Goal: Task Accomplishment & Management: Manage account settings

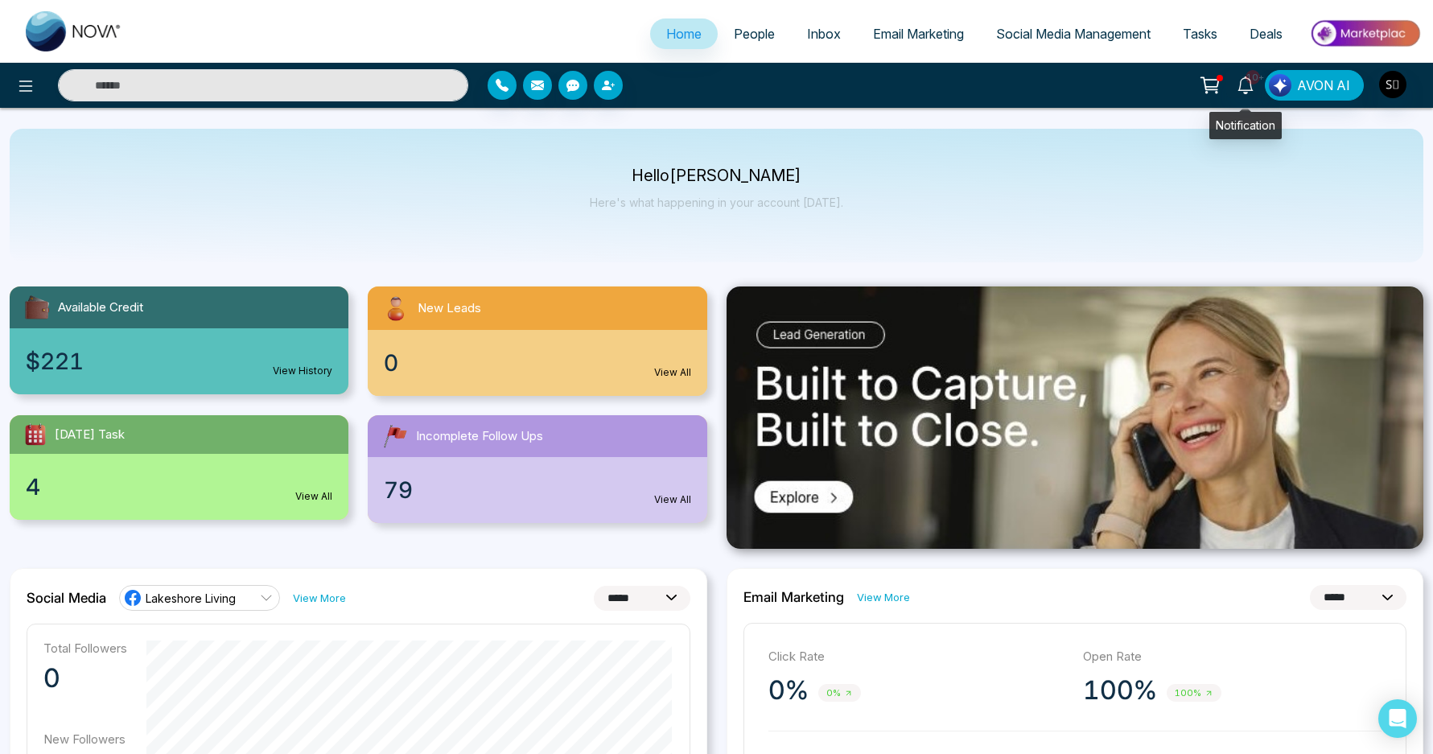
select select "*"
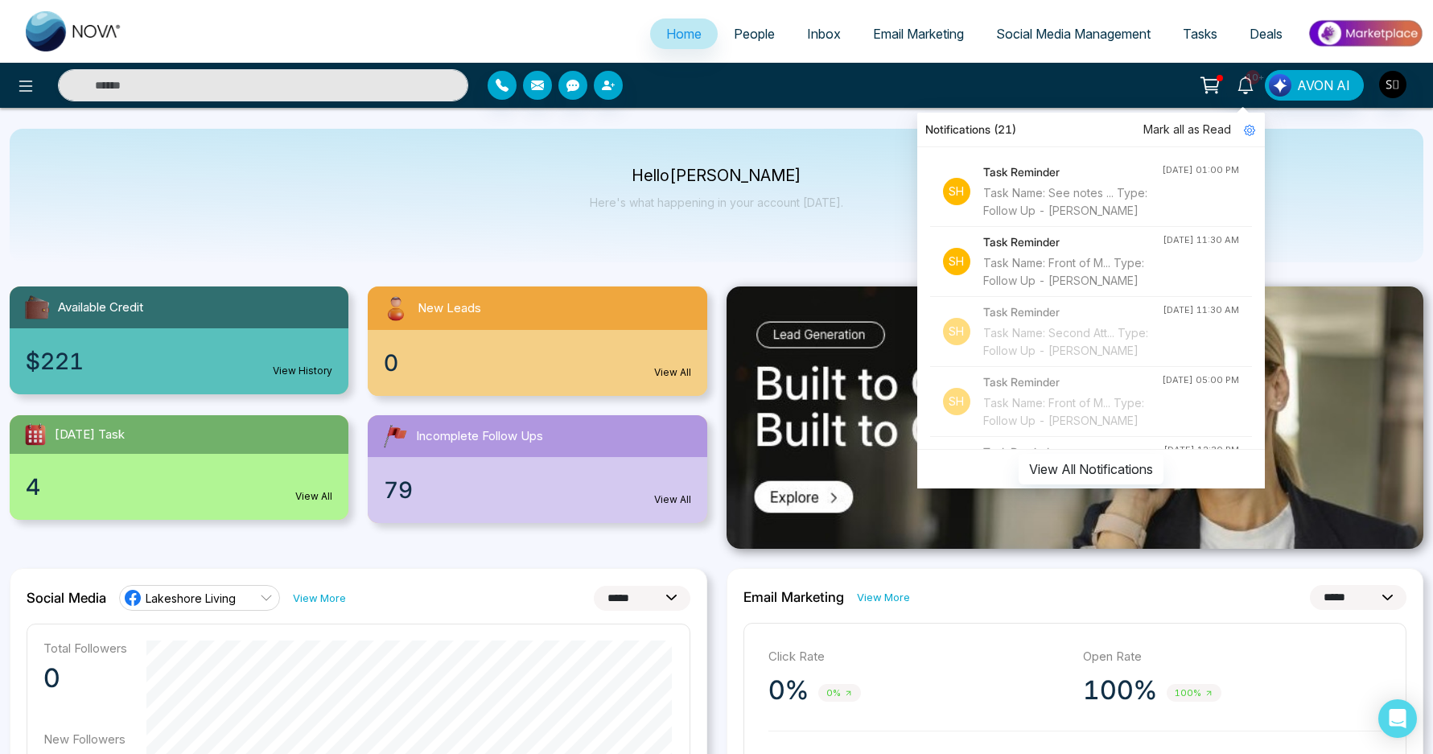
click at [1071, 360] on div "Task Name: Second Att... Type: Follow Up - [PERSON_NAME]" at bounding box center [1072, 341] width 179 height 35
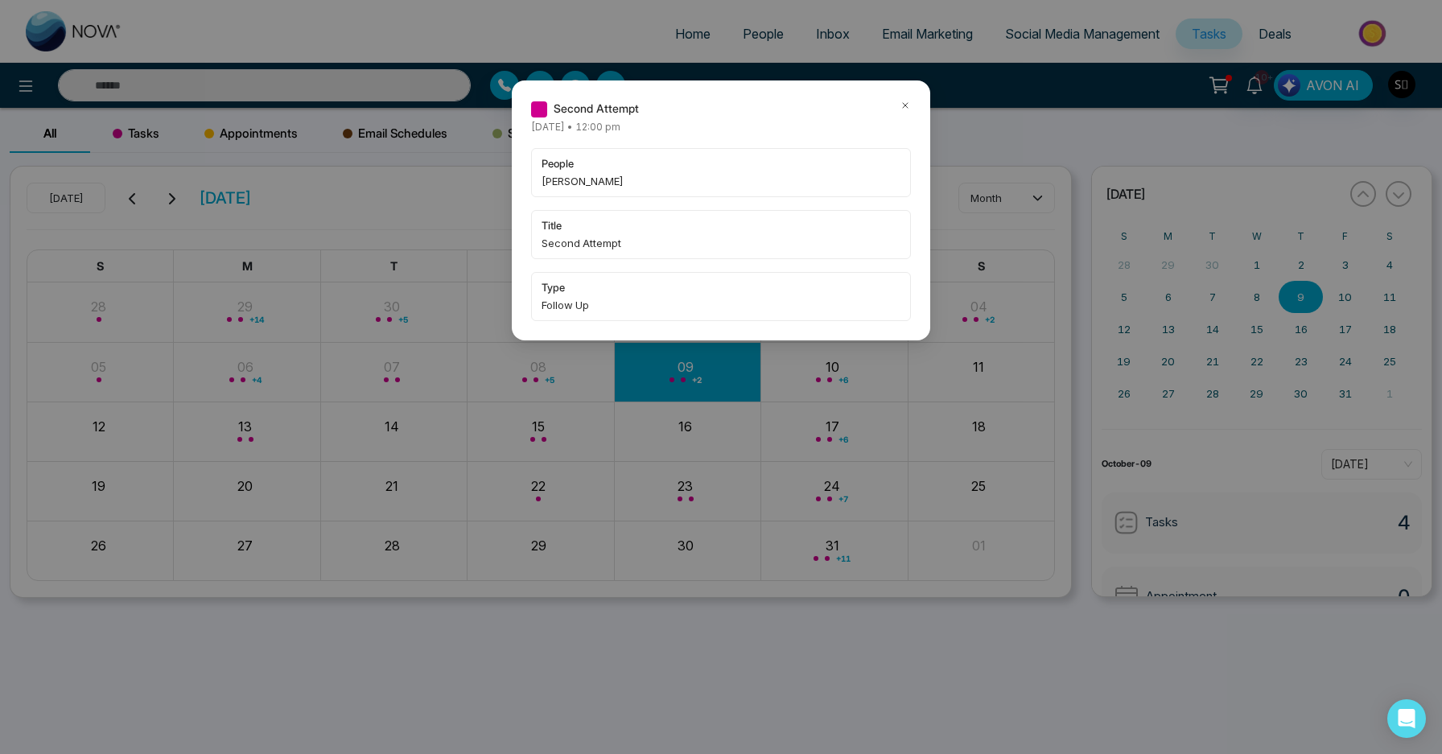
click at [554, 185] on span "[PERSON_NAME]" at bounding box center [721, 181] width 359 height 16
copy span "Gulzan"
click at [905, 105] on icon at bounding box center [905, 105] width 5 height 5
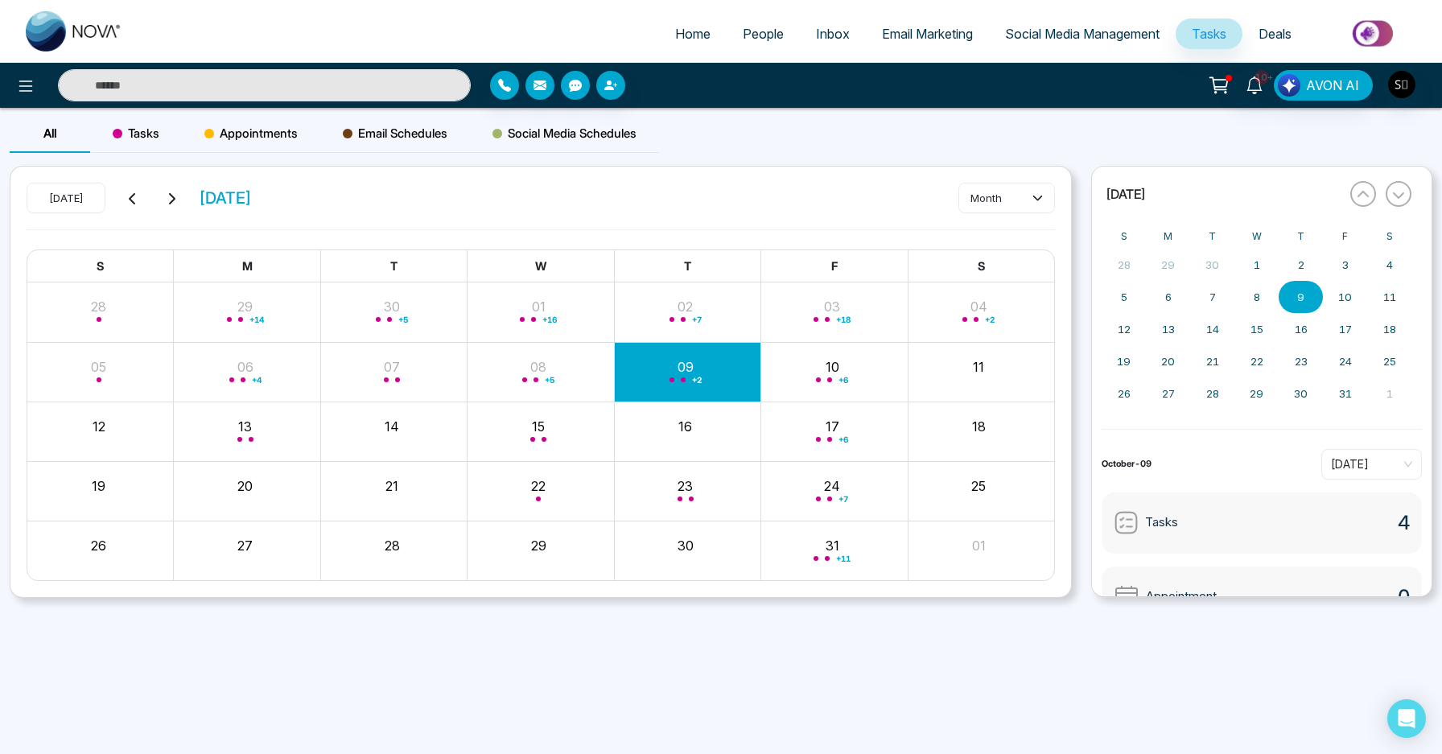
click at [986, 138] on div "All Tasks Appointments Email Schedules Social Media Schedules" at bounding box center [721, 139] width 1442 height 51
click at [242, 89] on input "text" at bounding box center [264, 85] width 413 height 32
paste input "******"
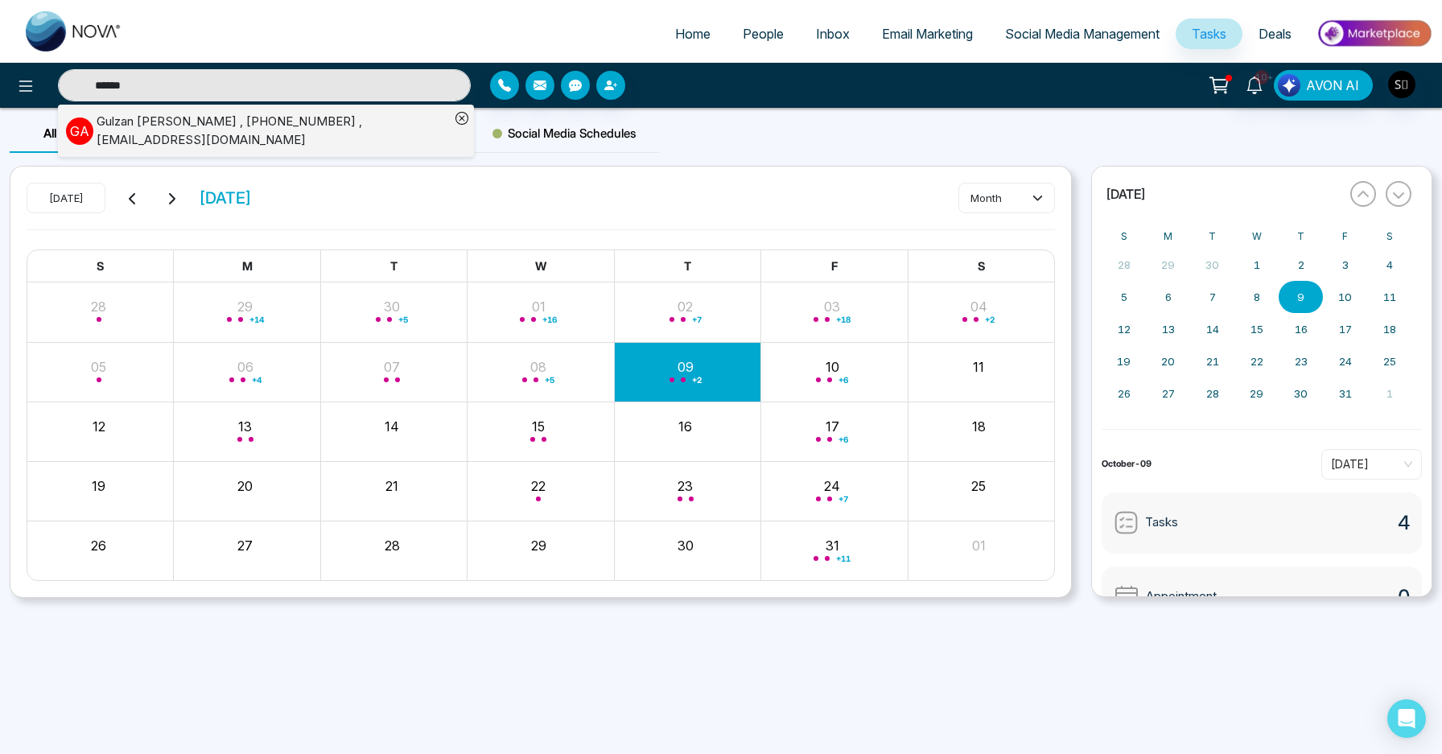
type input "******"
click at [295, 137] on div "G A [PERSON_NAME] , [PHONE_NUMBER] , [EMAIL_ADDRESS][DOMAIN_NAME]" at bounding box center [258, 131] width 384 height 36
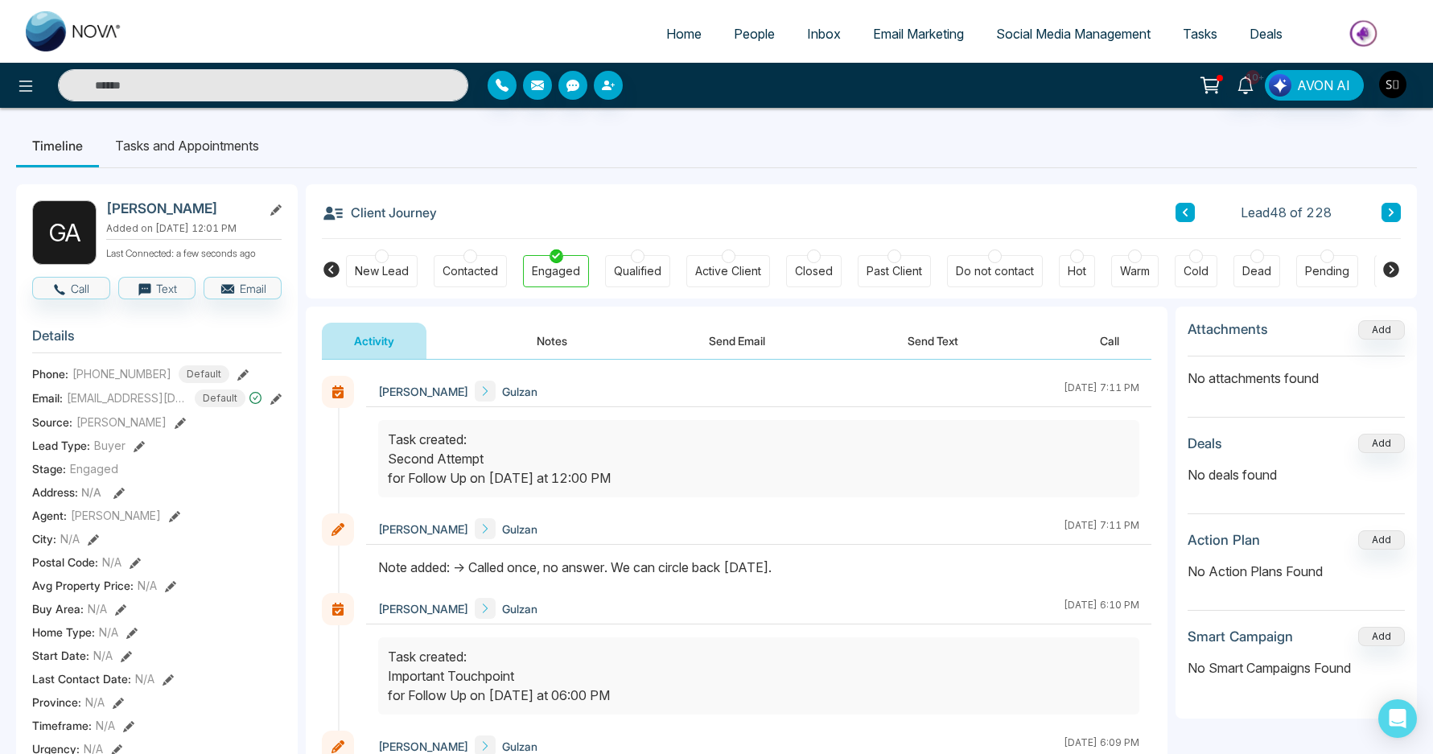
click at [561, 340] on button "Notes" at bounding box center [552, 341] width 95 height 36
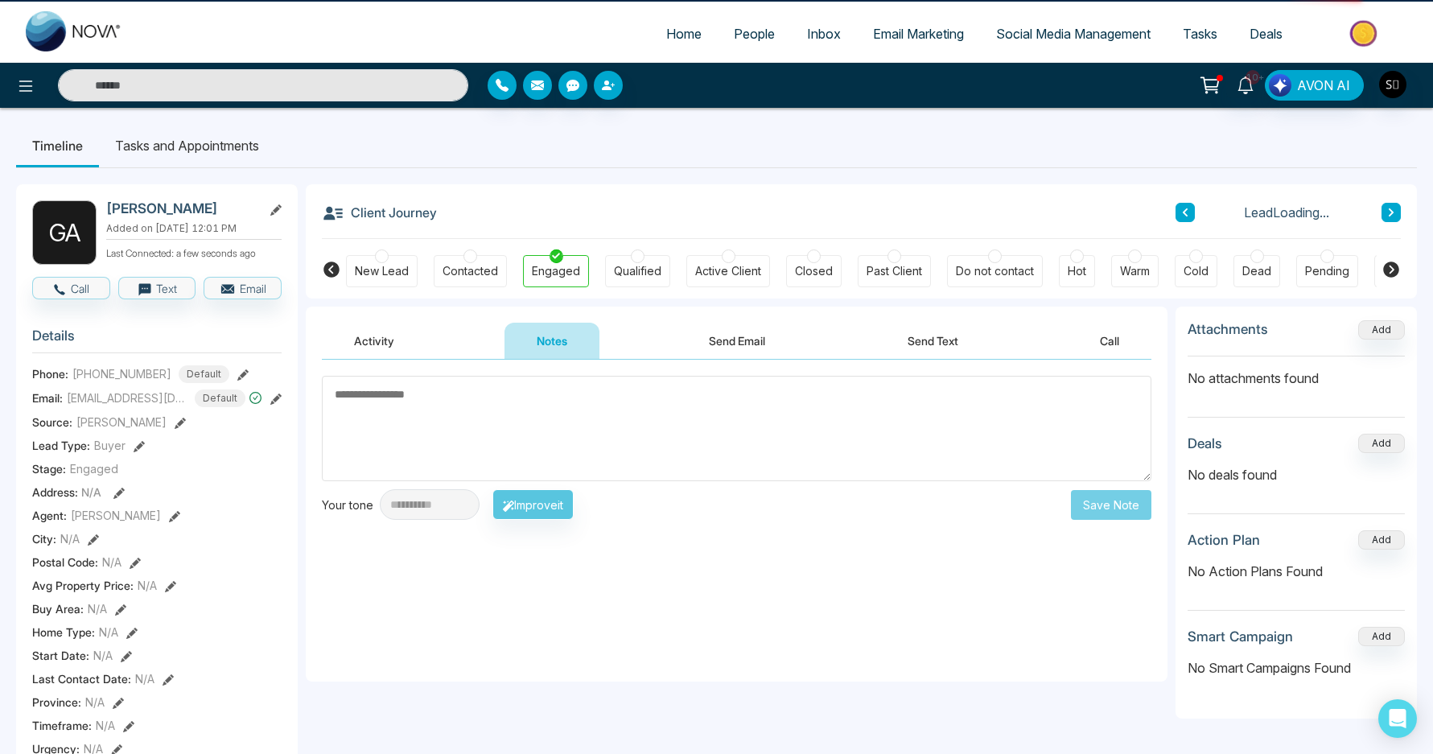
click at [565, 447] on textarea at bounding box center [737, 428] width 830 height 105
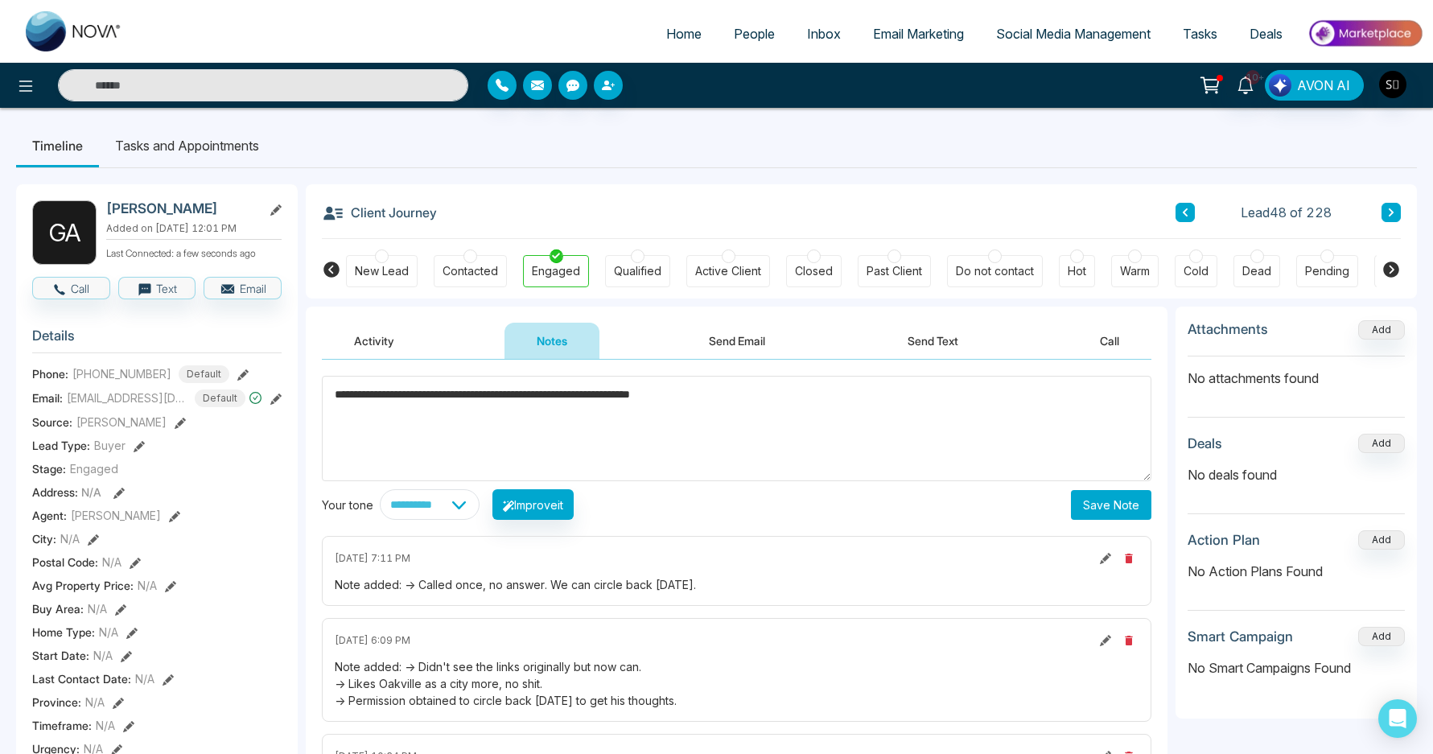
type textarea "**********"
click at [1137, 510] on button "Save Note" at bounding box center [1111, 505] width 80 height 30
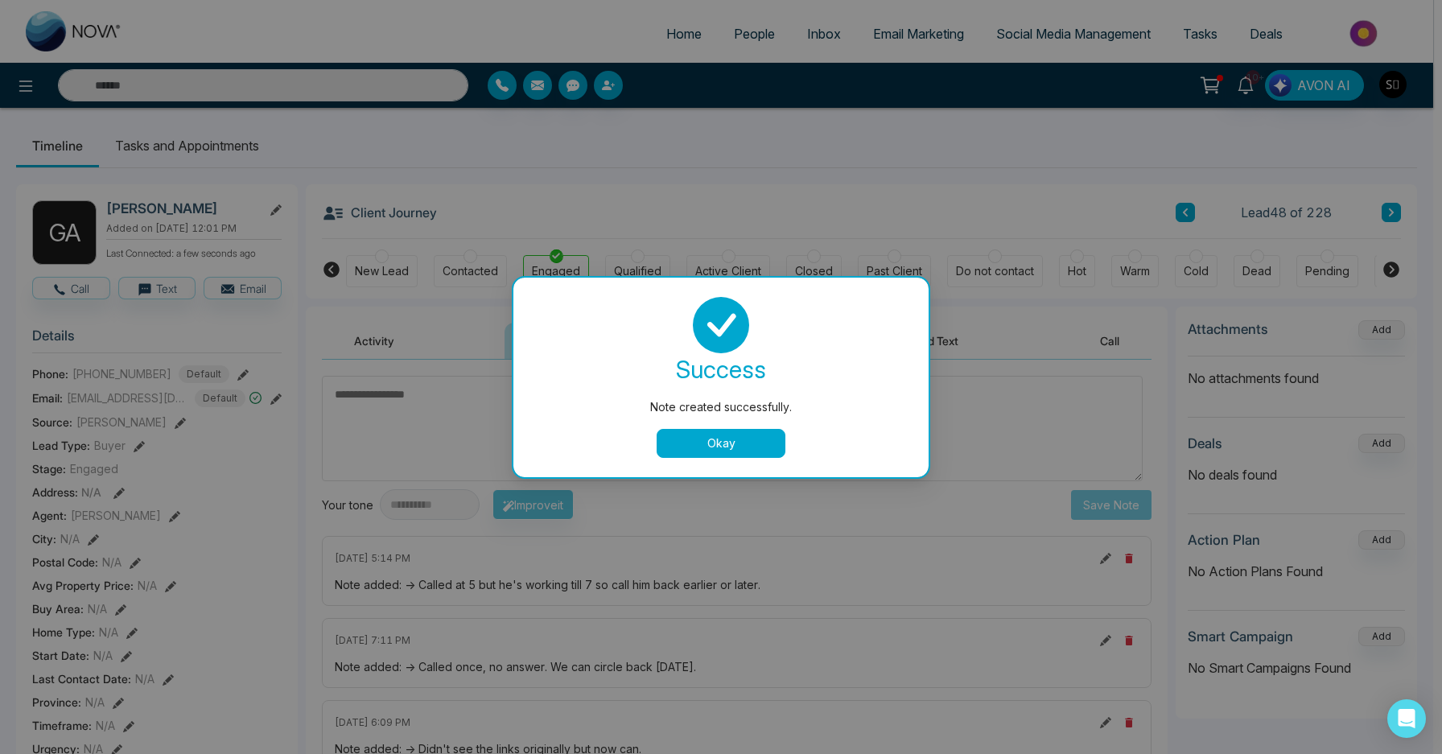
drag, startPoint x: 713, startPoint y: 430, endPoint x: 665, endPoint y: 418, distance: 49.0
click at [713, 430] on button "Okay" at bounding box center [721, 443] width 129 height 29
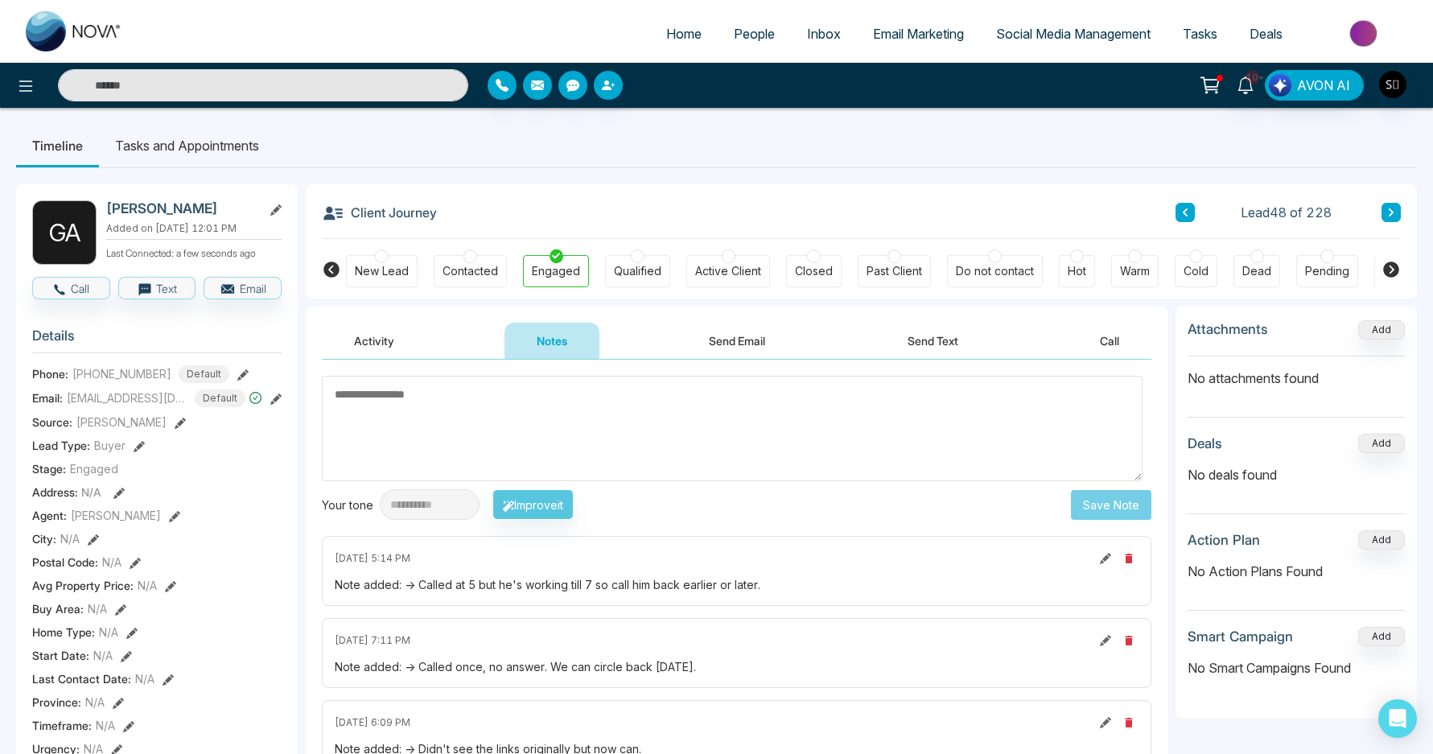
click at [224, 155] on li "Tasks and Appointments" at bounding box center [187, 145] width 176 height 43
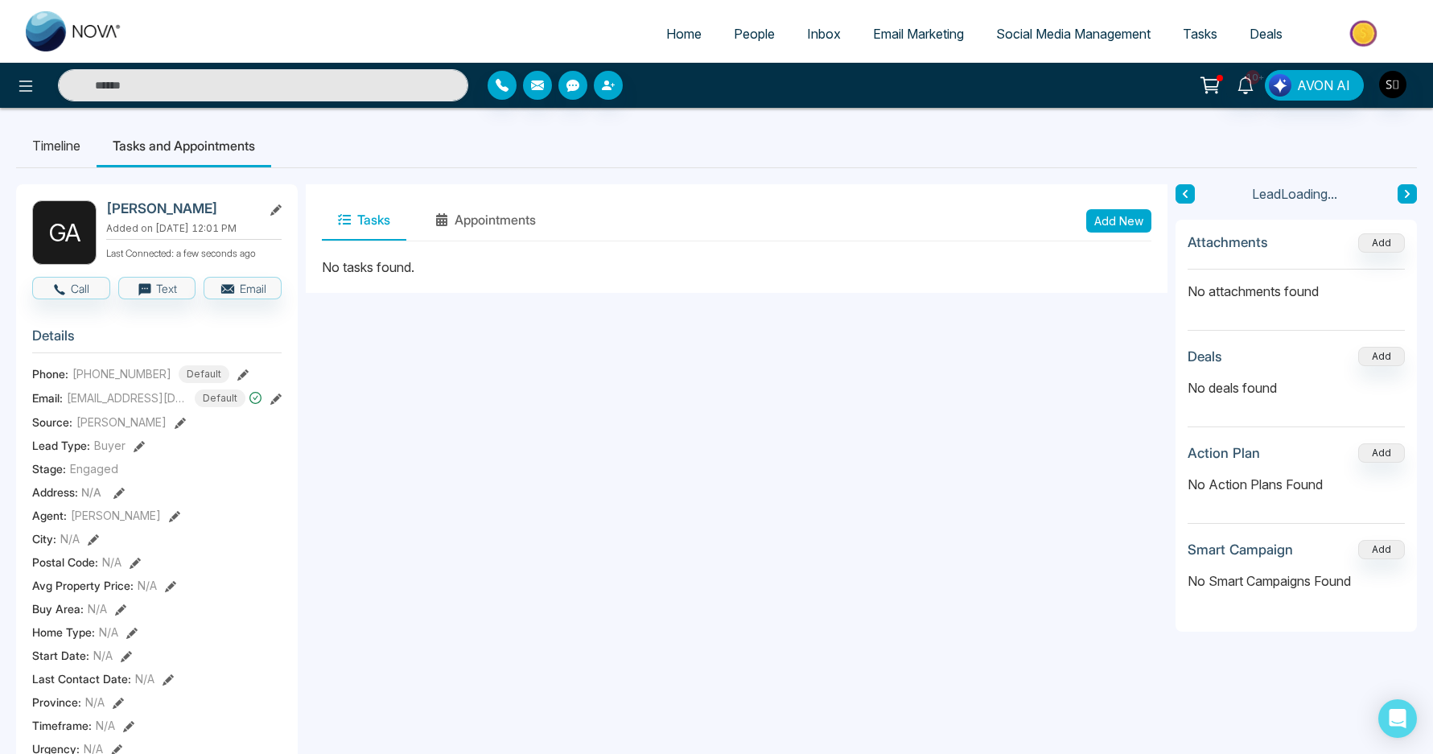
click at [1115, 212] on button "Add New" at bounding box center [1118, 220] width 65 height 23
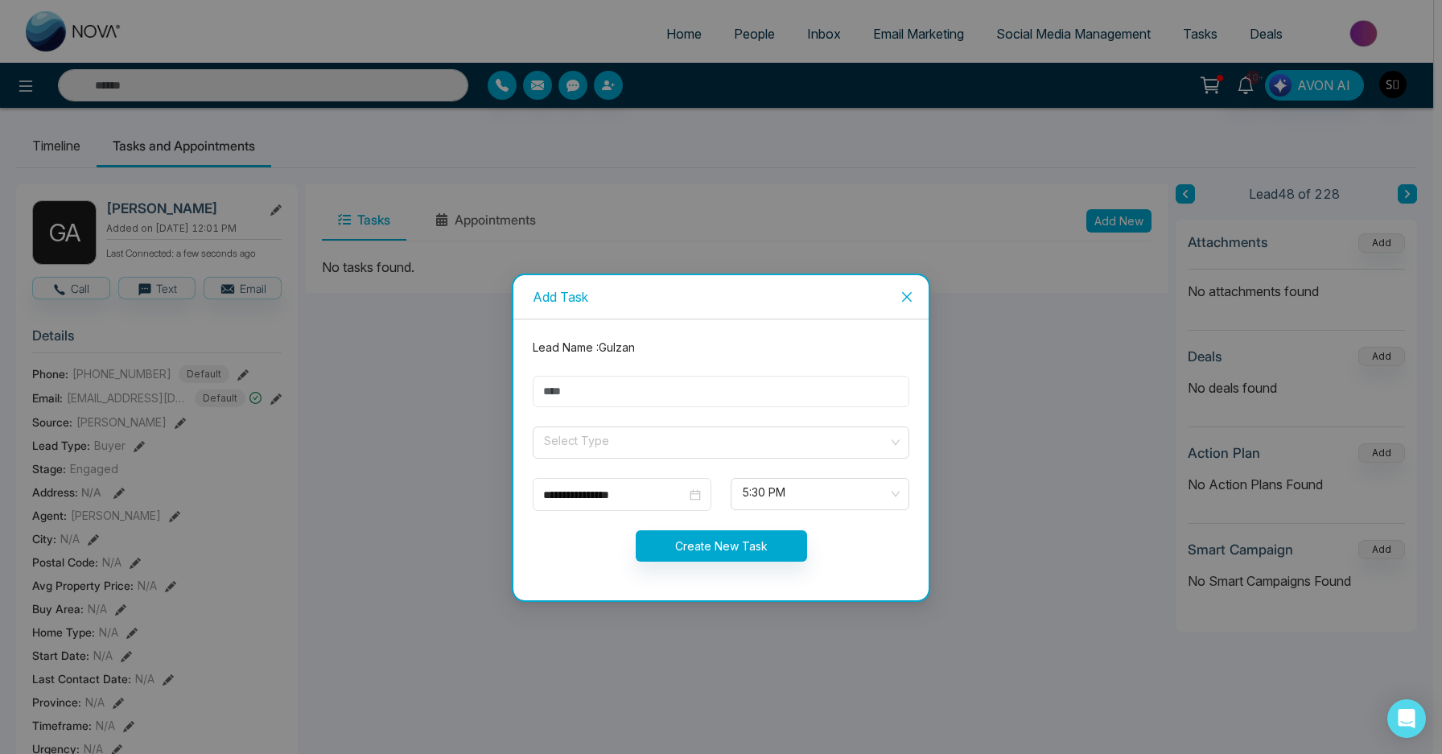
click at [690, 379] on input "text" at bounding box center [721, 391] width 377 height 31
type input "**********"
click at [635, 456] on span at bounding box center [715, 442] width 346 height 31
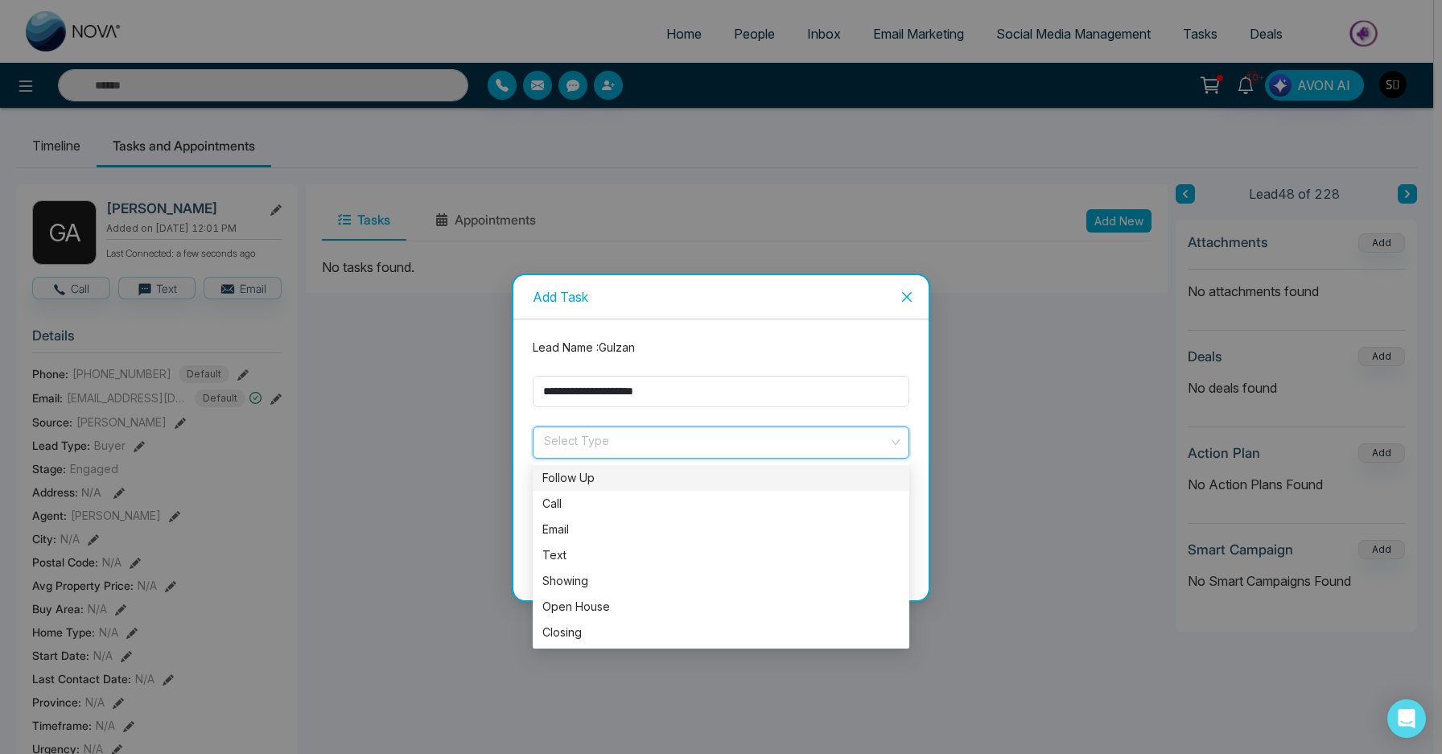
click at [632, 488] on div "Follow Up" at bounding box center [721, 478] width 377 height 26
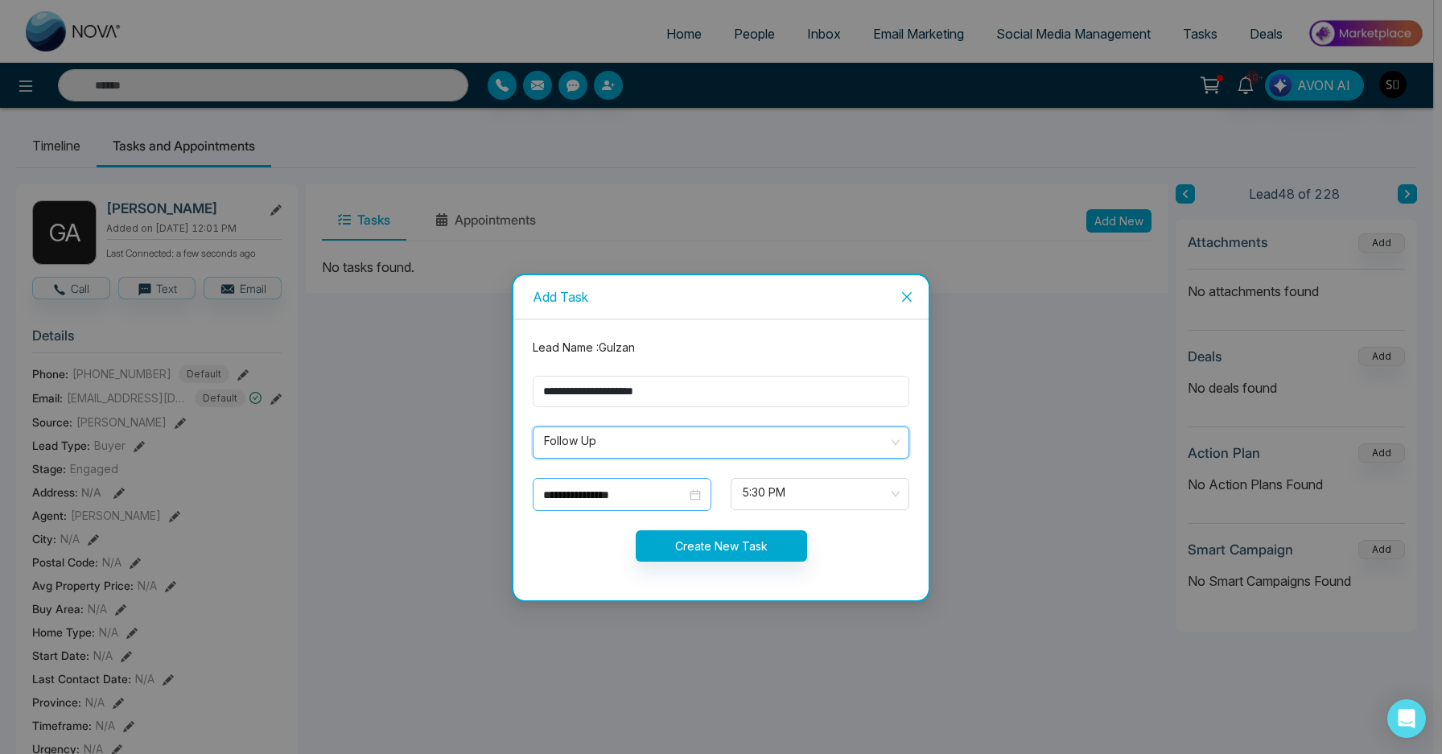
click at [601, 498] on input "**********" at bounding box center [614, 495] width 143 height 18
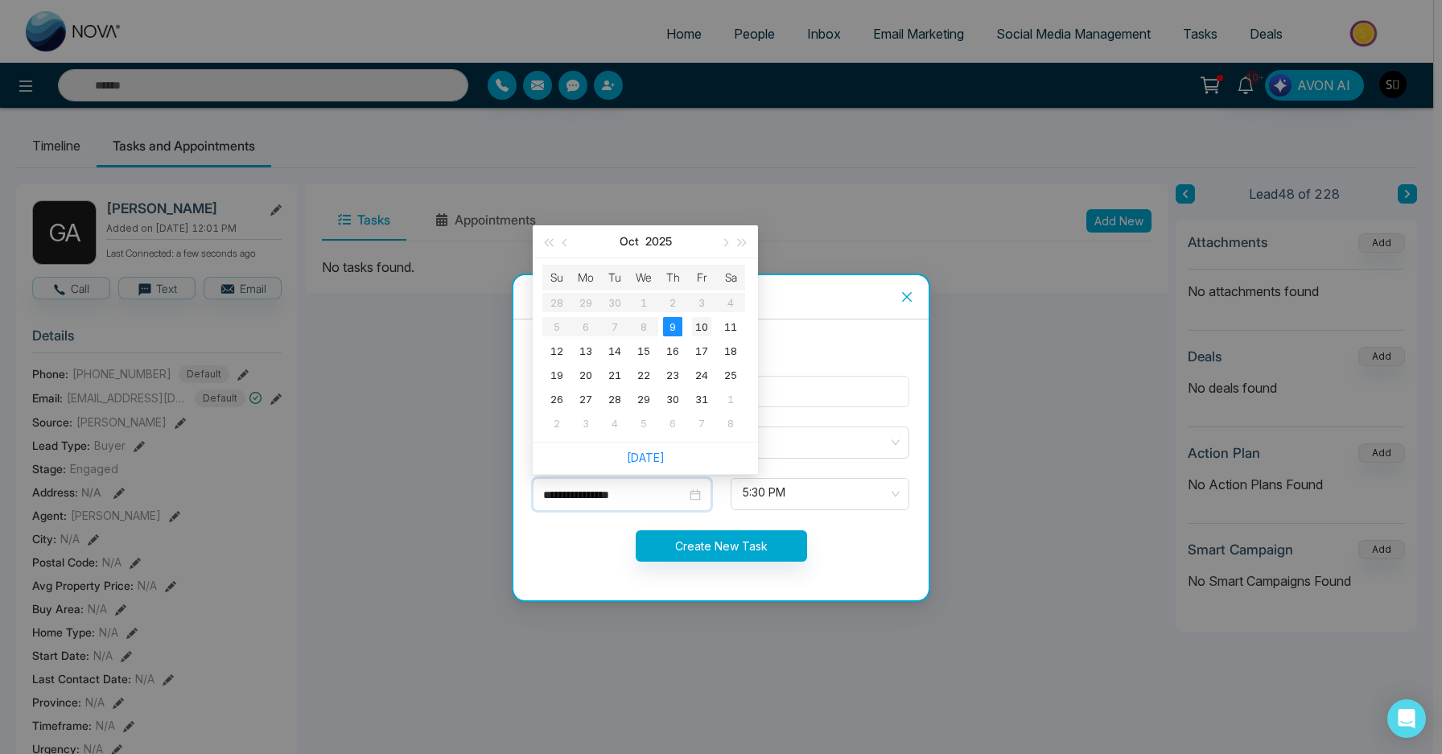
type input "**********"
click at [697, 328] on div "10" at bounding box center [701, 326] width 19 height 19
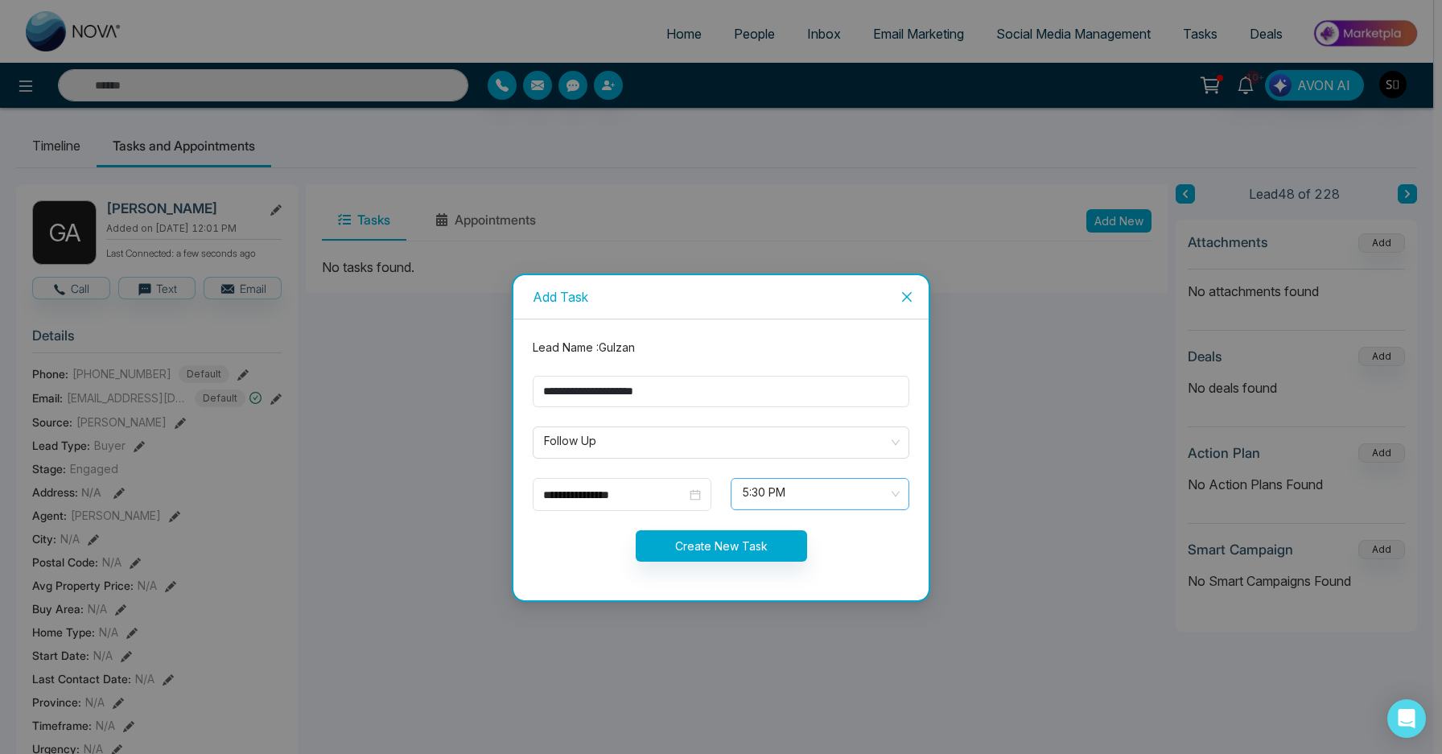
click at [812, 490] on span "5:30 PM" at bounding box center [820, 493] width 156 height 27
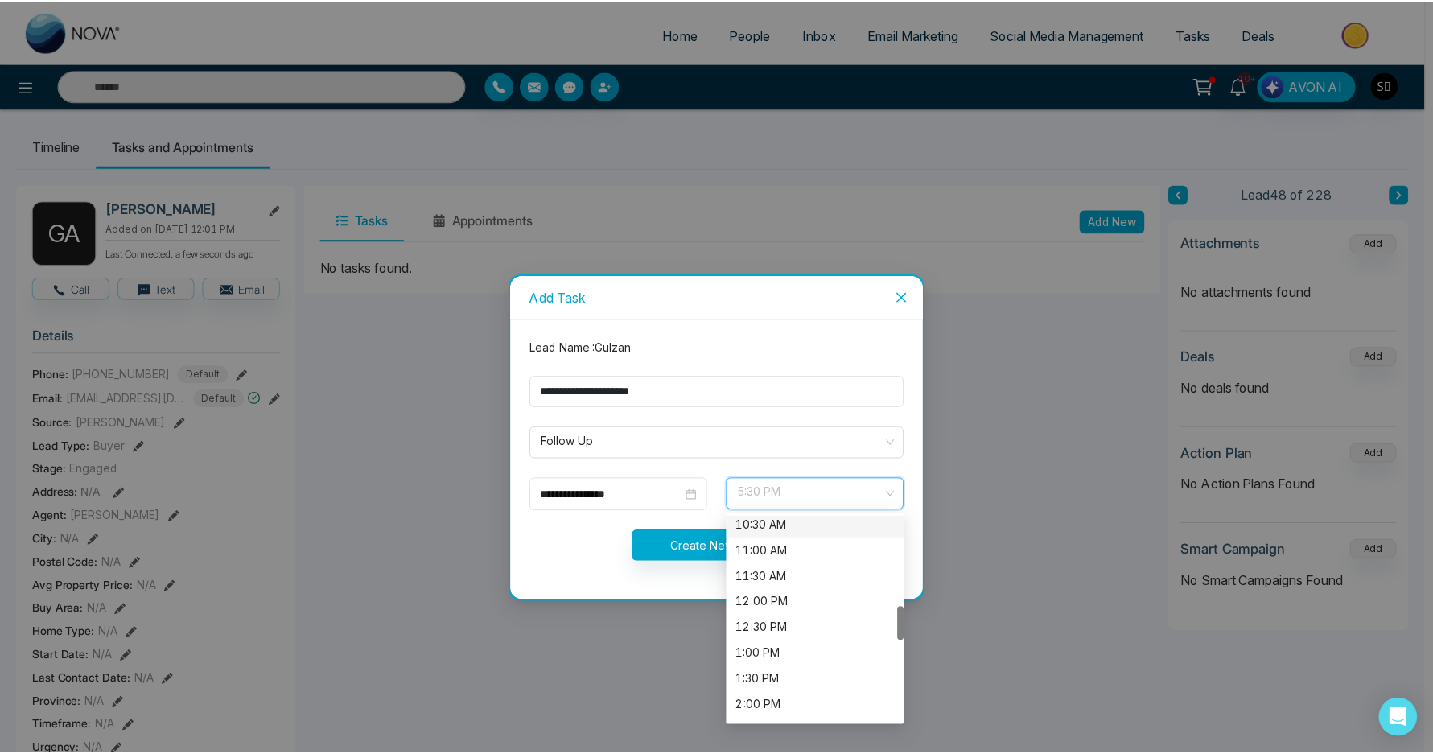
scroll to position [519, 0]
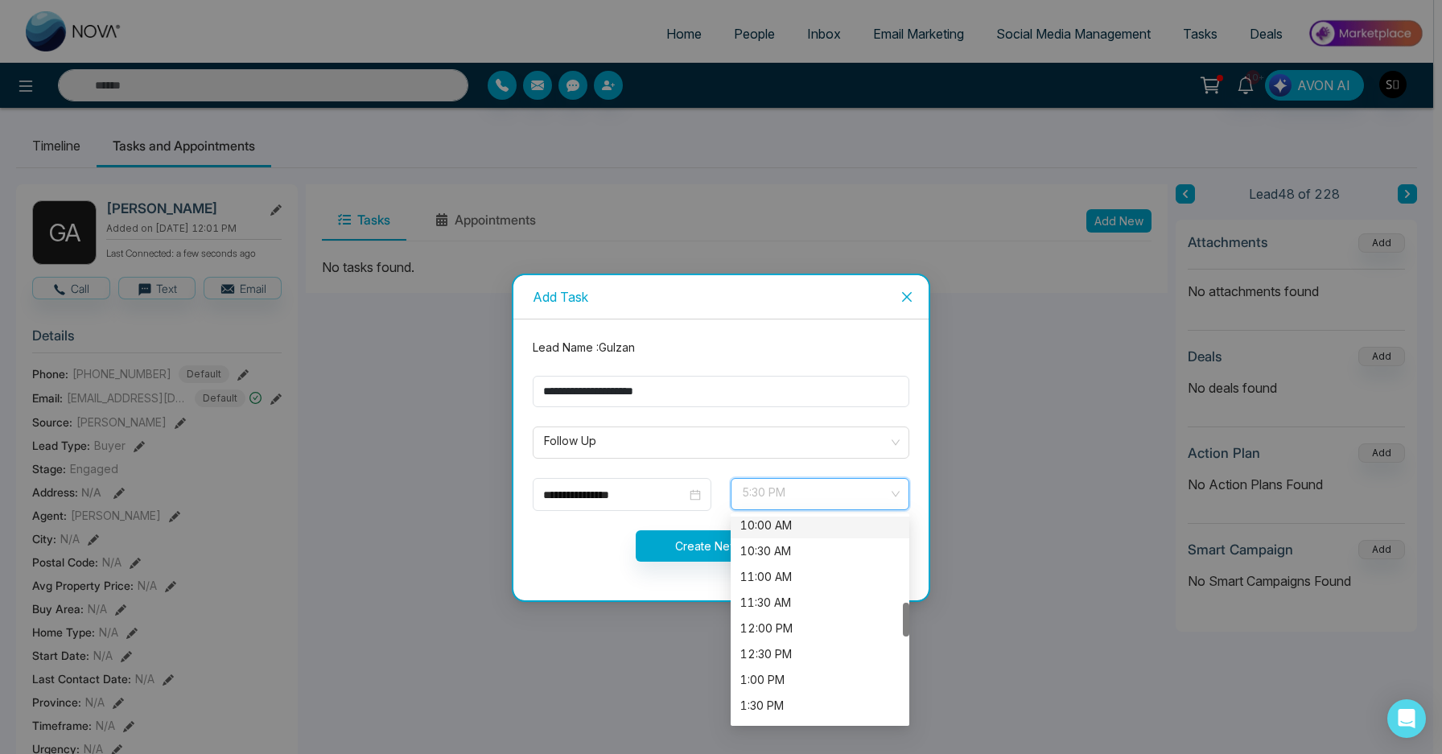
click at [774, 532] on div "10:00 AM" at bounding box center [819, 526] width 159 height 18
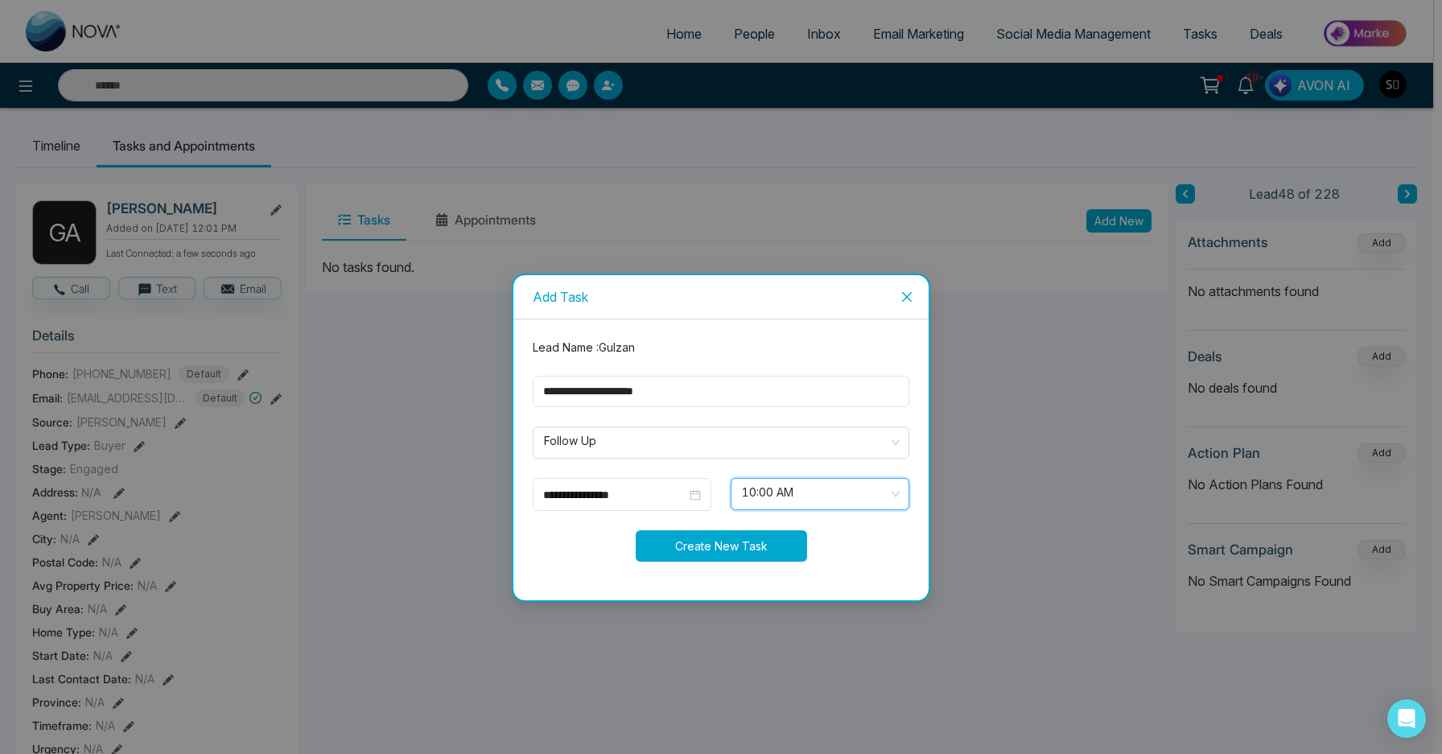
click at [711, 554] on button "Create New Task" at bounding box center [721, 545] width 171 height 31
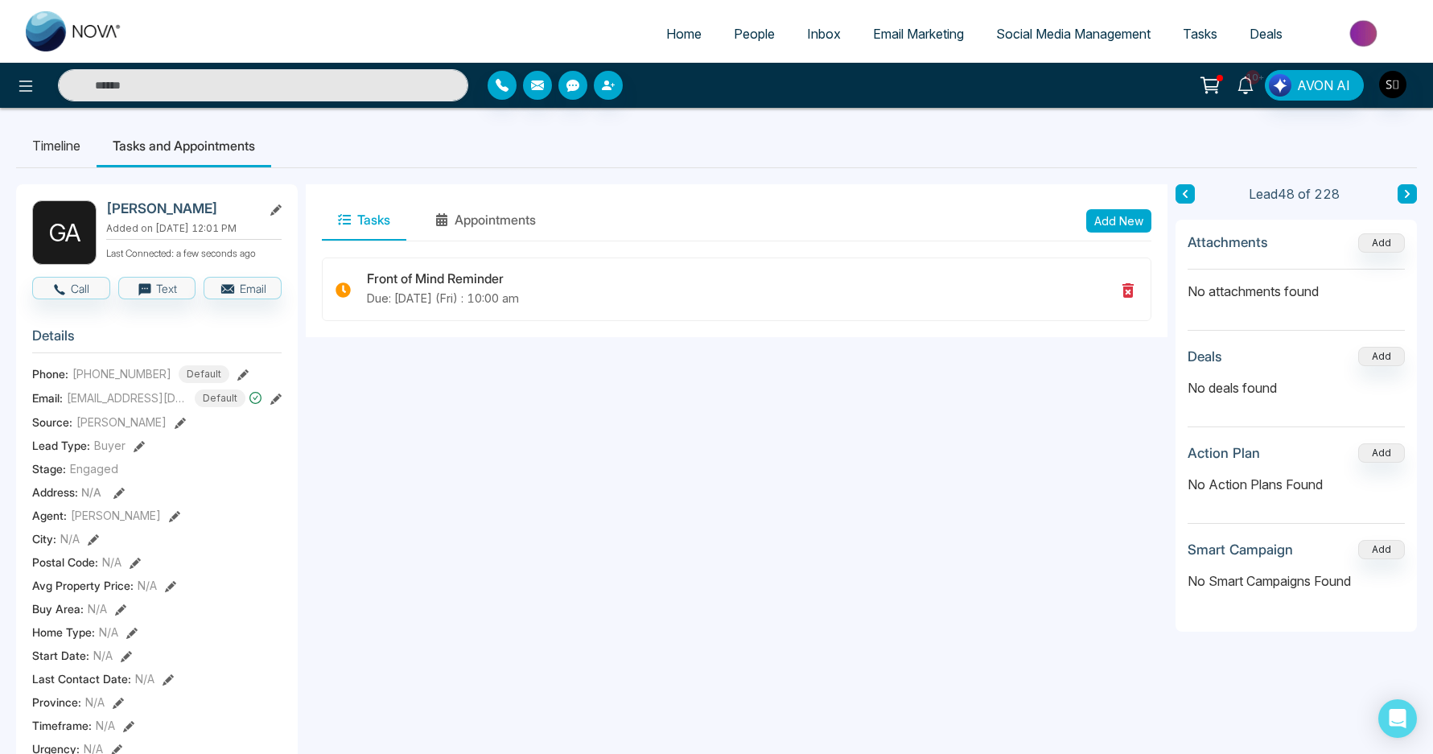
click at [1252, 89] on icon at bounding box center [1245, 85] width 15 height 18
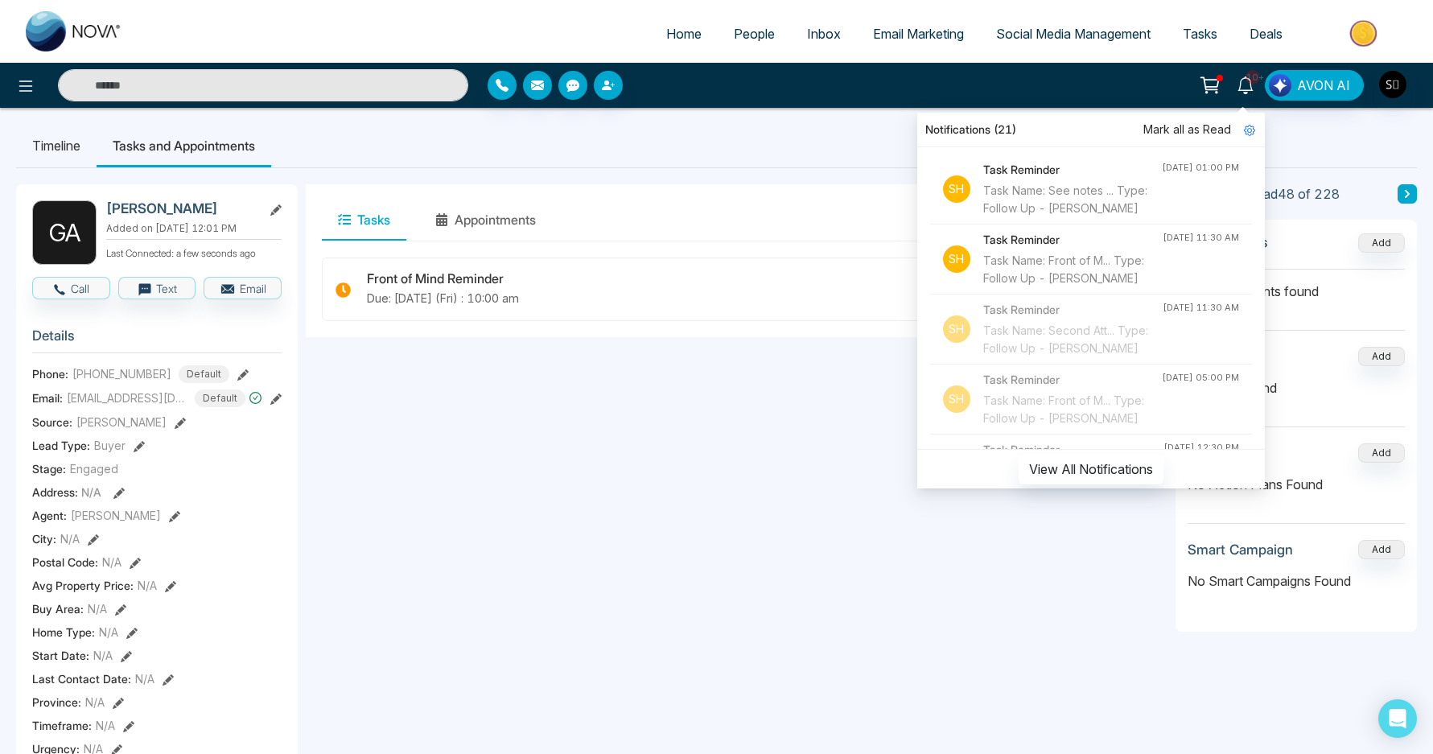
scroll to position [3, 0]
click at [1069, 286] on div "Task Name: Front of M... Type: Follow Up - [PERSON_NAME]" at bounding box center [1072, 268] width 179 height 35
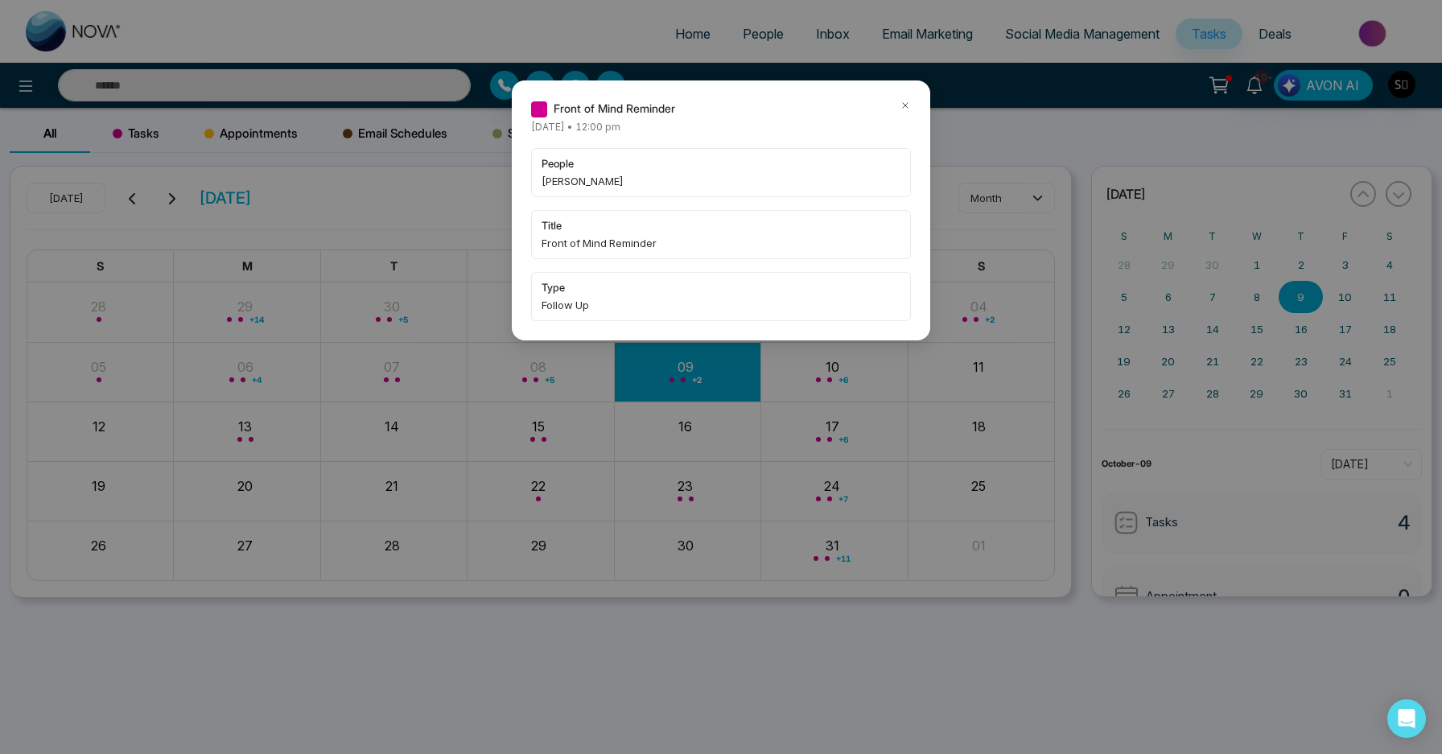
click at [558, 181] on span "[PERSON_NAME]" at bounding box center [721, 181] width 359 height 16
copy span "[PERSON_NAME]"
click at [905, 105] on icon at bounding box center [905, 105] width 5 height 5
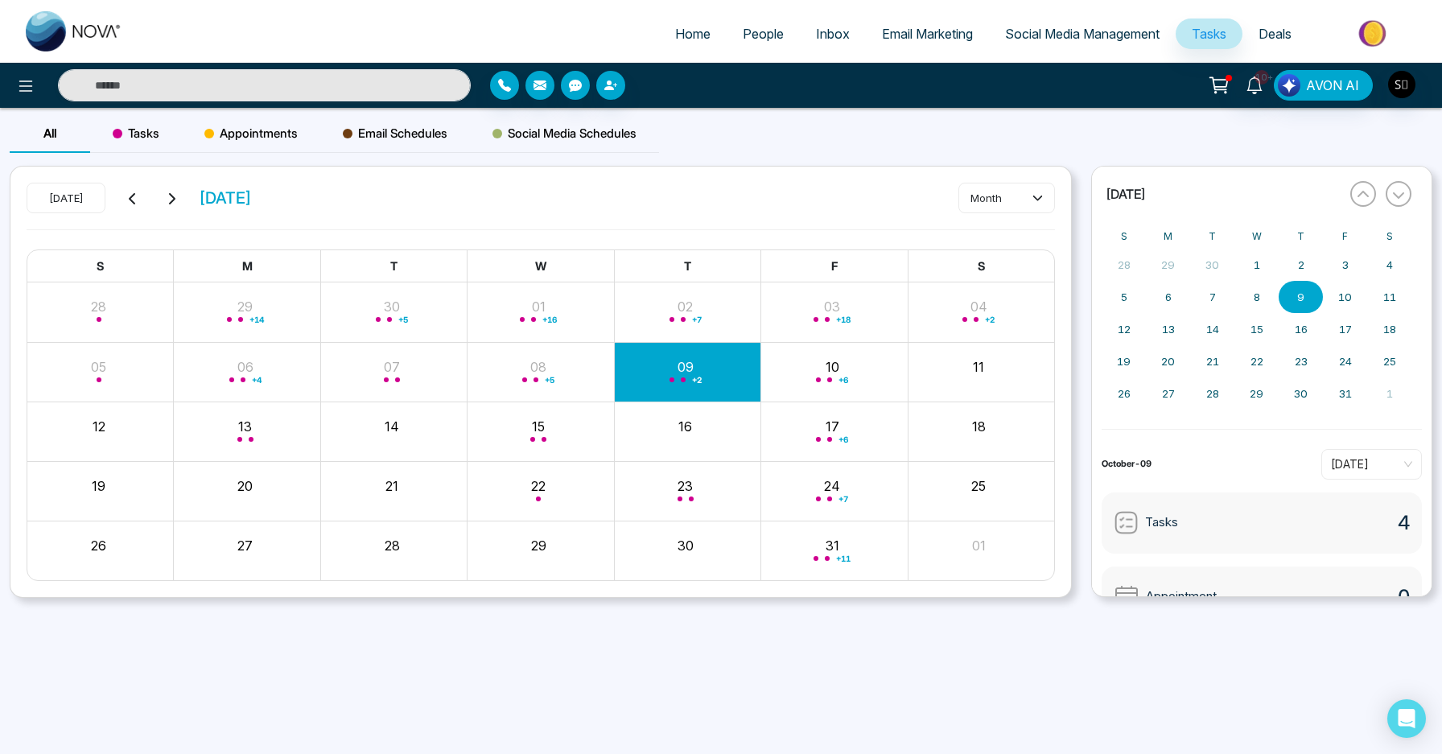
click at [266, 65] on div "Front of Mind Reminder [DATE] • 12:00 pm people [PERSON_NAME] title Front of Mi…" at bounding box center [721, 377] width 1442 height 754
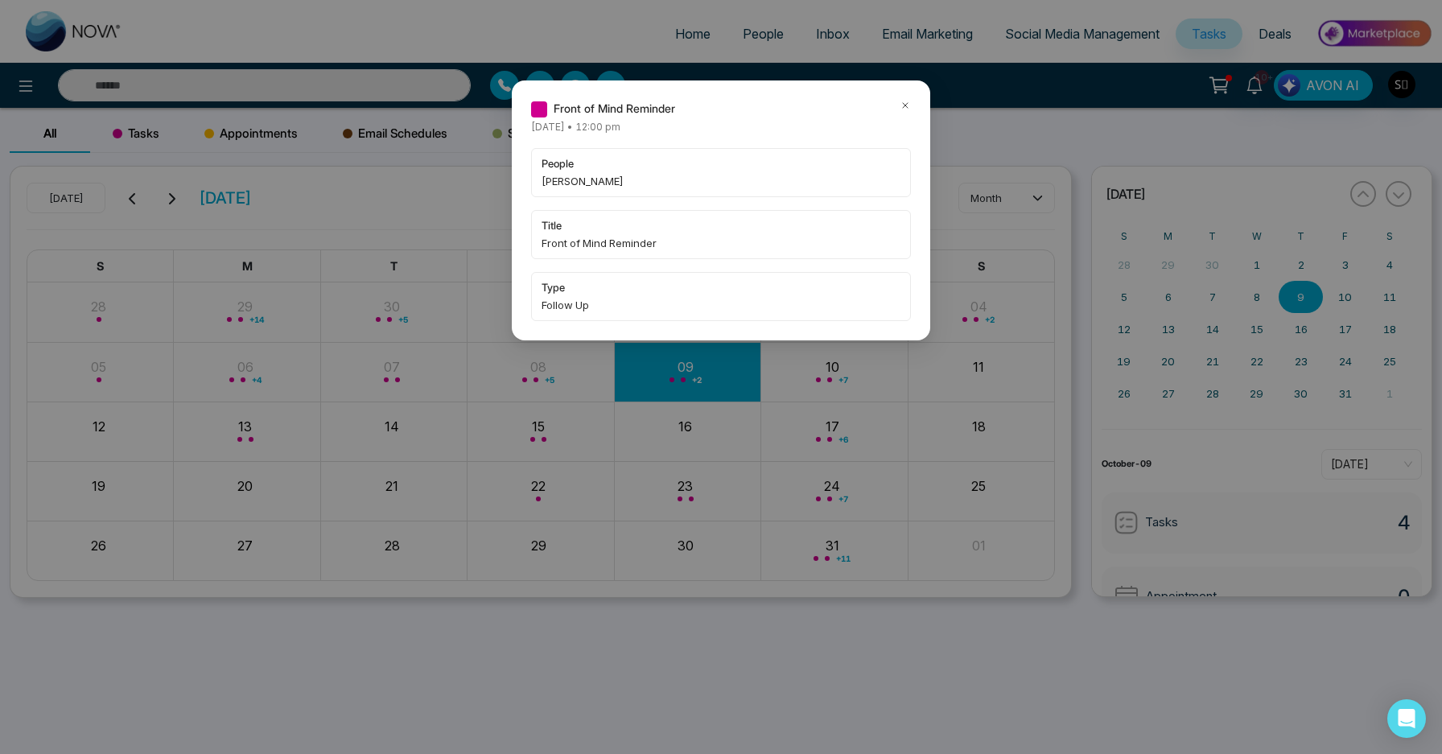
click at [270, 83] on div "Front of Mind Reminder [DATE] • 12:00 pm people [PERSON_NAME] title Front of Mi…" at bounding box center [721, 377] width 1442 height 754
click at [908, 103] on icon at bounding box center [905, 105] width 11 height 11
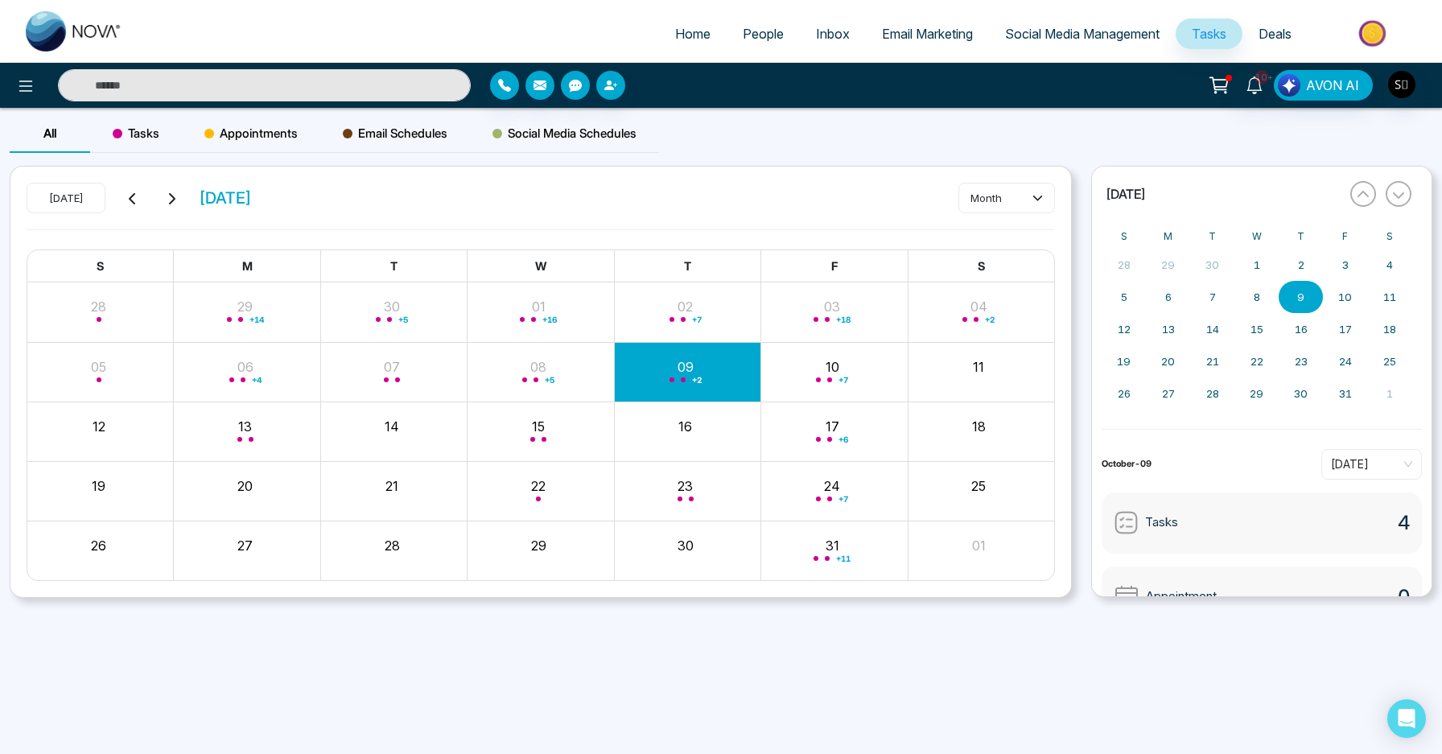
click at [343, 66] on div "10+ AVON AI" at bounding box center [721, 85] width 1442 height 45
click at [328, 96] on input "text" at bounding box center [264, 85] width 413 height 32
paste input "******"
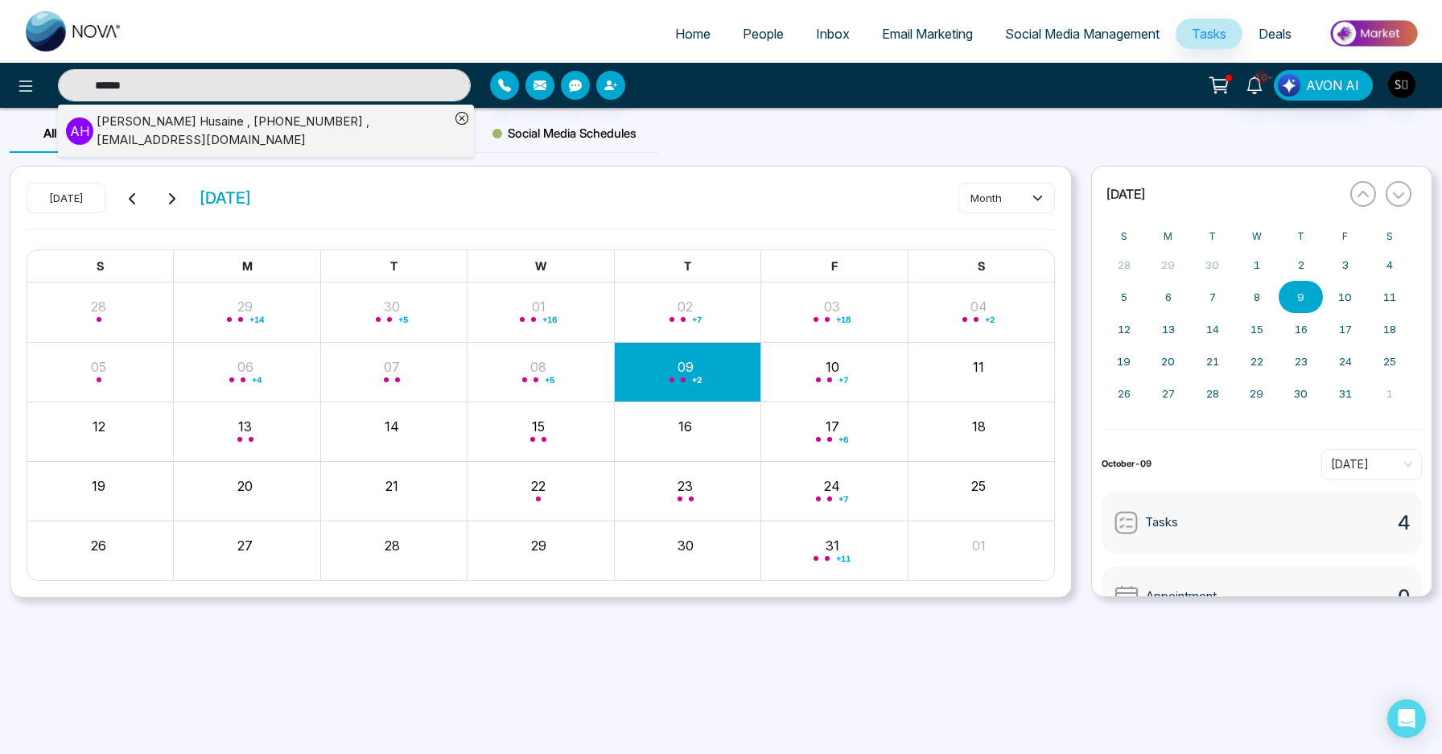
type input "******"
click at [342, 122] on div "[PERSON_NAME] , [PHONE_NUMBER] , [EMAIL_ADDRESS][DOMAIN_NAME]" at bounding box center [273, 131] width 353 height 36
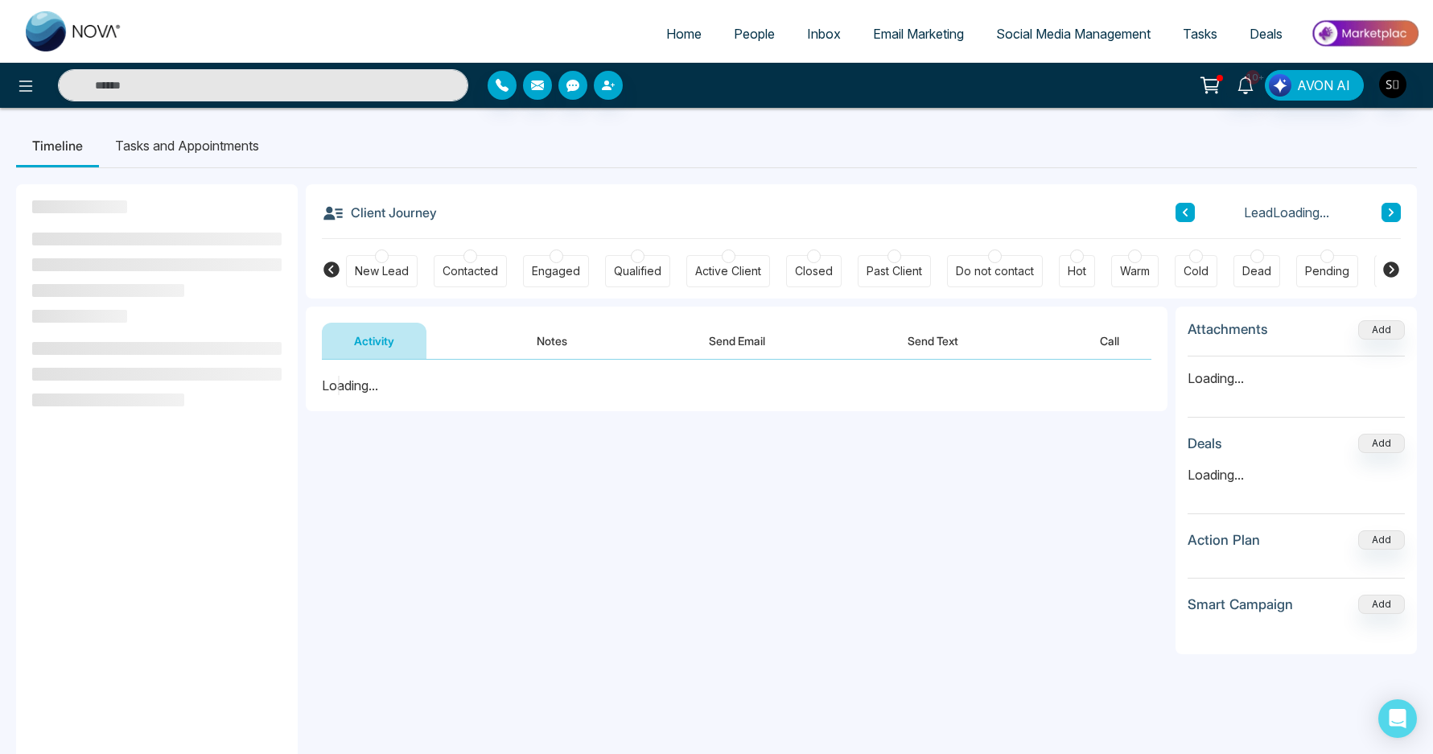
click at [558, 347] on button "Notes" at bounding box center [552, 341] width 95 height 36
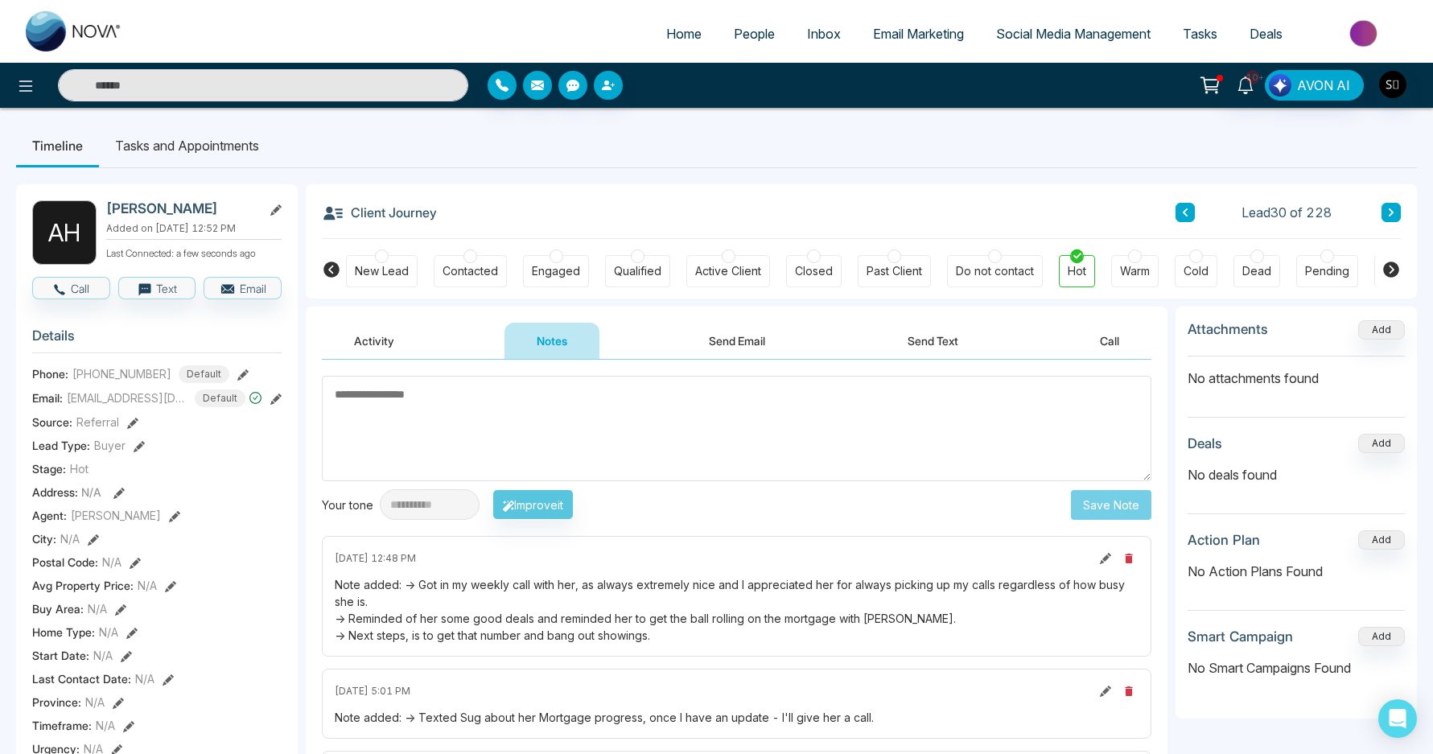
click at [478, 410] on textarea at bounding box center [737, 428] width 830 height 105
type textarea "*"
click at [608, 432] on textarea at bounding box center [732, 428] width 821 height 105
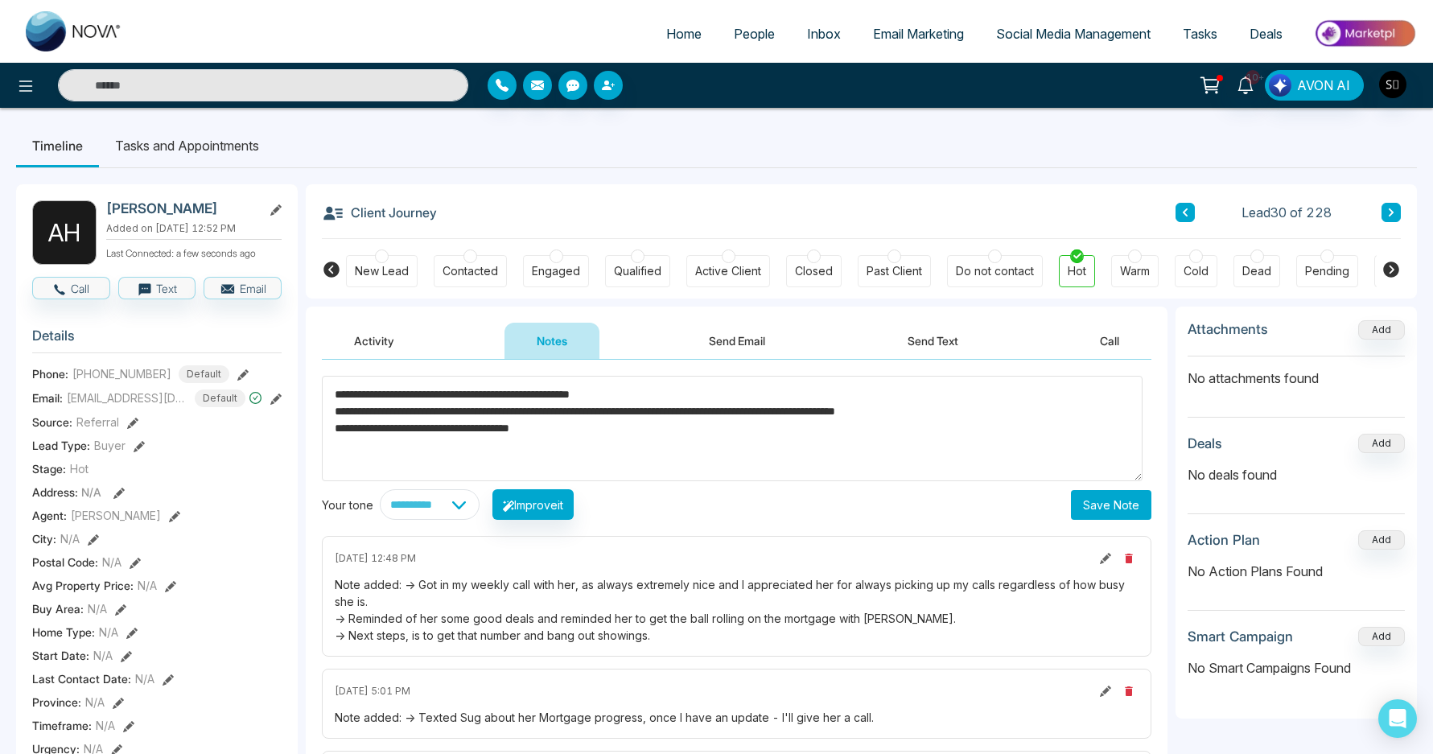
type textarea "**********"
click at [1120, 512] on button "Save Note" at bounding box center [1111, 505] width 80 height 30
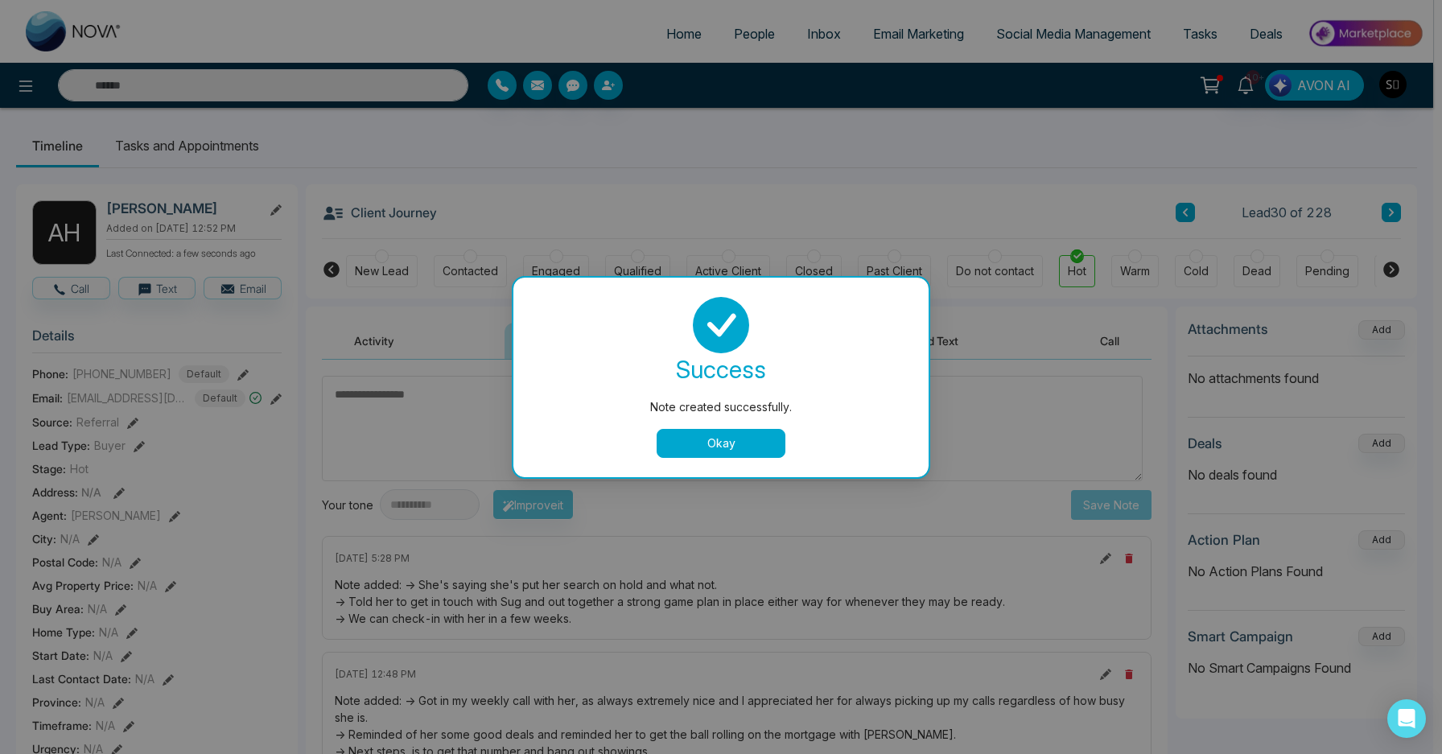
click at [707, 439] on button "Okay" at bounding box center [721, 443] width 129 height 29
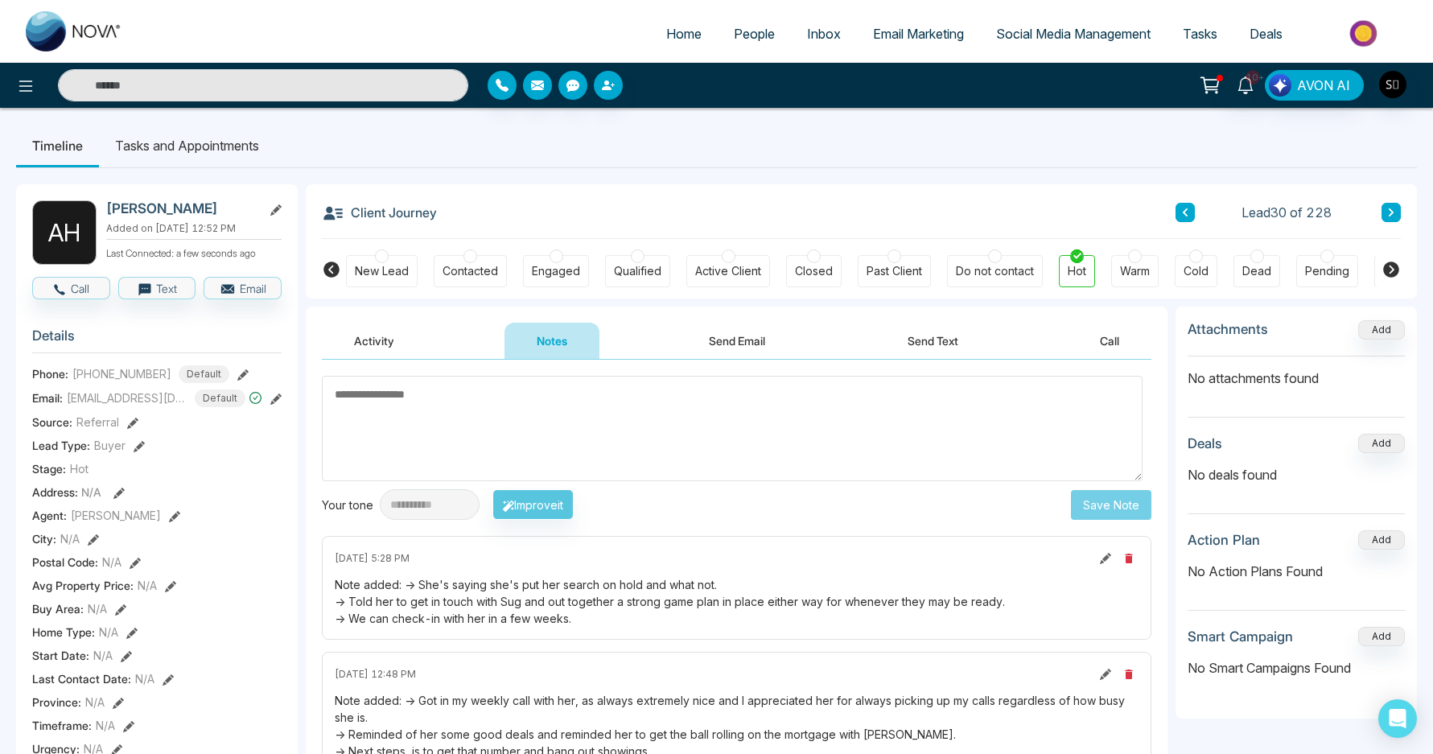
click at [223, 159] on li "Tasks and Appointments" at bounding box center [187, 145] width 176 height 43
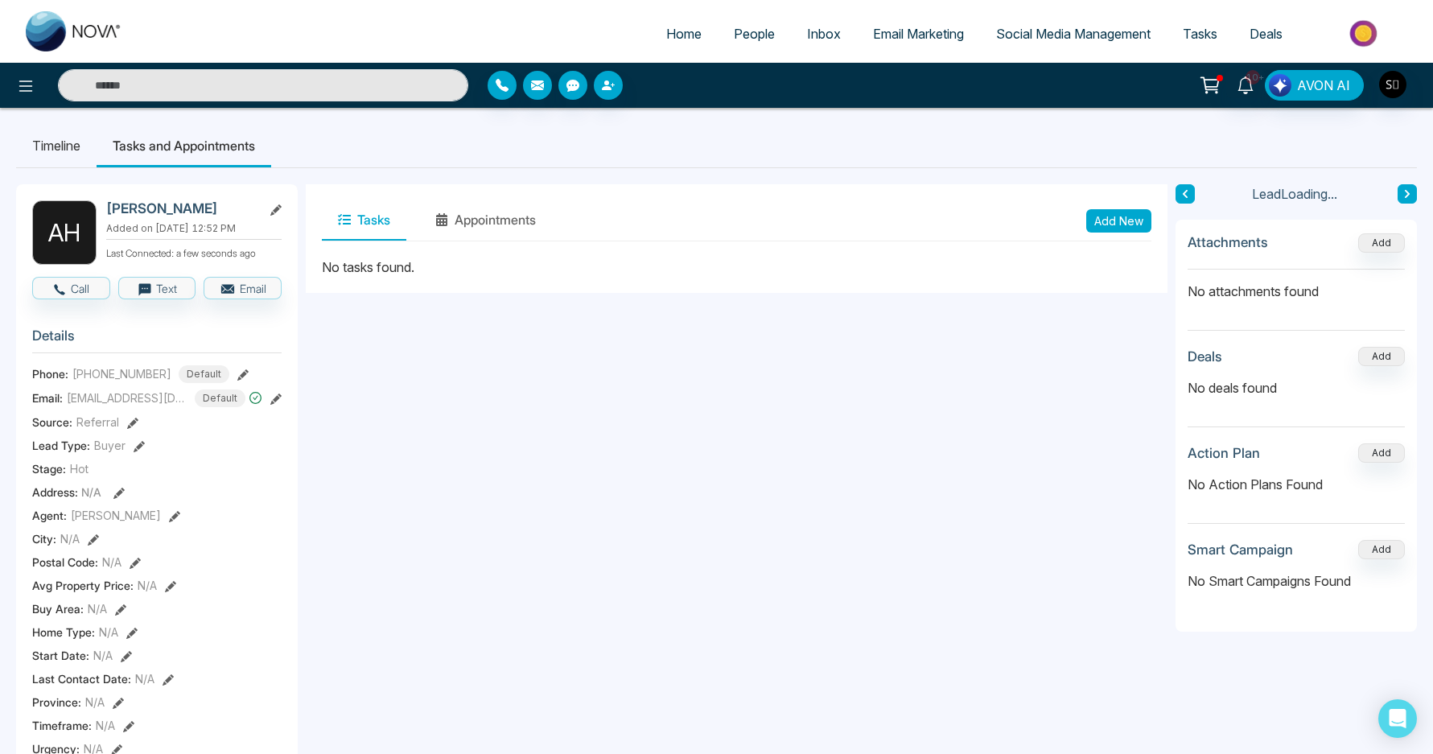
click at [1114, 221] on button "Add New" at bounding box center [1118, 220] width 65 height 23
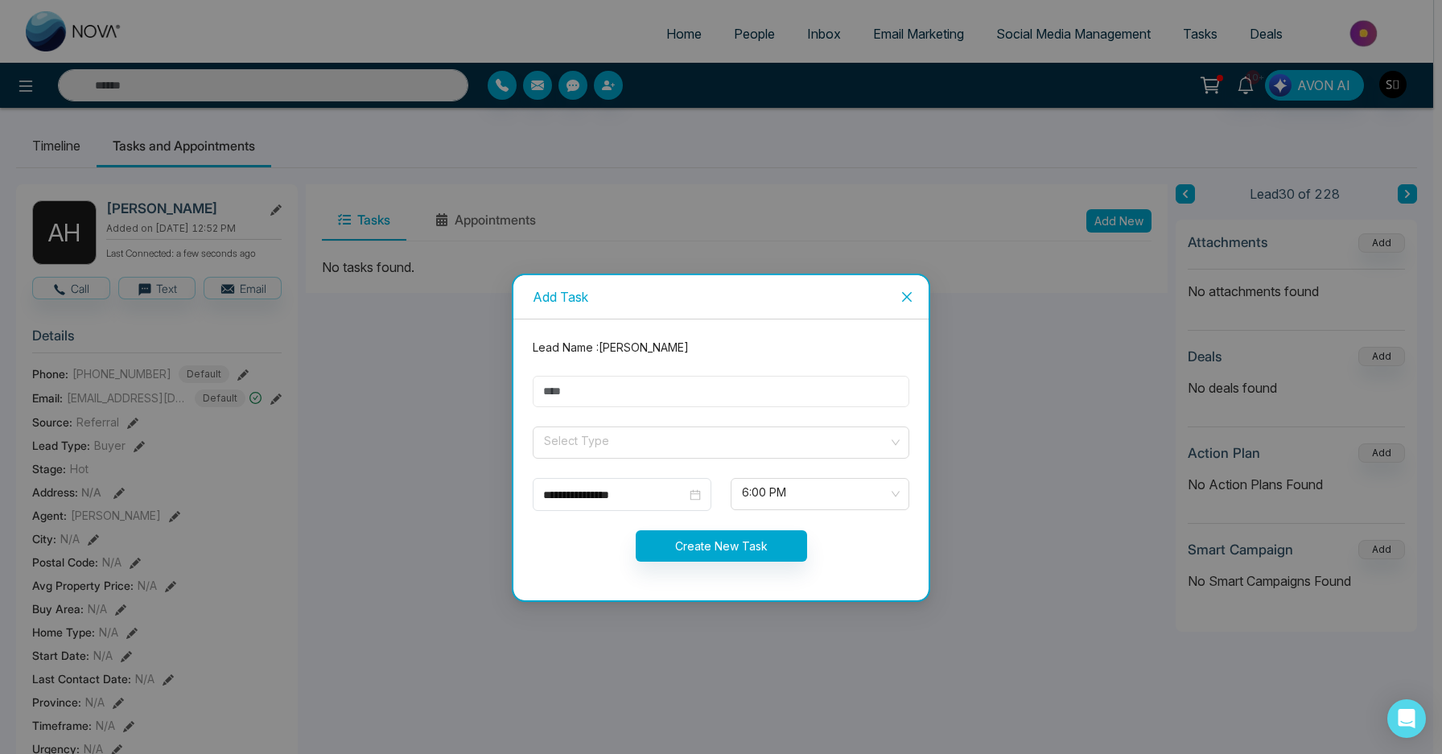
click at [680, 383] on input "text" at bounding box center [721, 391] width 377 height 31
type input "**********"
click at [673, 443] on input "search" at bounding box center [715, 439] width 346 height 24
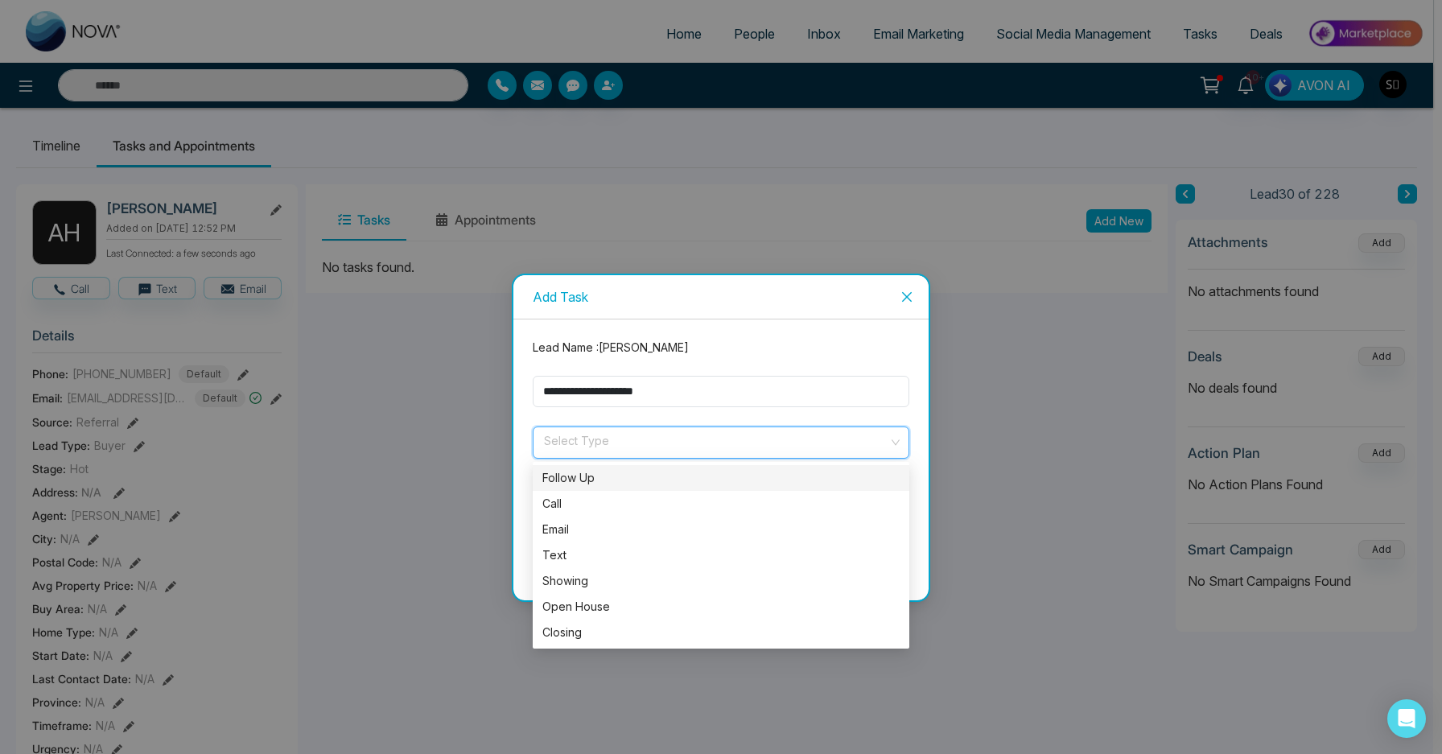
click at [652, 480] on div "Follow Up" at bounding box center [720, 478] width 357 height 18
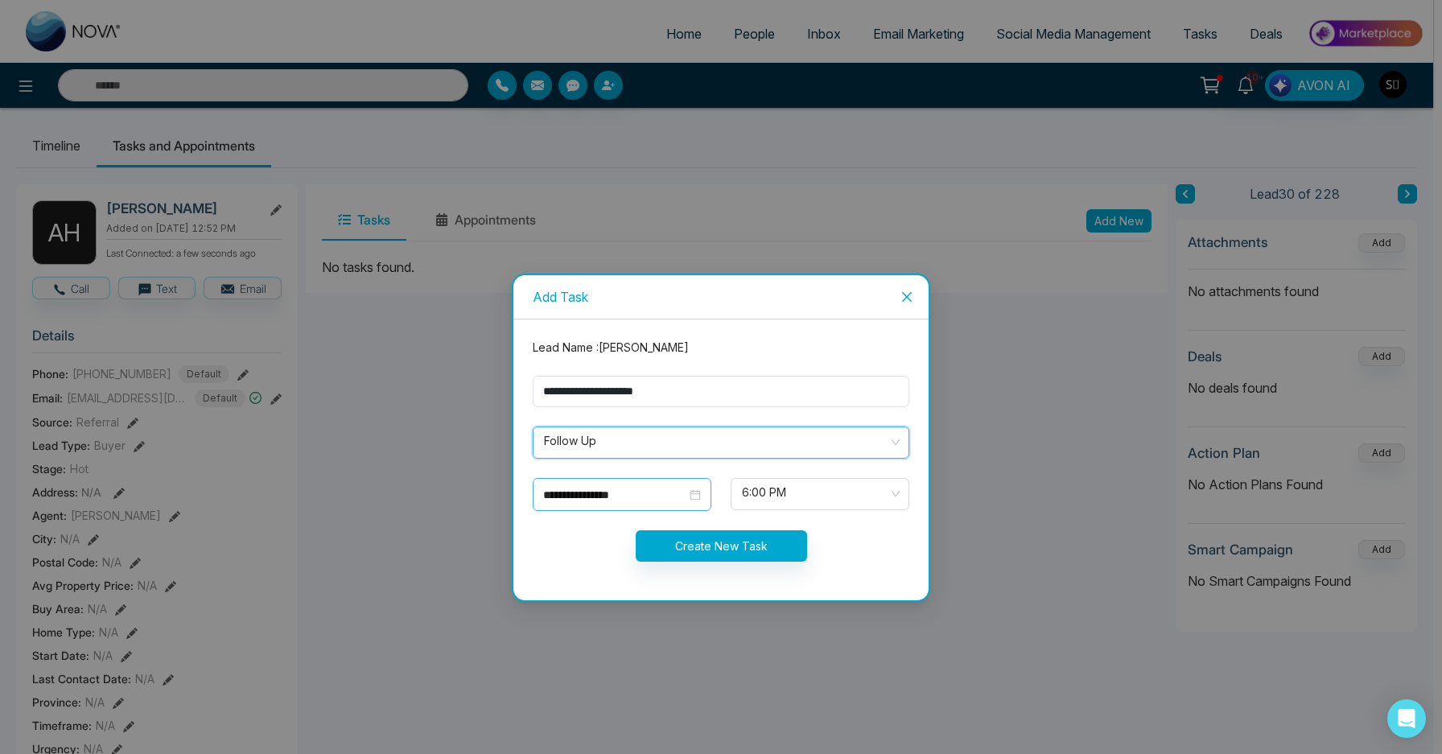
click at [602, 501] on input "**********" at bounding box center [614, 495] width 143 height 18
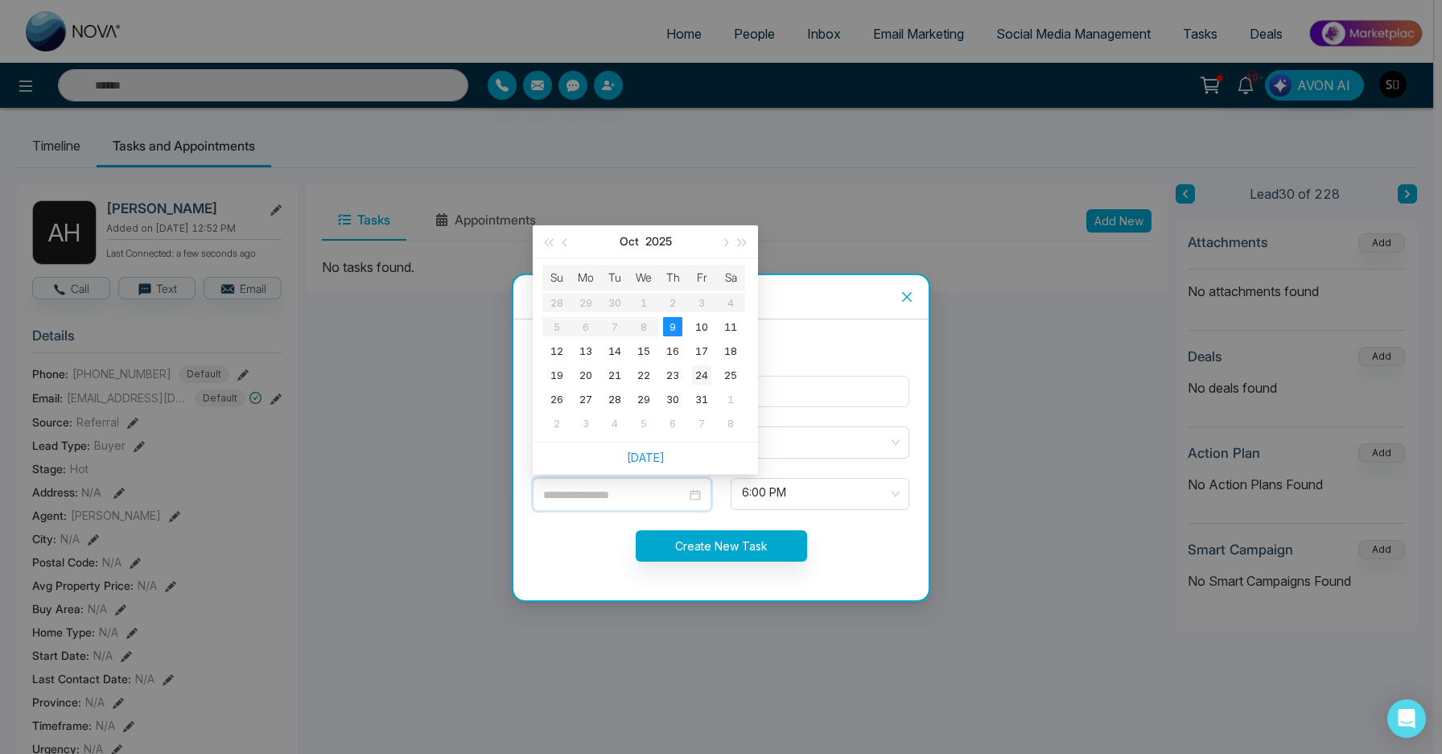
type input "**********"
click at [698, 381] on div "24" at bounding box center [701, 374] width 19 height 19
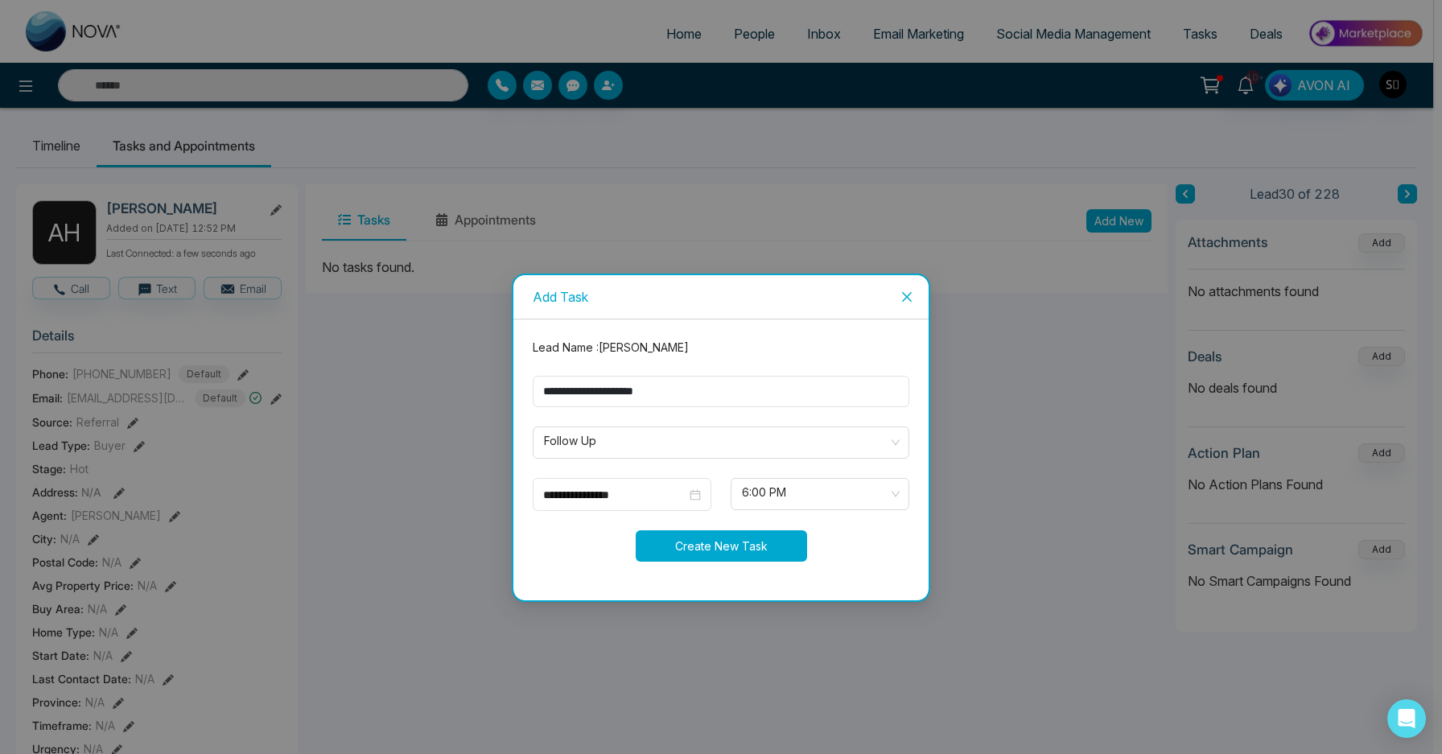
click at [768, 556] on button "Create New Task" at bounding box center [721, 545] width 171 height 31
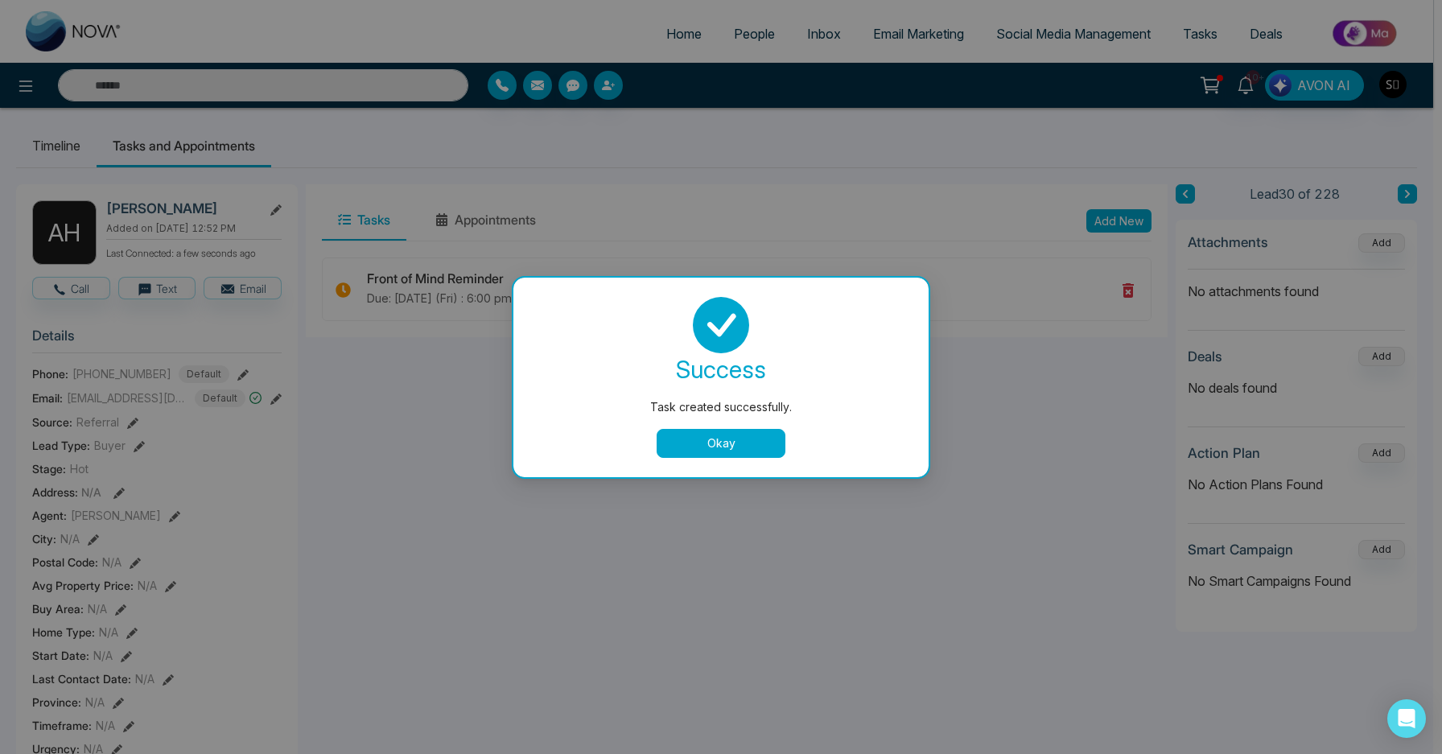
click at [740, 440] on button "Okay" at bounding box center [721, 443] width 129 height 29
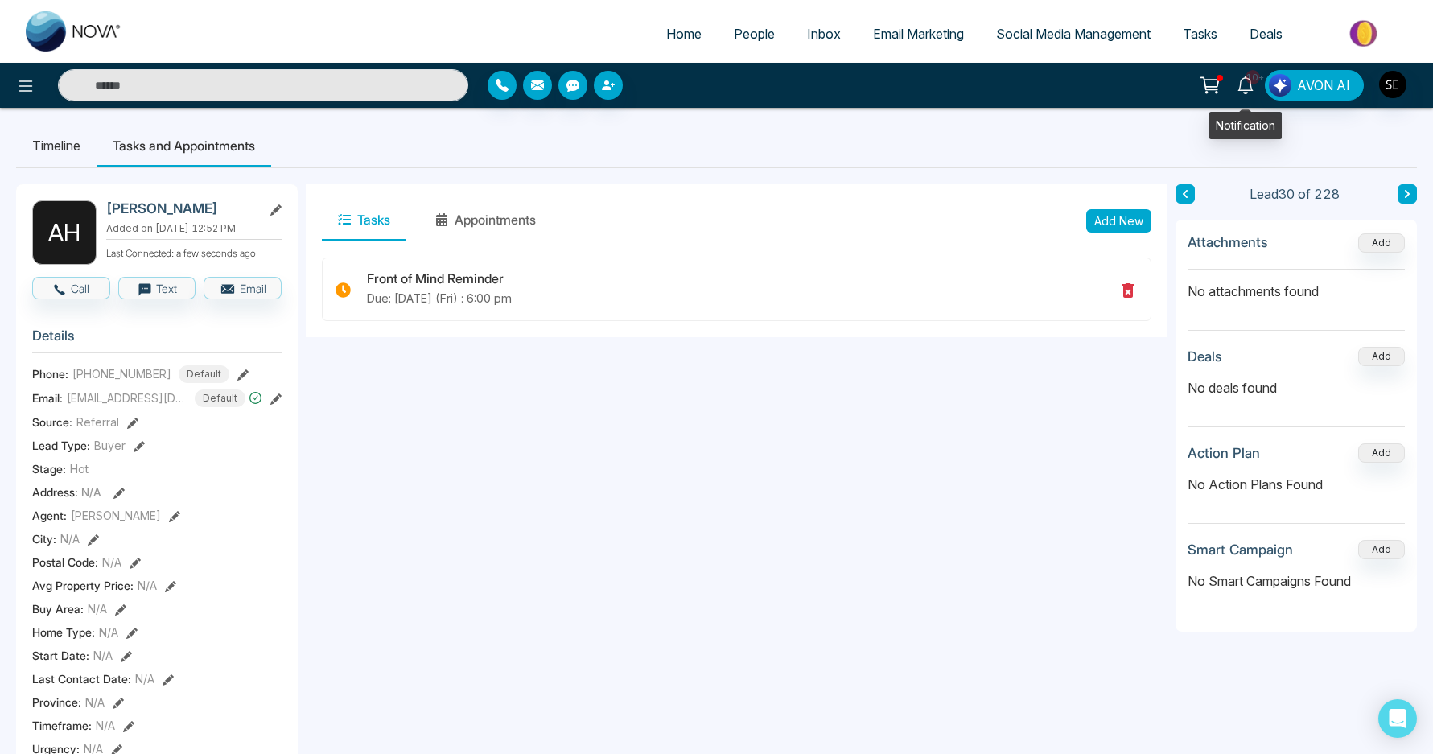
click at [1264, 89] on link "10+" at bounding box center [1245, 84] width 39 height 28
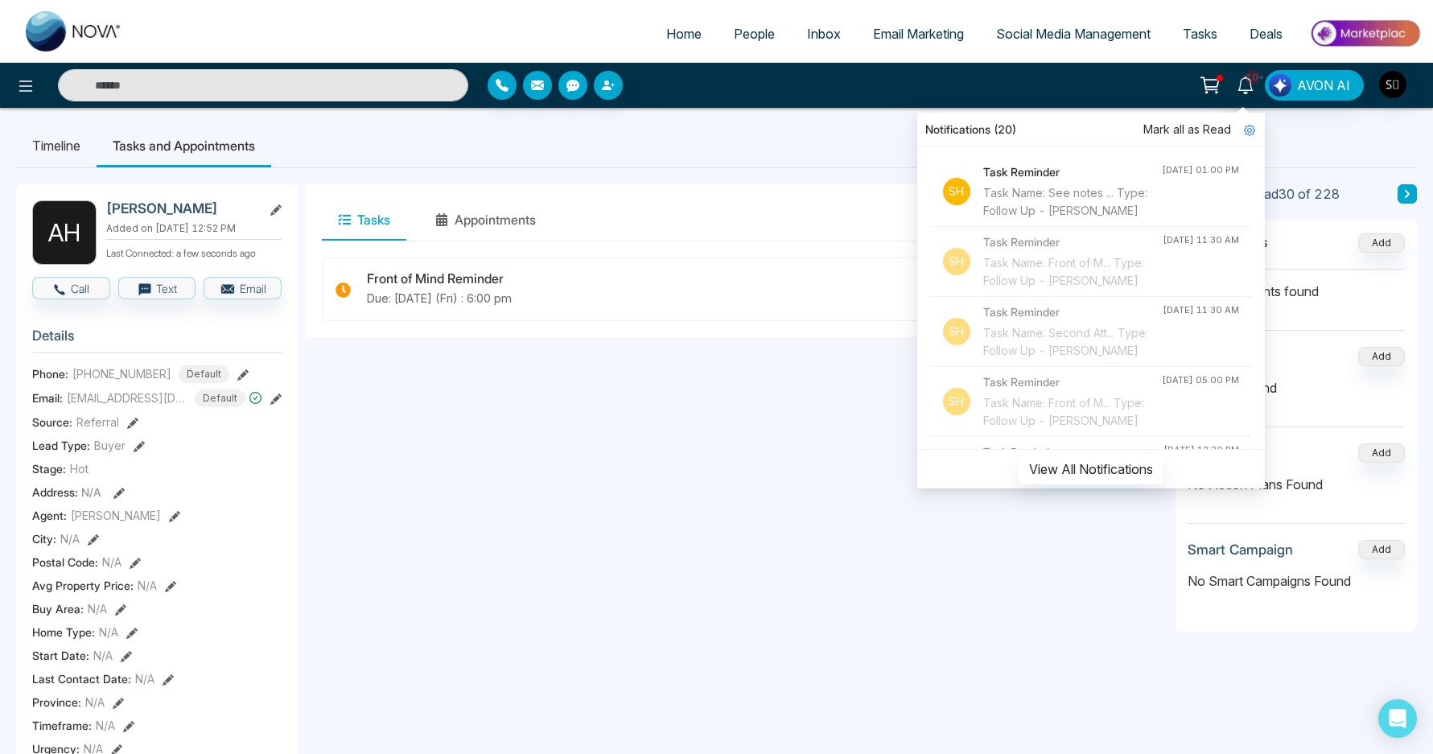
click at [1078, 209] on div "Task Name: See notes ... Type: Follow Up - [PERSON_NAME]" at bounding box center [1072, 201] width 179 height 35
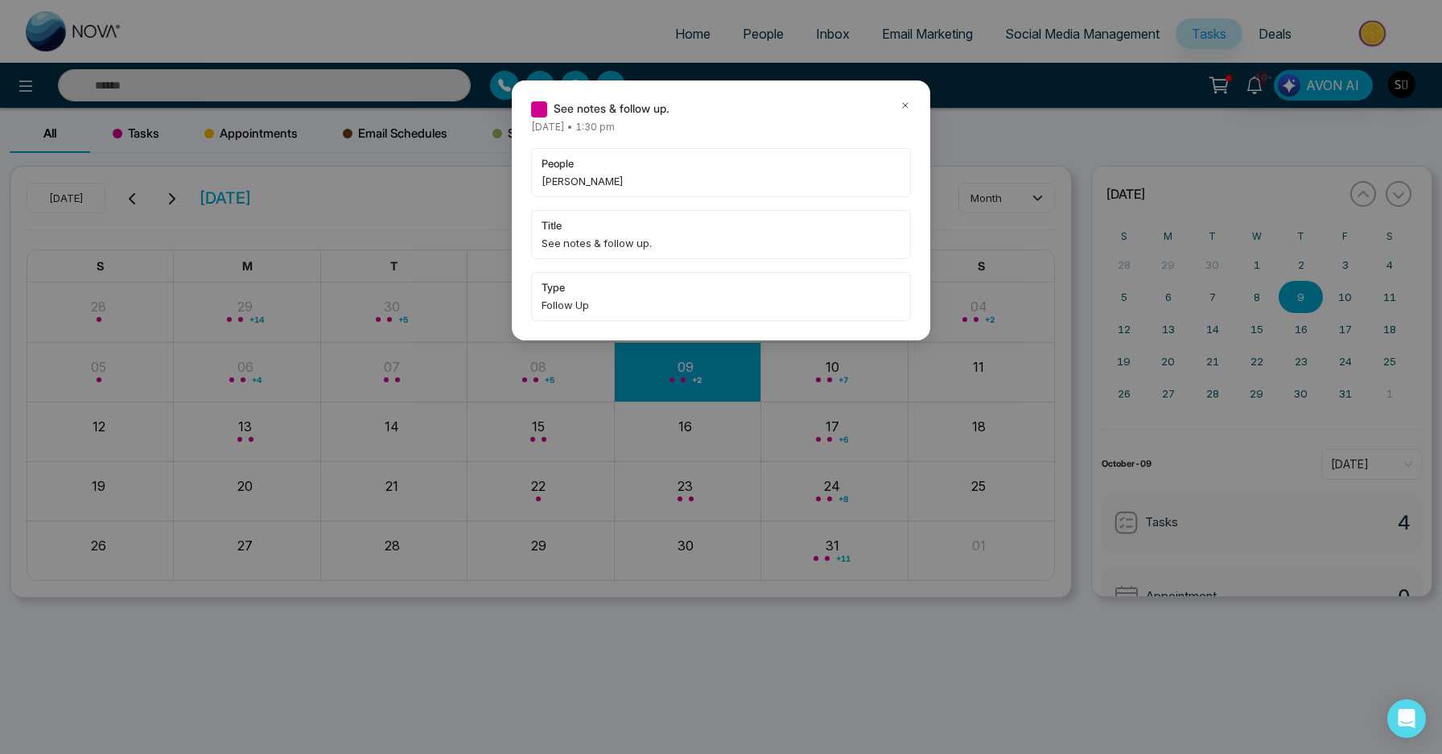
click at [566, 178] on span "[PERSON_NAME]" at bounding box center [721, 181] width 359 height 16
copy span "[PERSON_NAME]"
click at [904, 103] on icon at bounding box center [905, 105] width 5 height 5
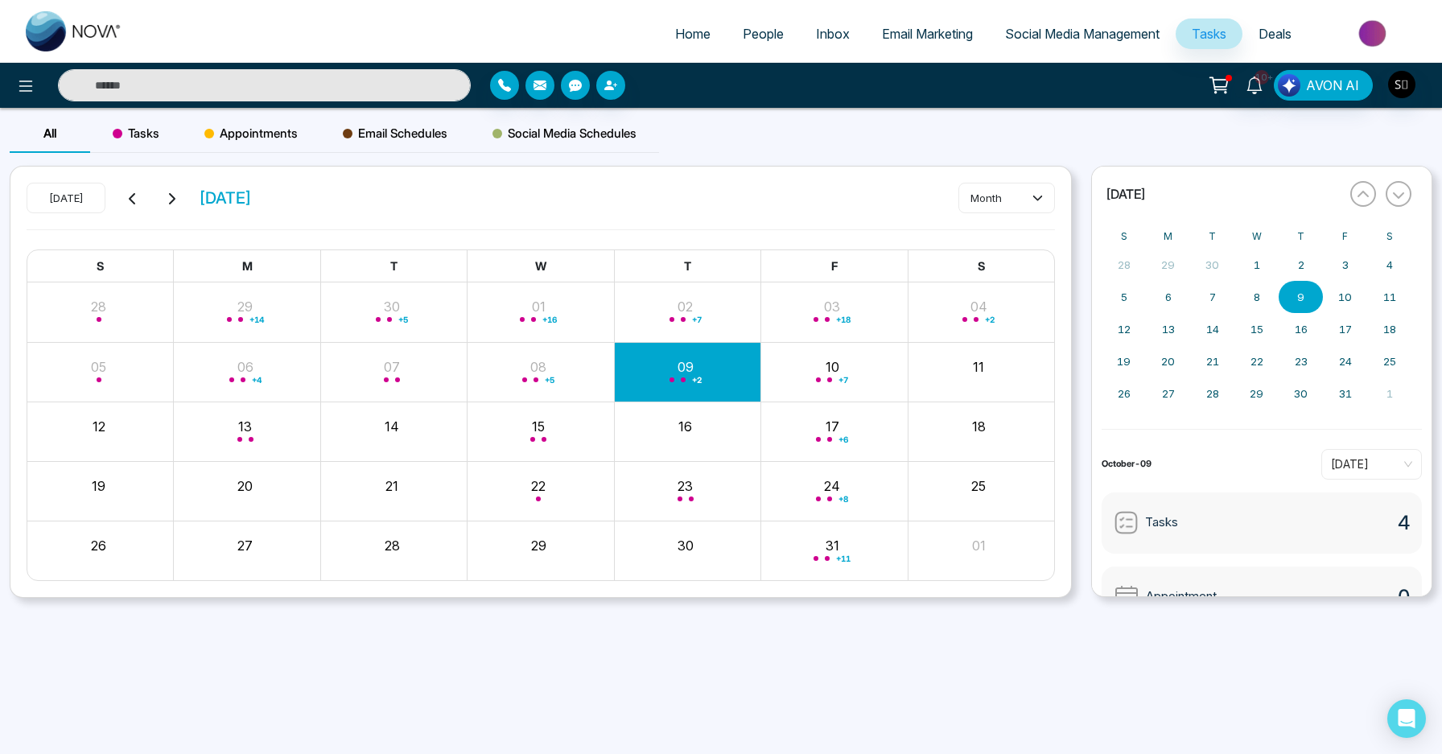
click at [361, 94] on input "text" at bounding box center [264, 85] width 413 height 32
paste input "*********"
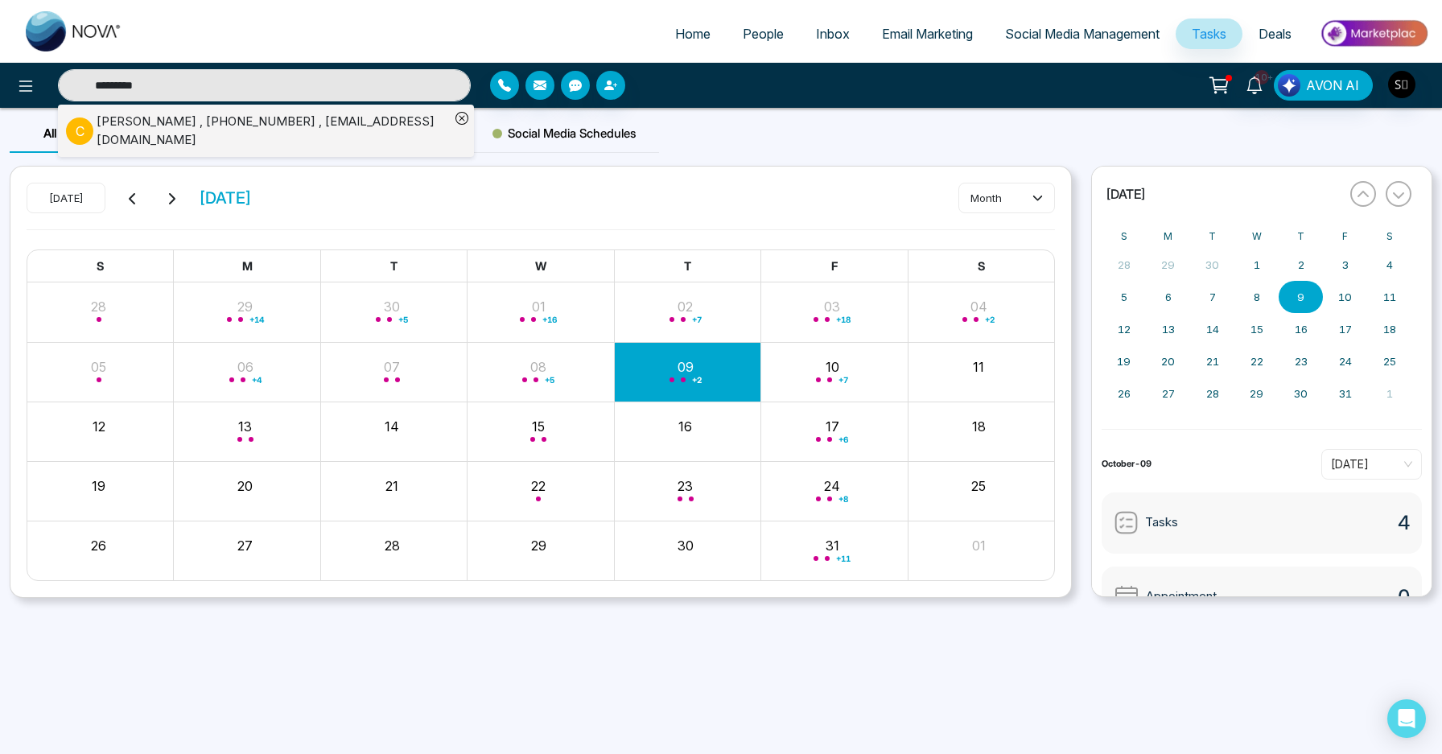
type input "*********"
click at [347, 143] on li "[PERSON_NAME] , [PHONE_NUMBER] , [EMAIL_ADDRESS][DOMAIN_NAME]" at bounding box center [258, 131] width 384 height 52
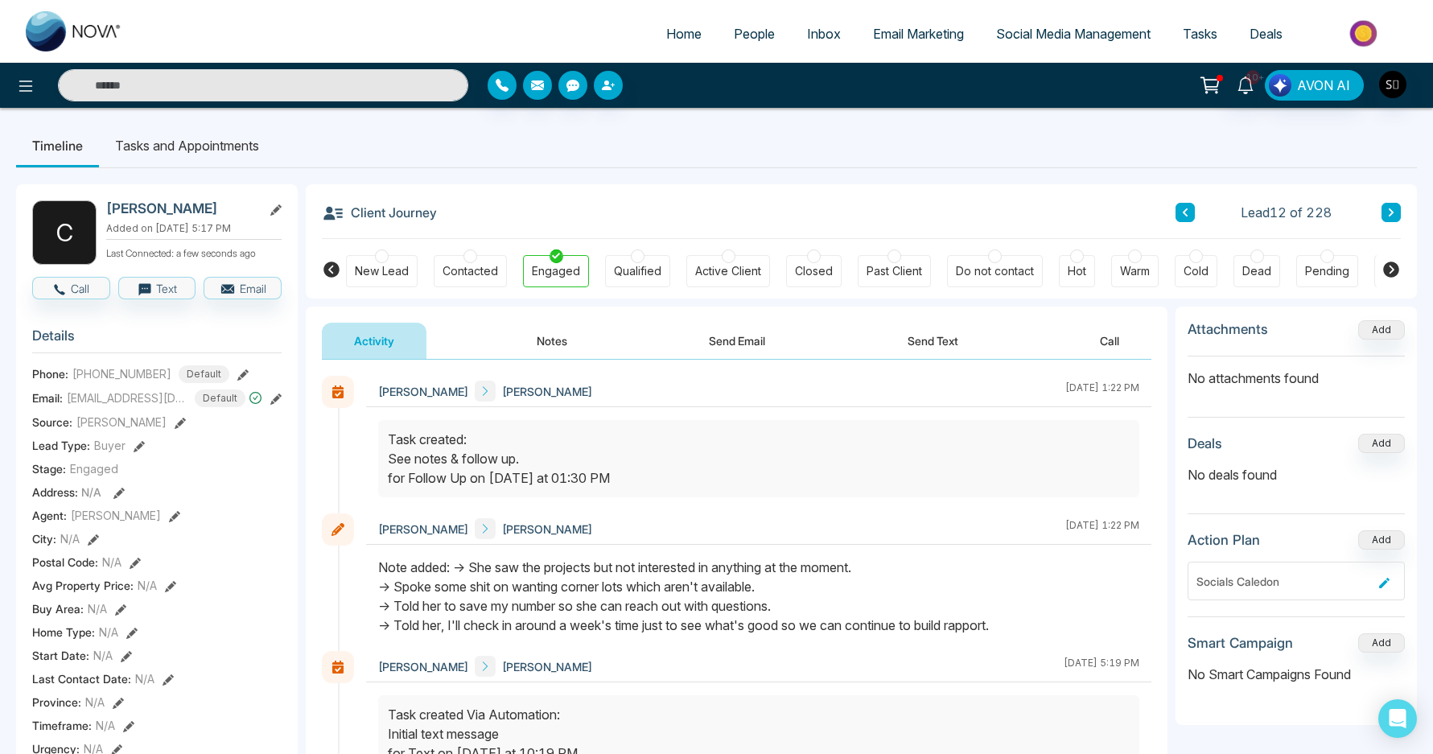
click at [530, 574] on div "Note added: -> She saw the projects but not interested in anything at the momen…" at bounding box center [758, 596] width 761 height 77
click at [503, 606] on div "Note added: -> She saw the projects but not interested in anything at the momen…" at bounding box center [758, 596] width 761 height 77
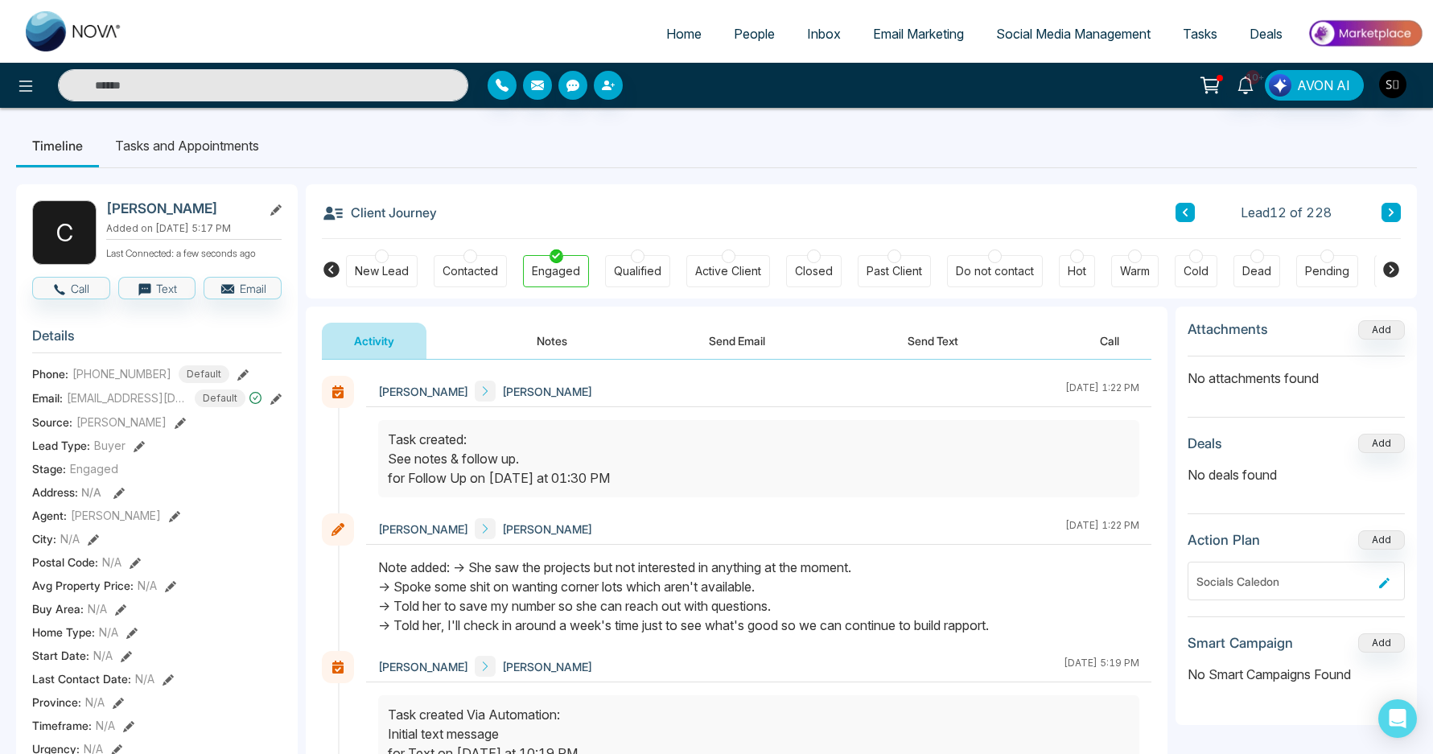
click at [503, 606] on div "Note added: -> She saw the projects but not interested in anything at the momen…" at bounding box center [758, 596] width 761 height 77
click at [552, 638] on div at bounding box center [758, 604] width 785 height 93
click at [223, 154] on li "Tasks and Appointments" at bounding box center [187, 145] width 176 height 43
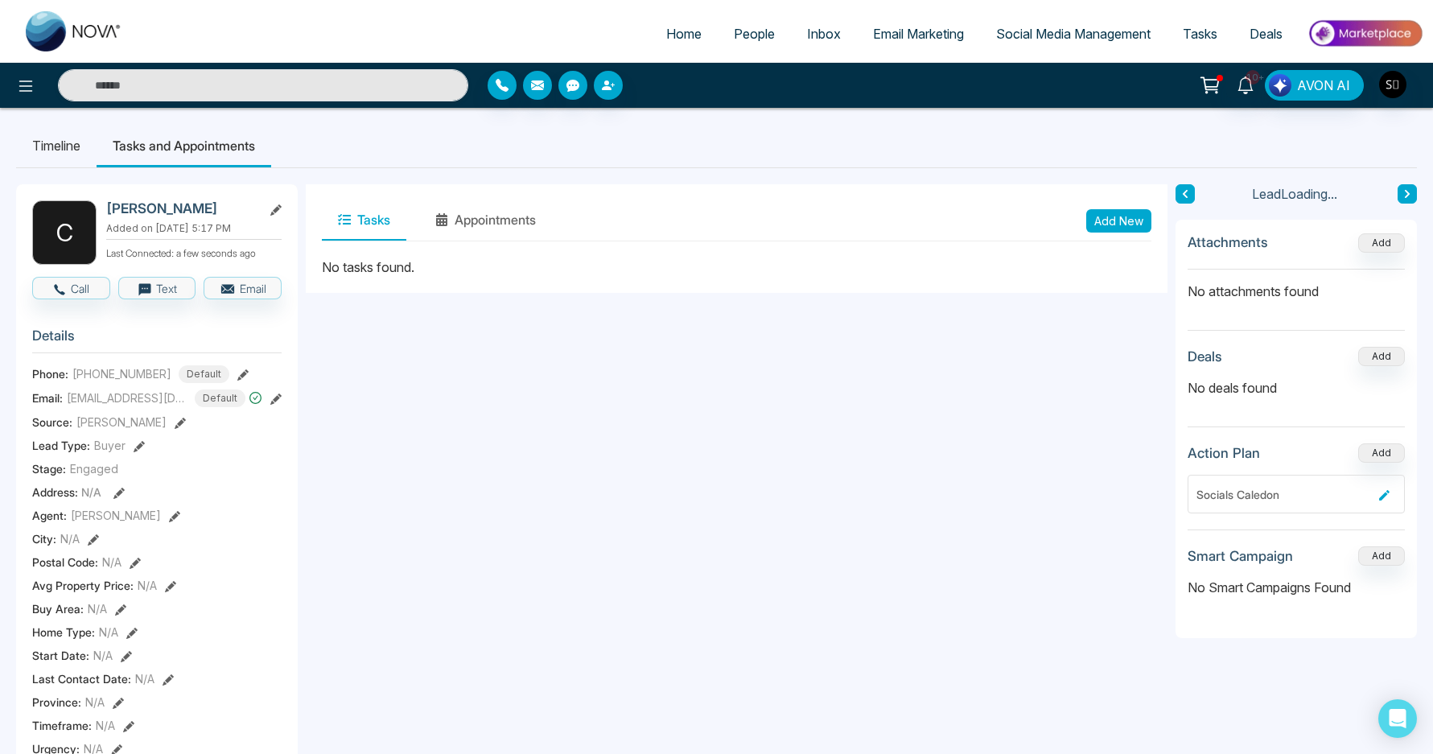
click at [1111, 229] on button "Add New" at bounding box center [1118, 220] width 65 height 23
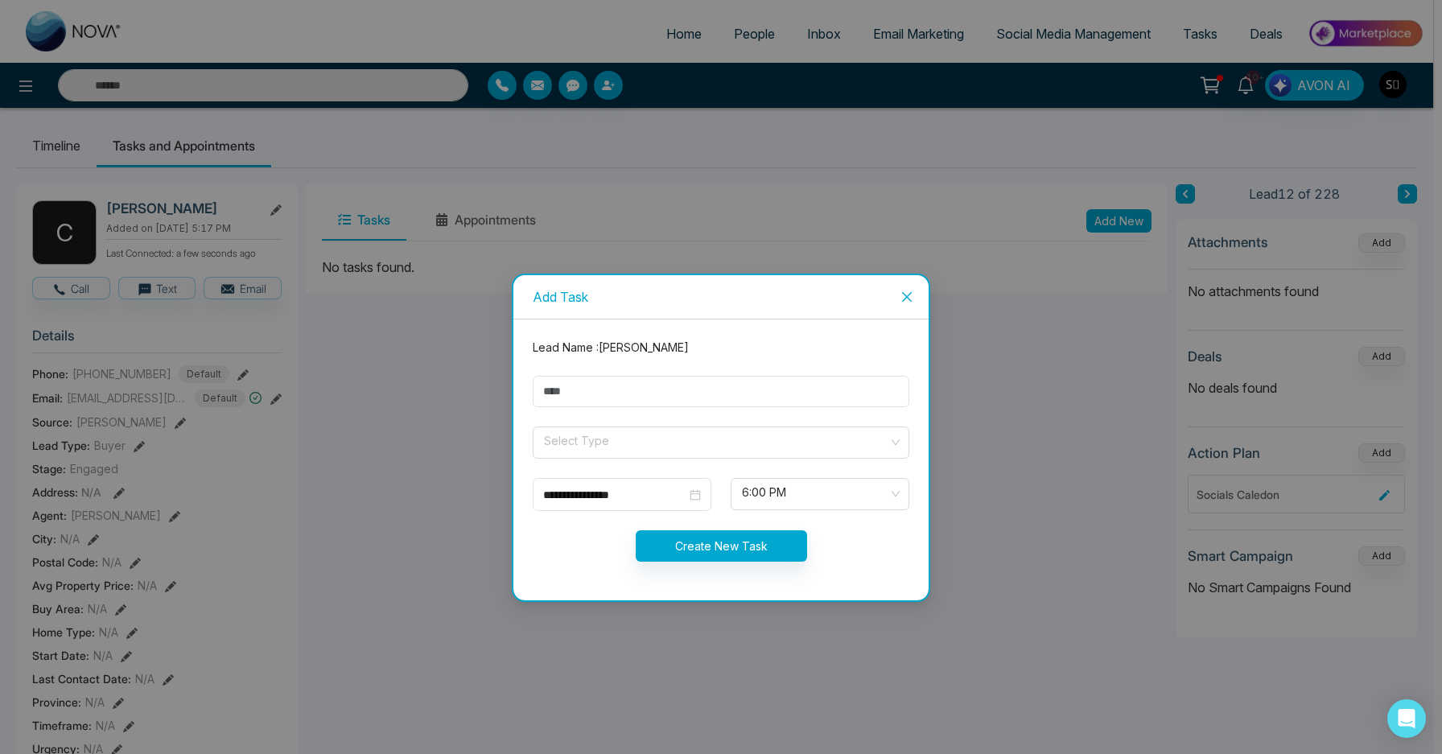
click at [417, 193] on div "**********" at bounding box center [721, 377] width 1442 height 754
click at [910, 299] on icon "close" at bounding box center [907, 296] width 10 height 10
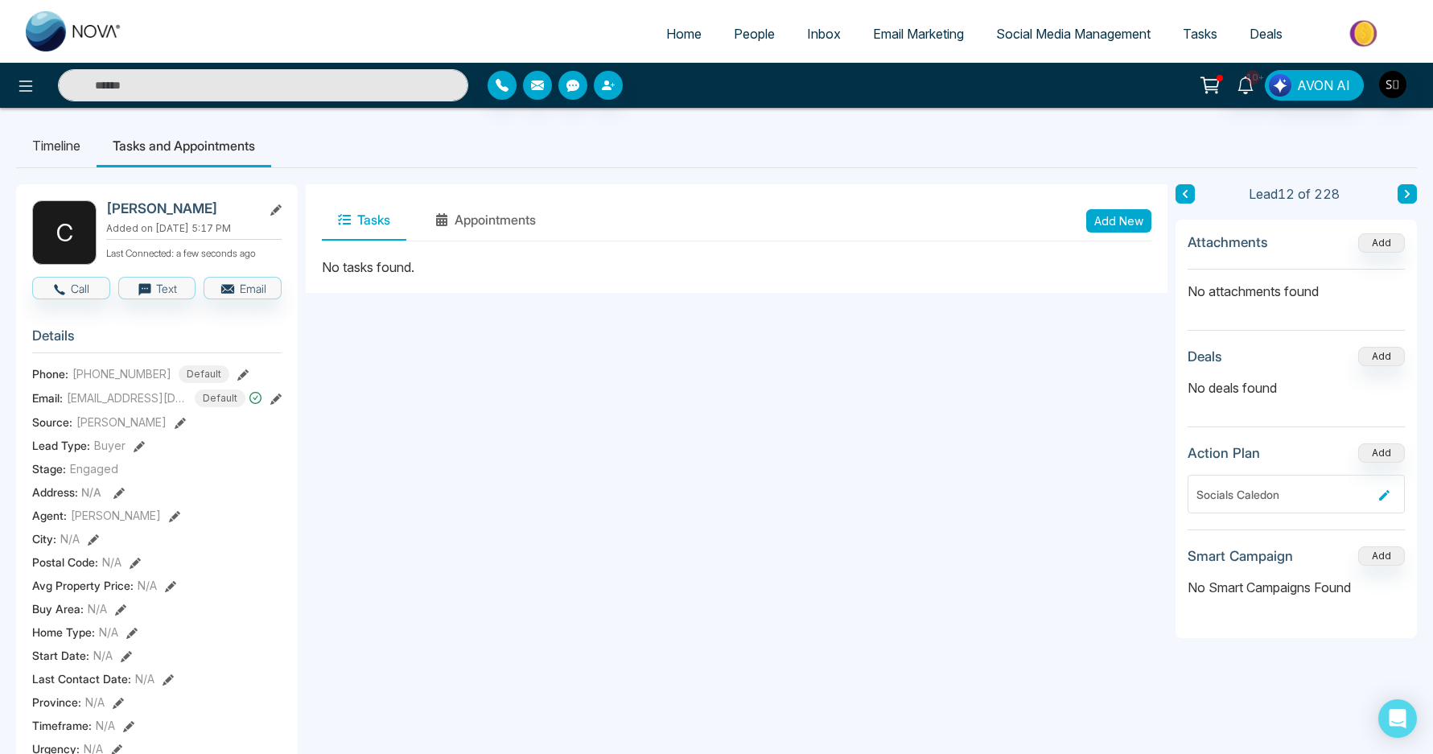
click at [57, 140] on li "Timeline" at bounding box center [56, 145] width 80 height 43
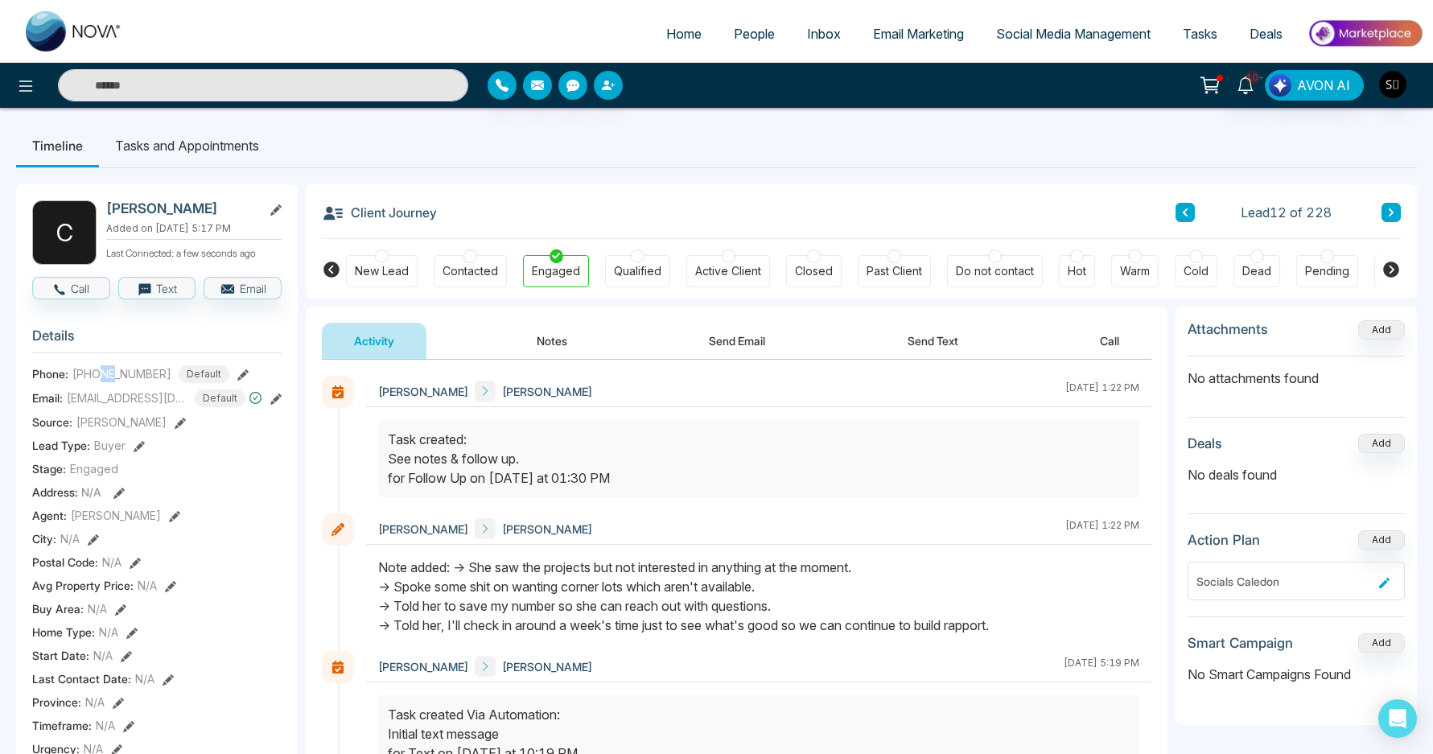
drag, startPoint x: 103, startPoint y: 383, endPoint x: 117, endPoint y: 385, distance: 13.8
click at [117, 382] on span "[PHONE_NUMBER]" at bounding box center [121, 373] width 99 height 17
click at [115, 382] on span "[PHONE_NUMBER]" at bounding box center [121, 373] width 99 height 17
drag, startPoint x: 111, startPoint y: 384, endPoint x: 132, endPoint y: 381, distance: 21.1
click at [132, 381] on span "[PHONE_NUMBER]" at bounding box center [121, 373] width 99 height 17
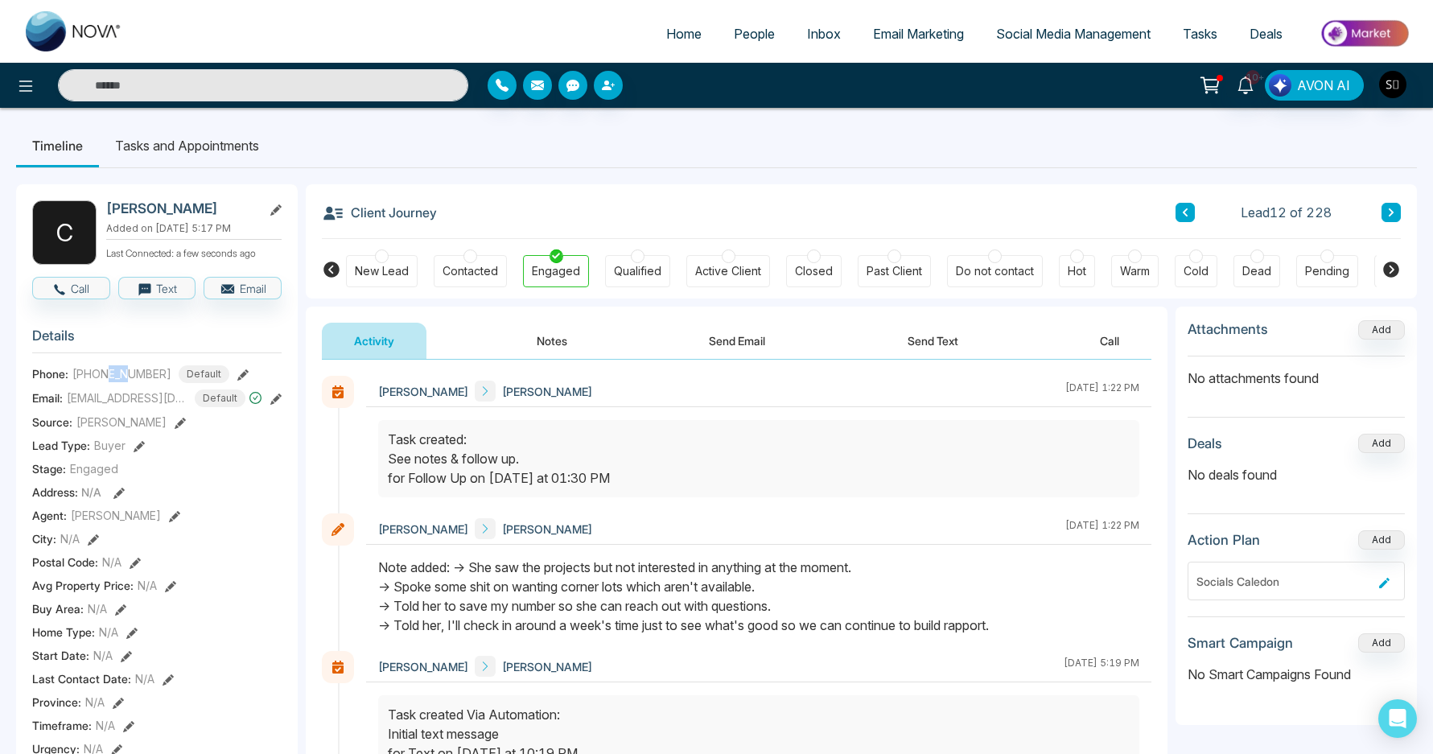
click at [543, 352] on button "Notes" at bounding box center [552, 341] width 95 height 36
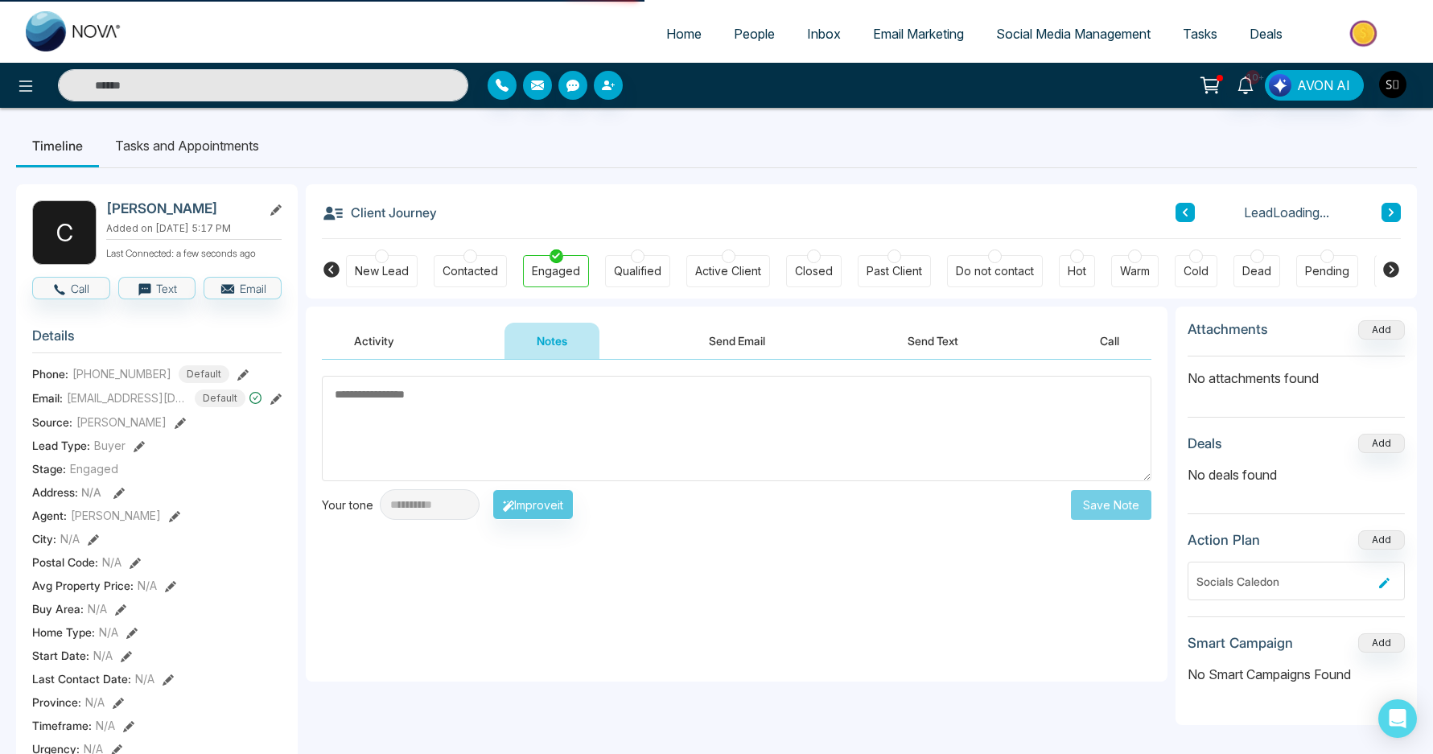
click at [382, 407] on textarea at bounding box center [737, 428] width 830 height 105
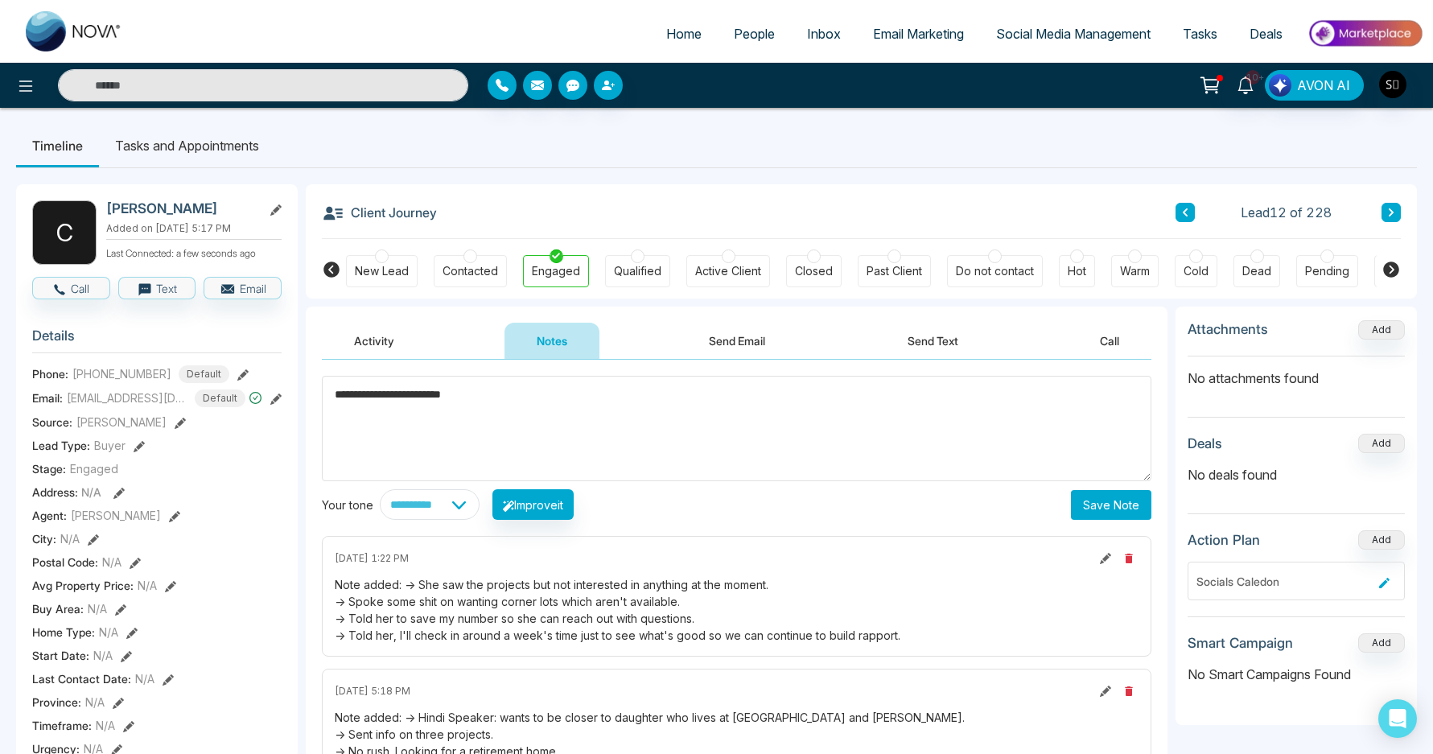
type textarea "**********"
click at [1113, 501] on button "Save Note" at bounding box center [1111, 505] width 80 height 30
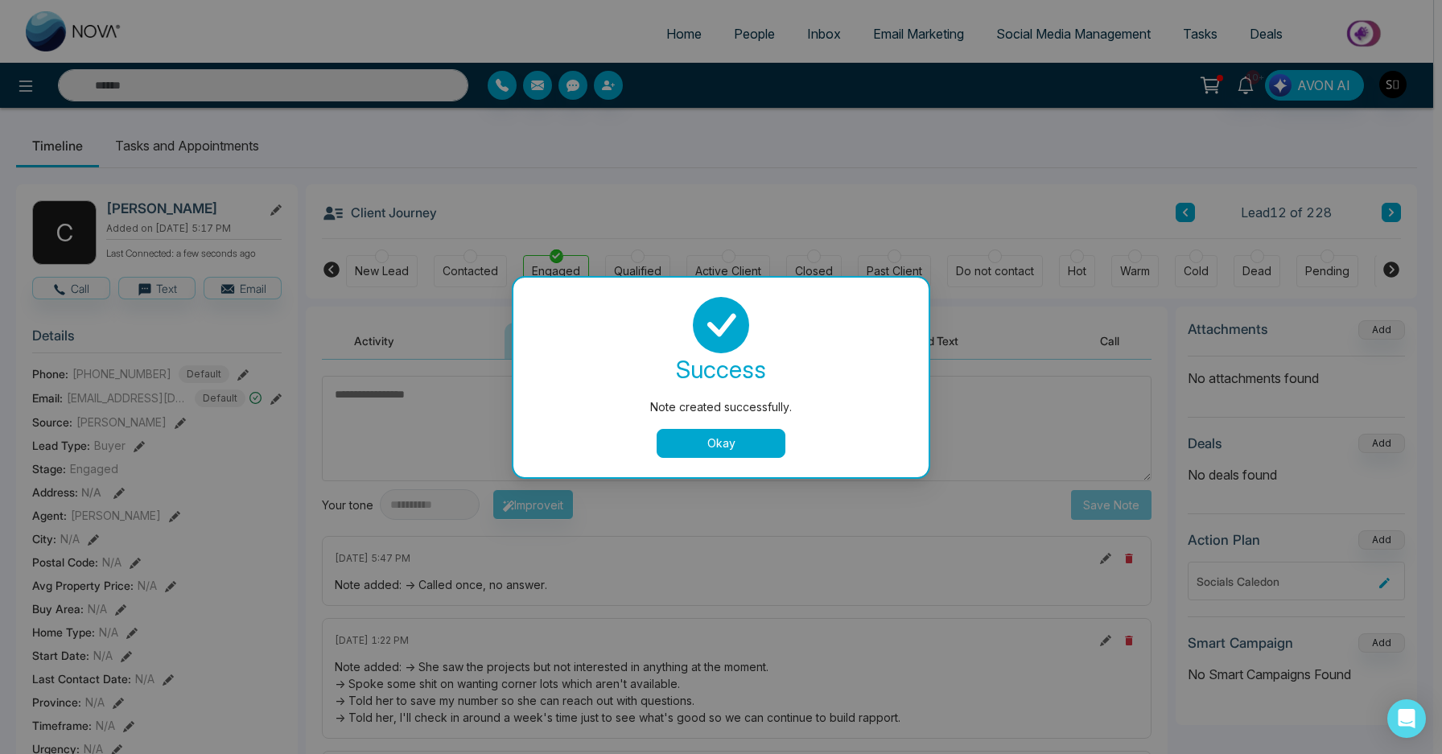
click at [697, 434] on button "Okay" at bounding box center [721, 443] width 129 height 29
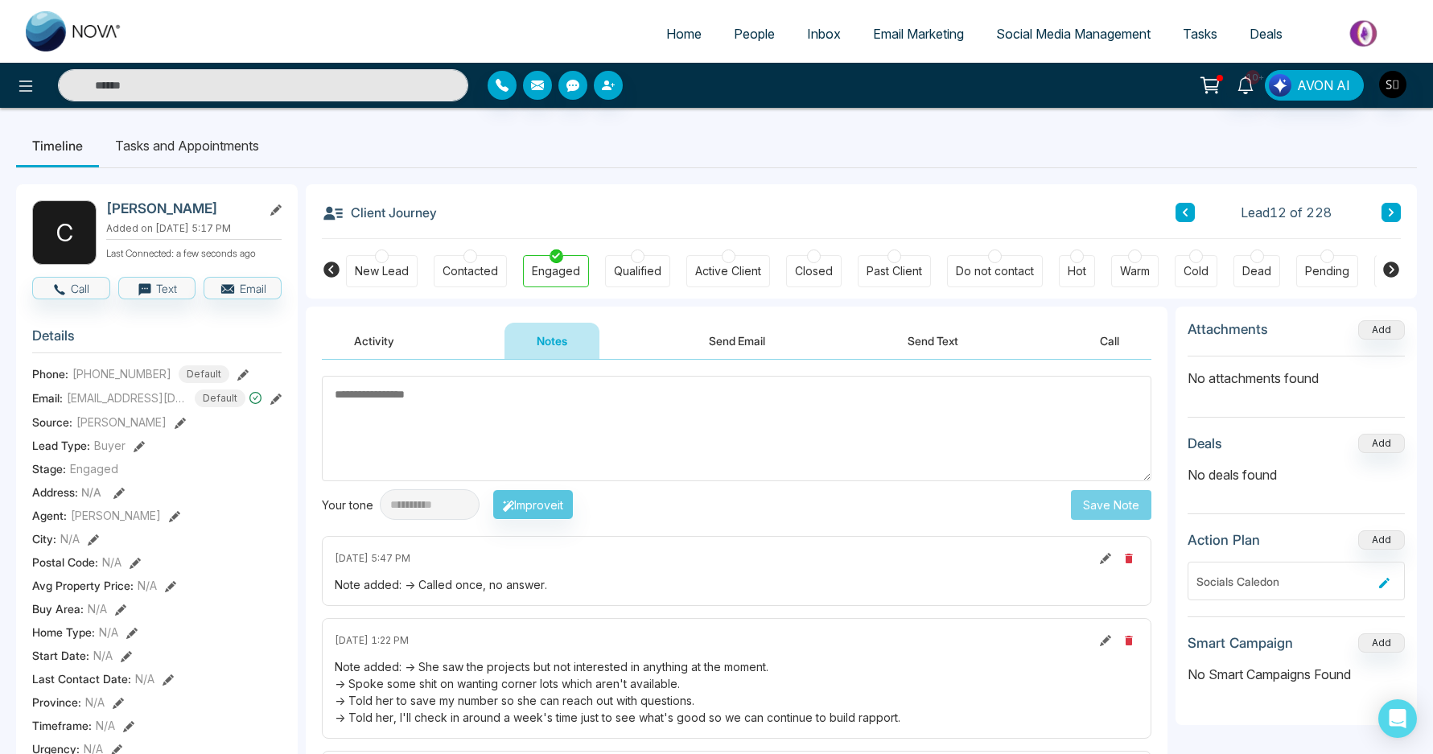
click at [162, 144] on li "Tasks and Appointments" at bounding box center [187, 145] width 176 height 43
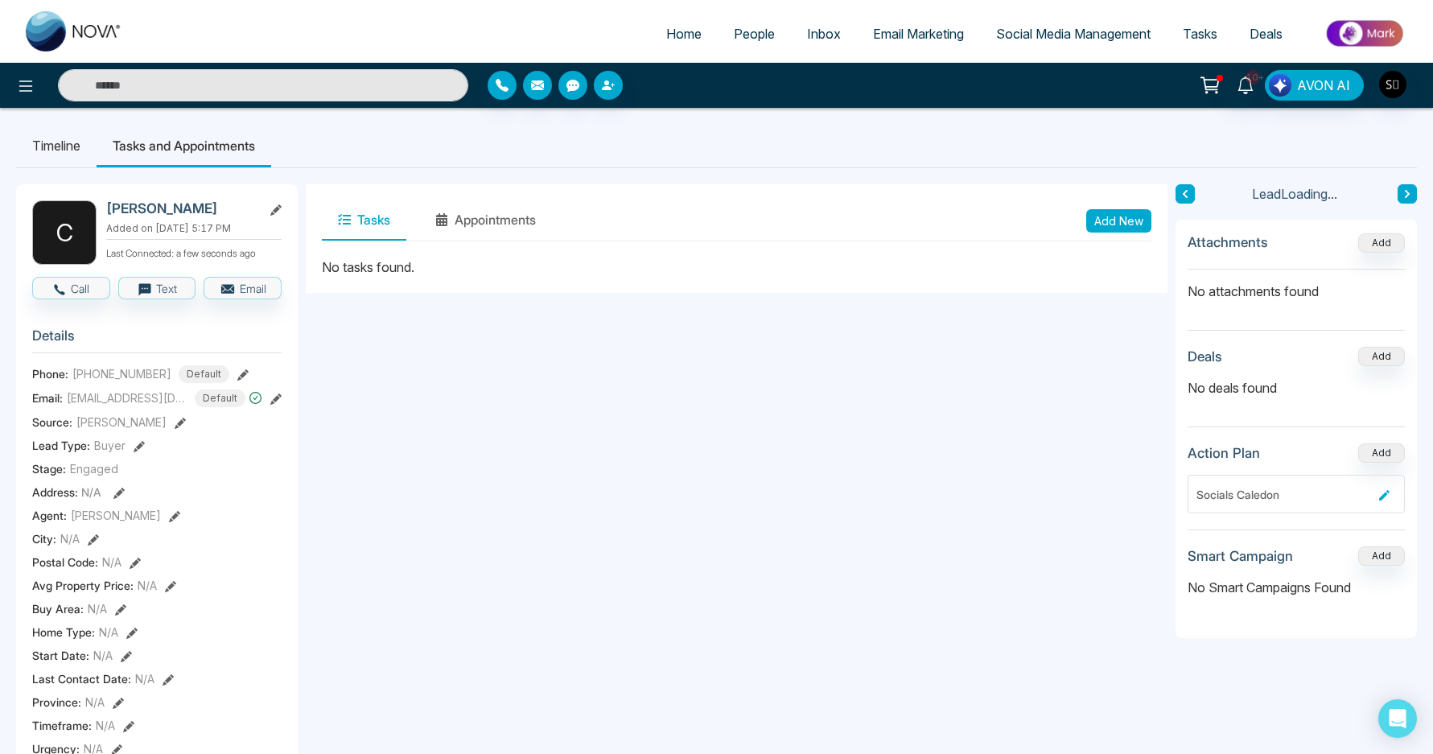
click at [1133, 210] on button "Add New" at bounding box center [1118, 220] width 65 height 23
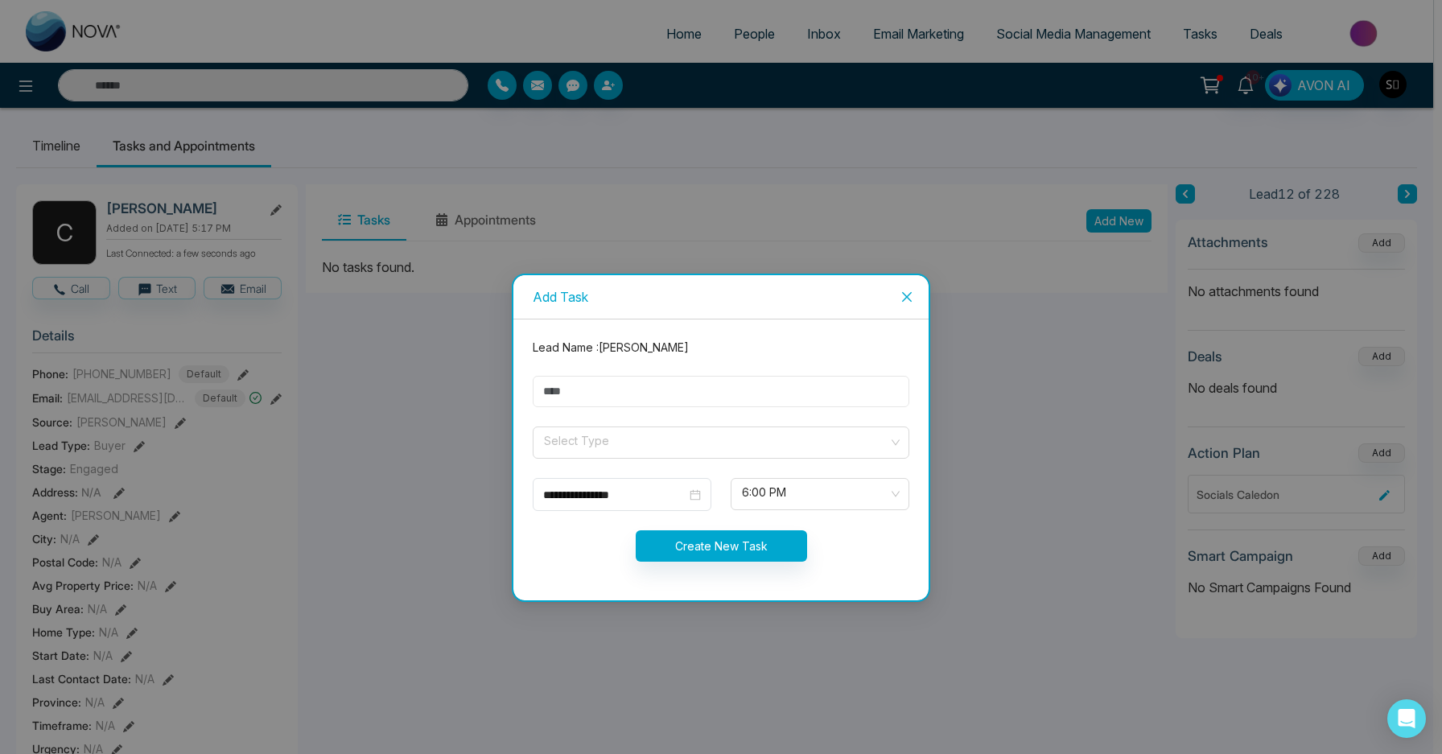
click at [583, 392] on input "text" at bounding box center [721, 391] width 377 height 31
type input "**********"
click at [610, 448] on input "search" at bounding box center [715, 439] width 346 height 24
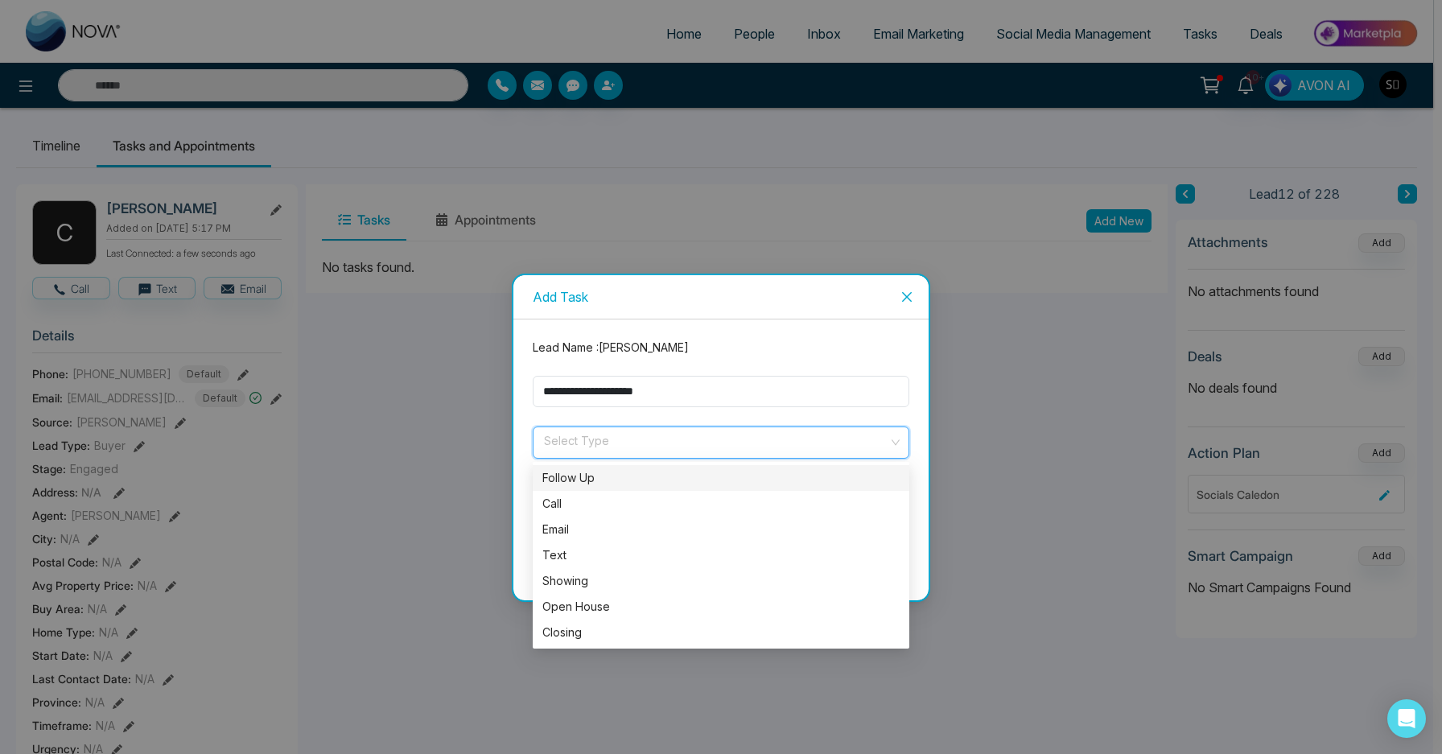
click at [593, 485] on div "Follow Up" at bounding box center [720, 478] width 357 height 18
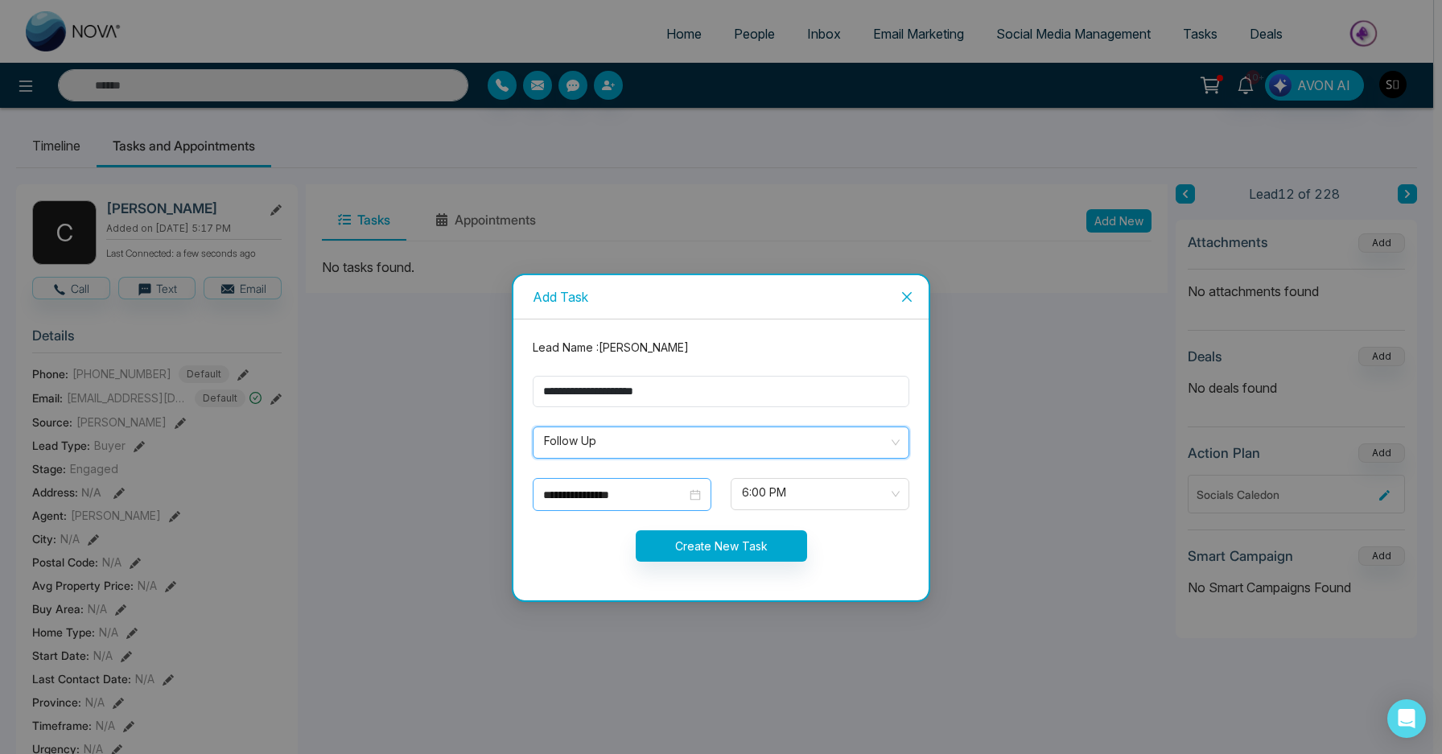
click at [588, 497] on input "**********" at bounding box center [614, 495] width 143 height 18
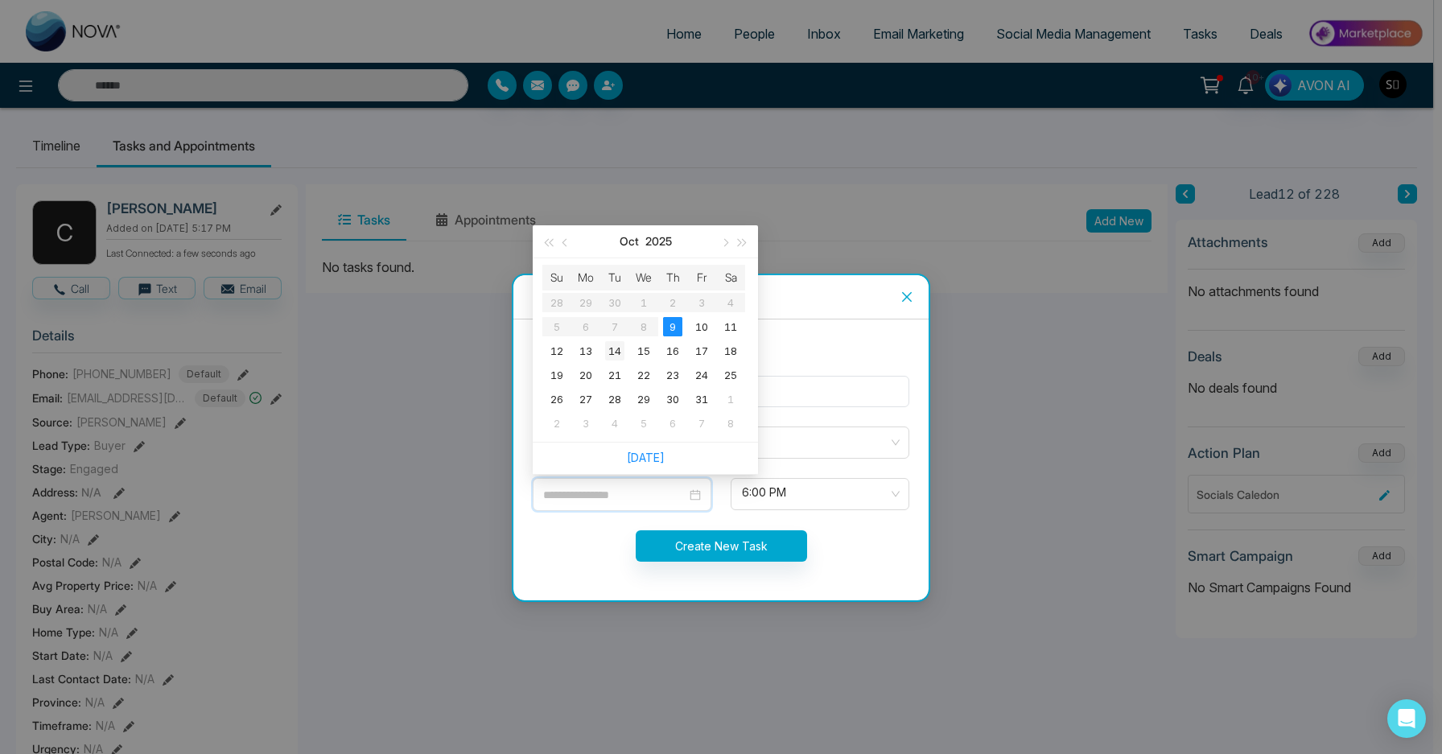
type input "**********"
click at [614, 354] on div "14" at bounding box center [614, 350] width 19 height 19
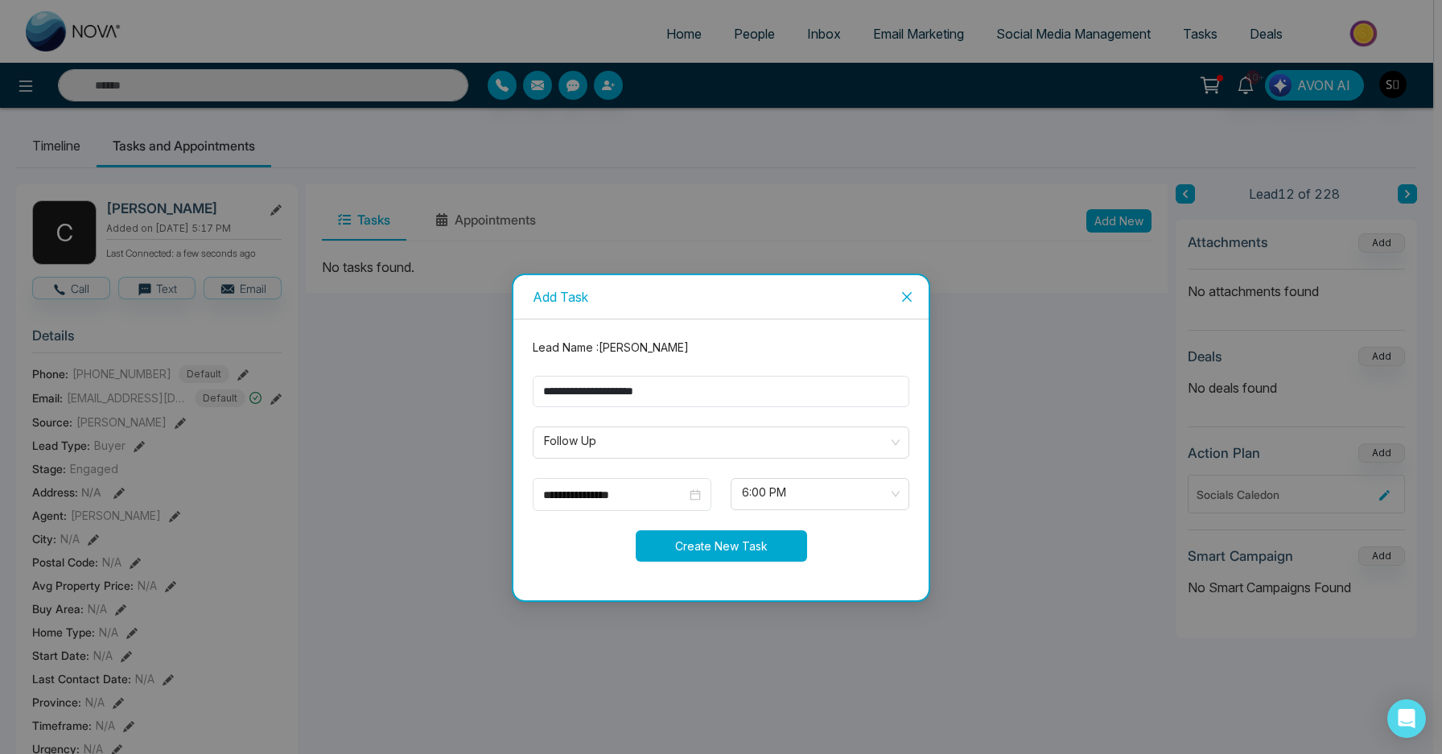
click at [761, 559] on button "Create New Task" at bounding box center [721, 545] width 171 height 31
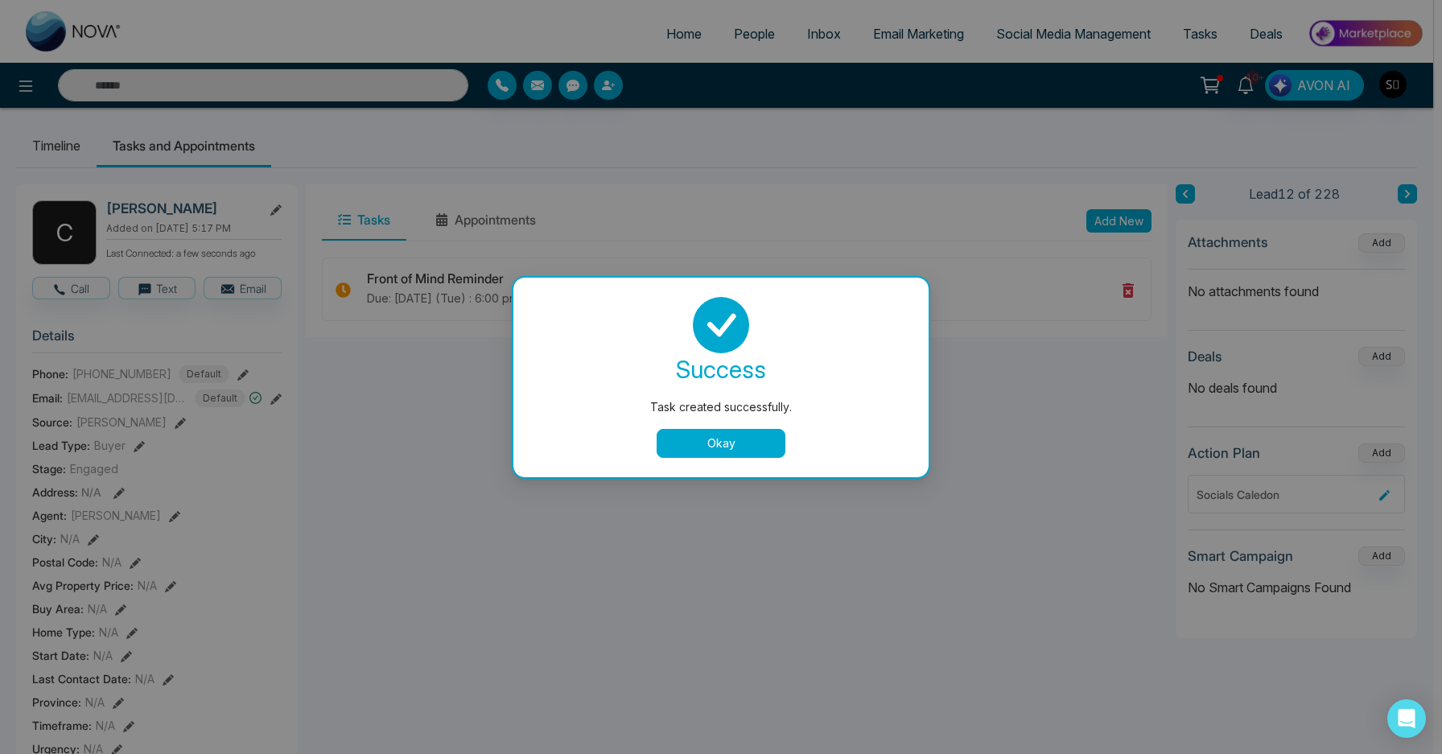
click at [750, 441] on button "Okay" at bounding box center [721, 443] width 129 height 29
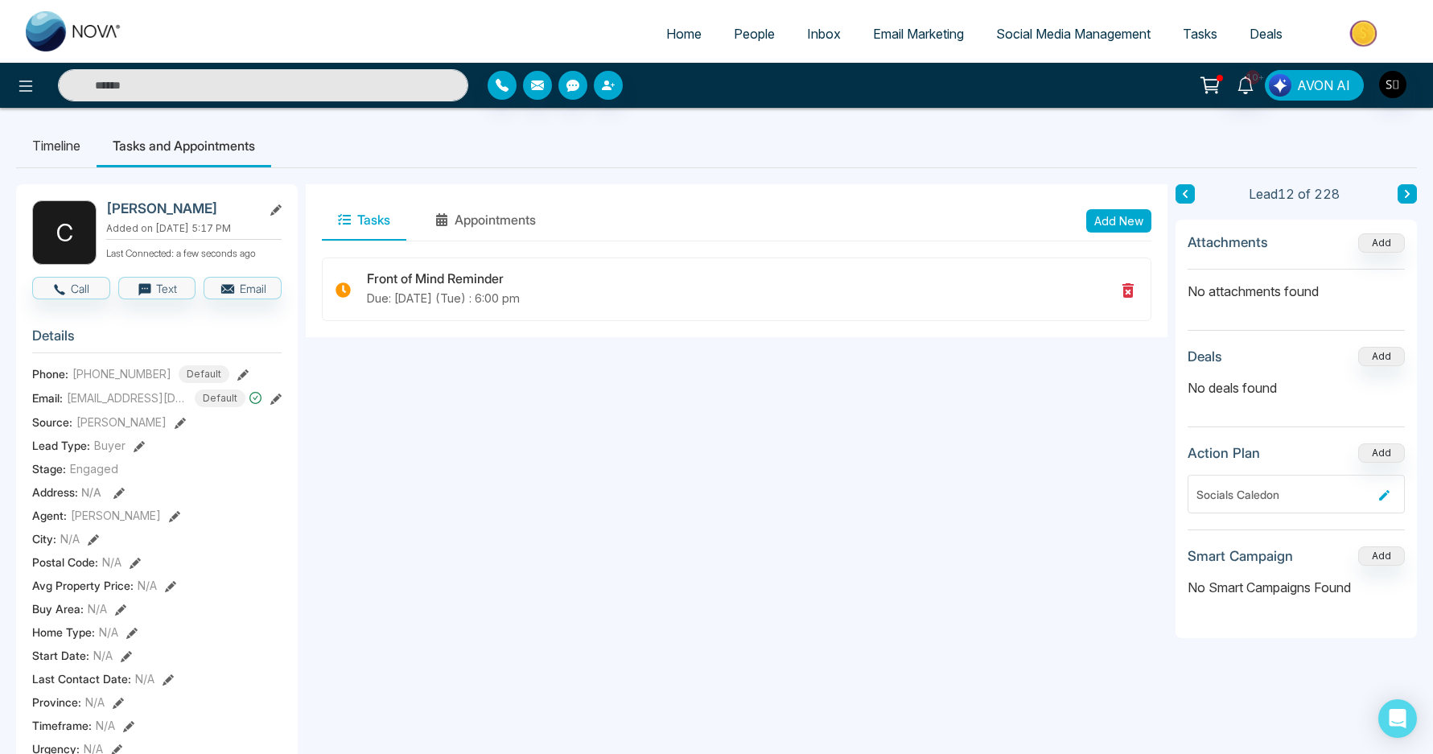
click at [1268, 82] on button "AVON AI" at bounding box center [1314, 85] width 99 height 31
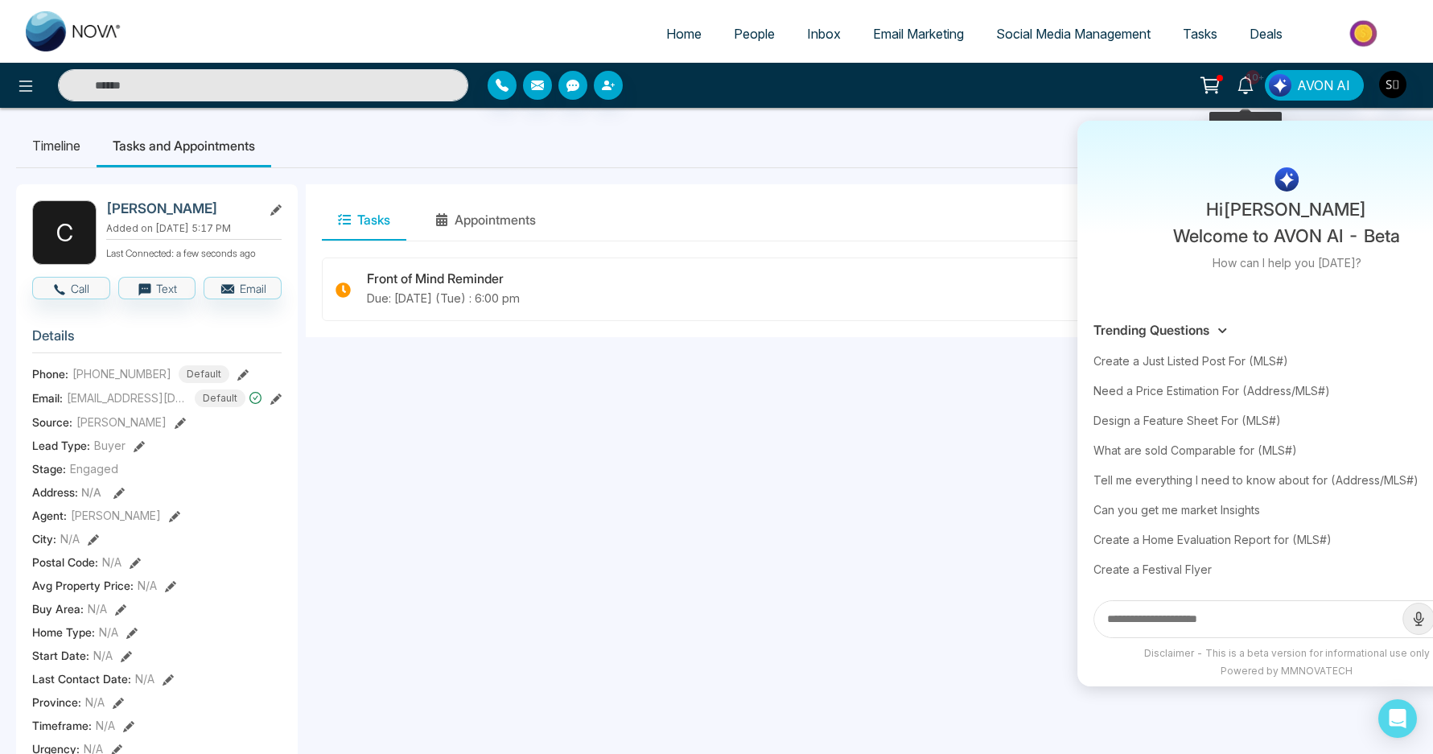
click at [1255, 84] on span "10+" at bounding box center [1253, 77] width 14 height 14
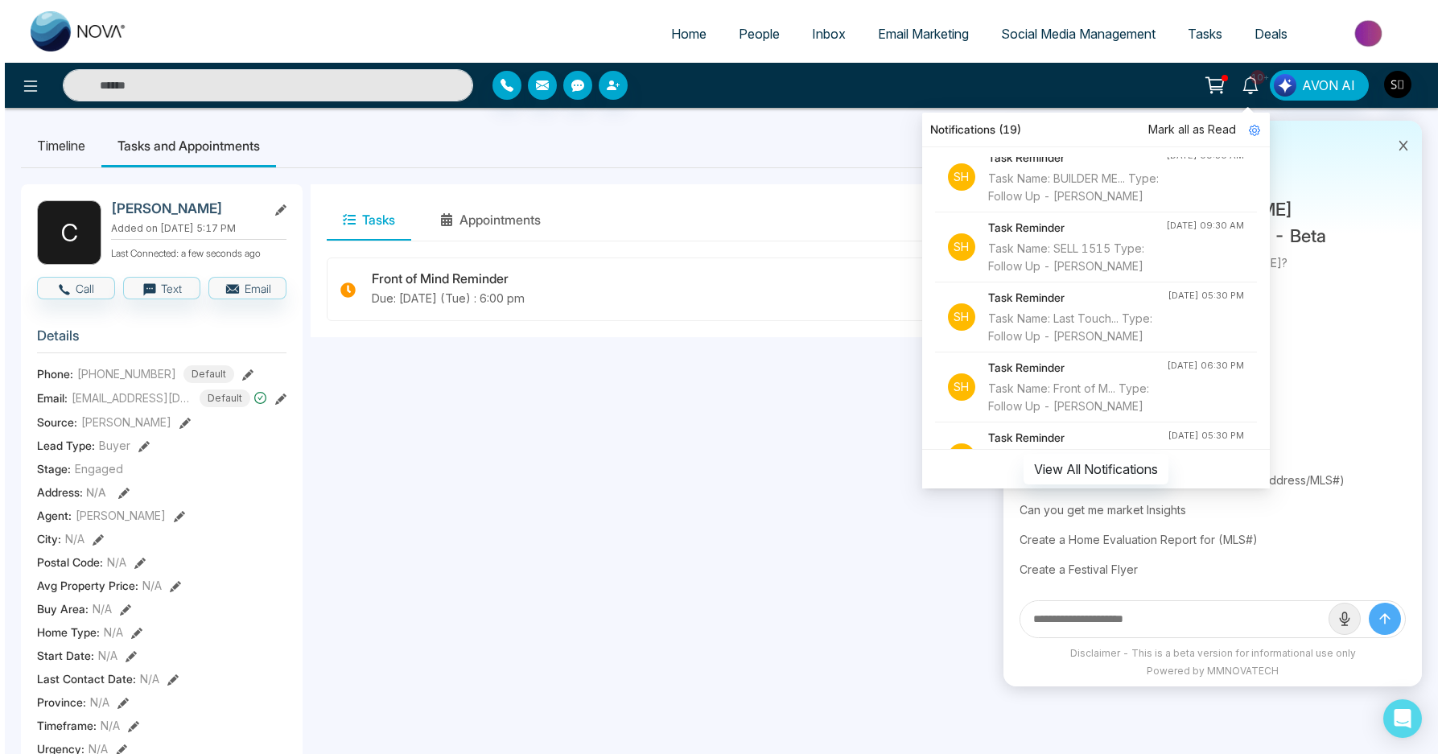
scroll to position [1238, 0]
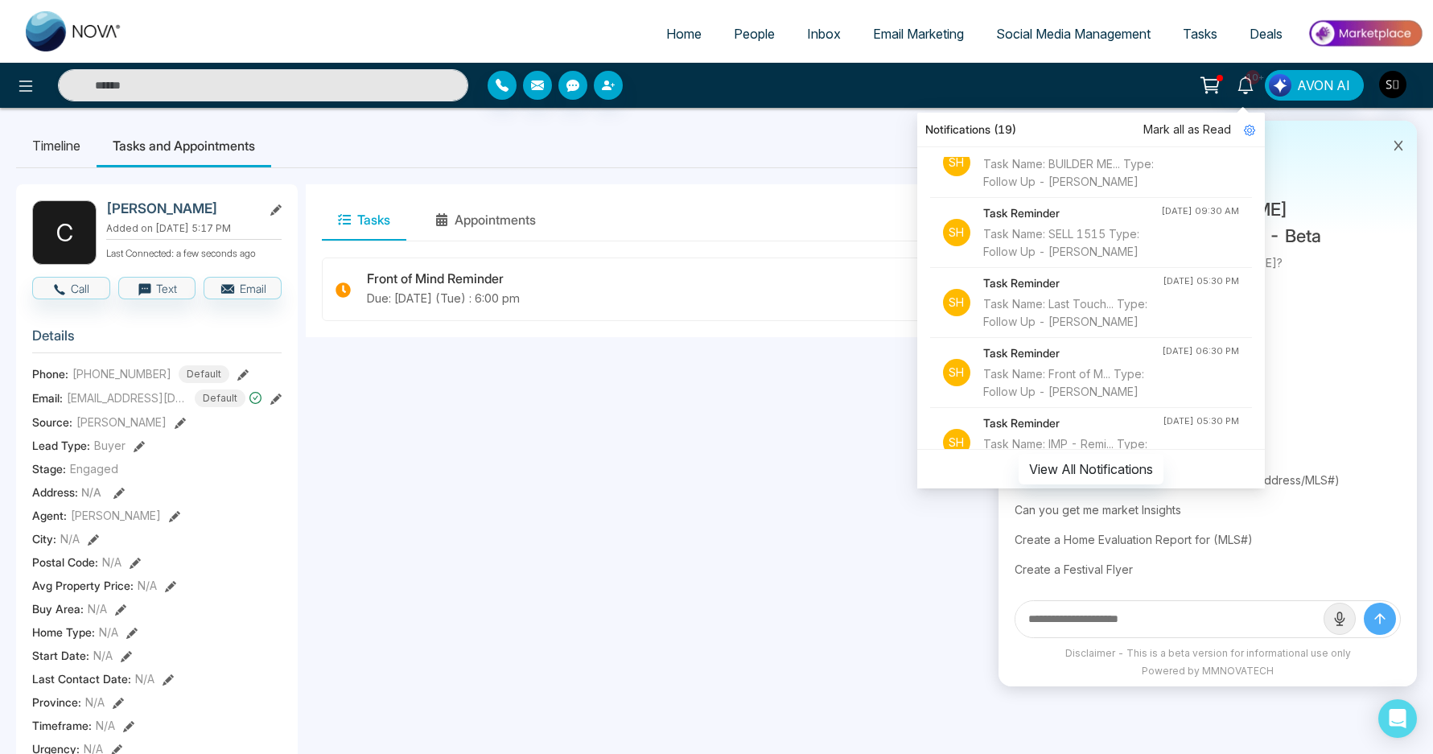
click at [1048, 51] on div "Task Name: Front of M... Type: Follow Up - [PERSON_NAME]" at bounding box center [1072, 32] width 178 height 35
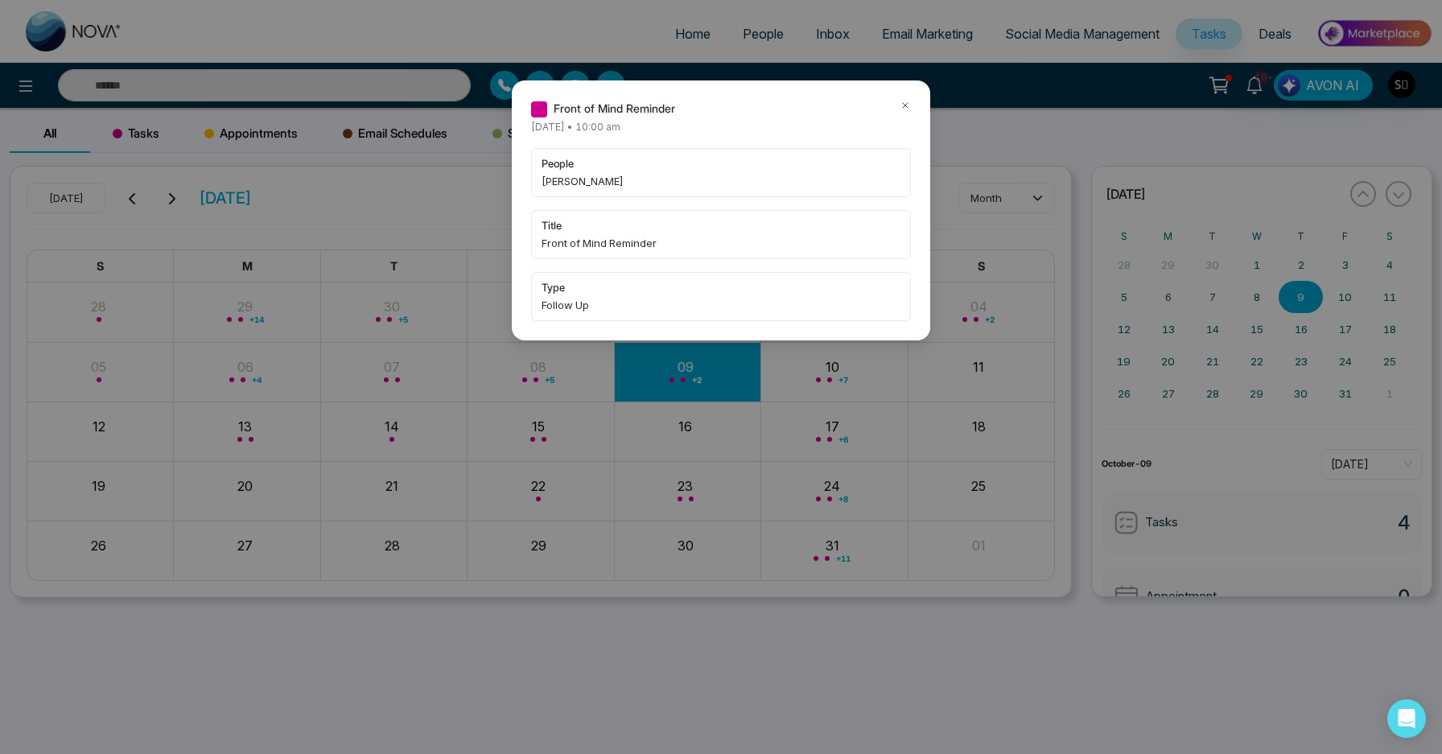
click at [900, 101] on icon at bounding box center [905, 105] width 11 height 11
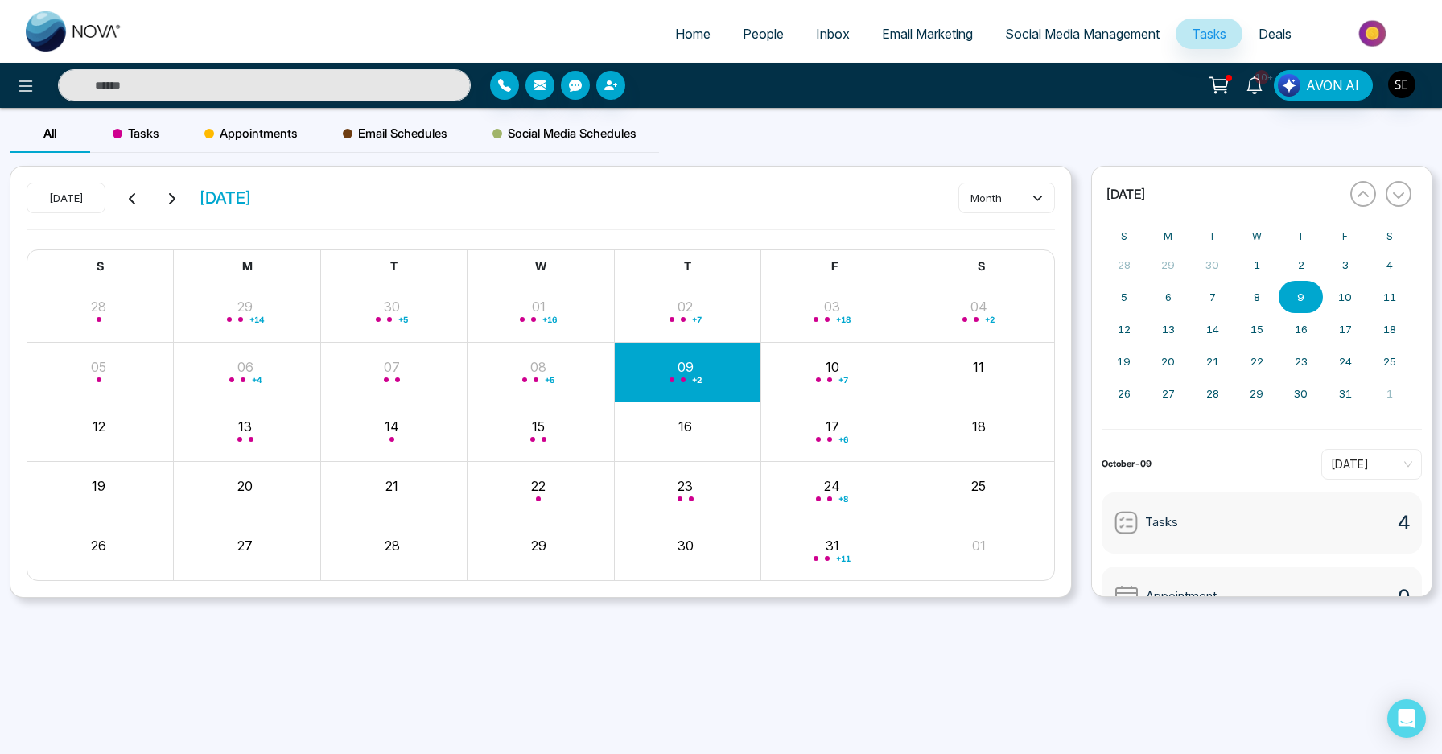
click at [1261, 78] on span "10+" at bounding box center [1261, 77] width 14 height 14
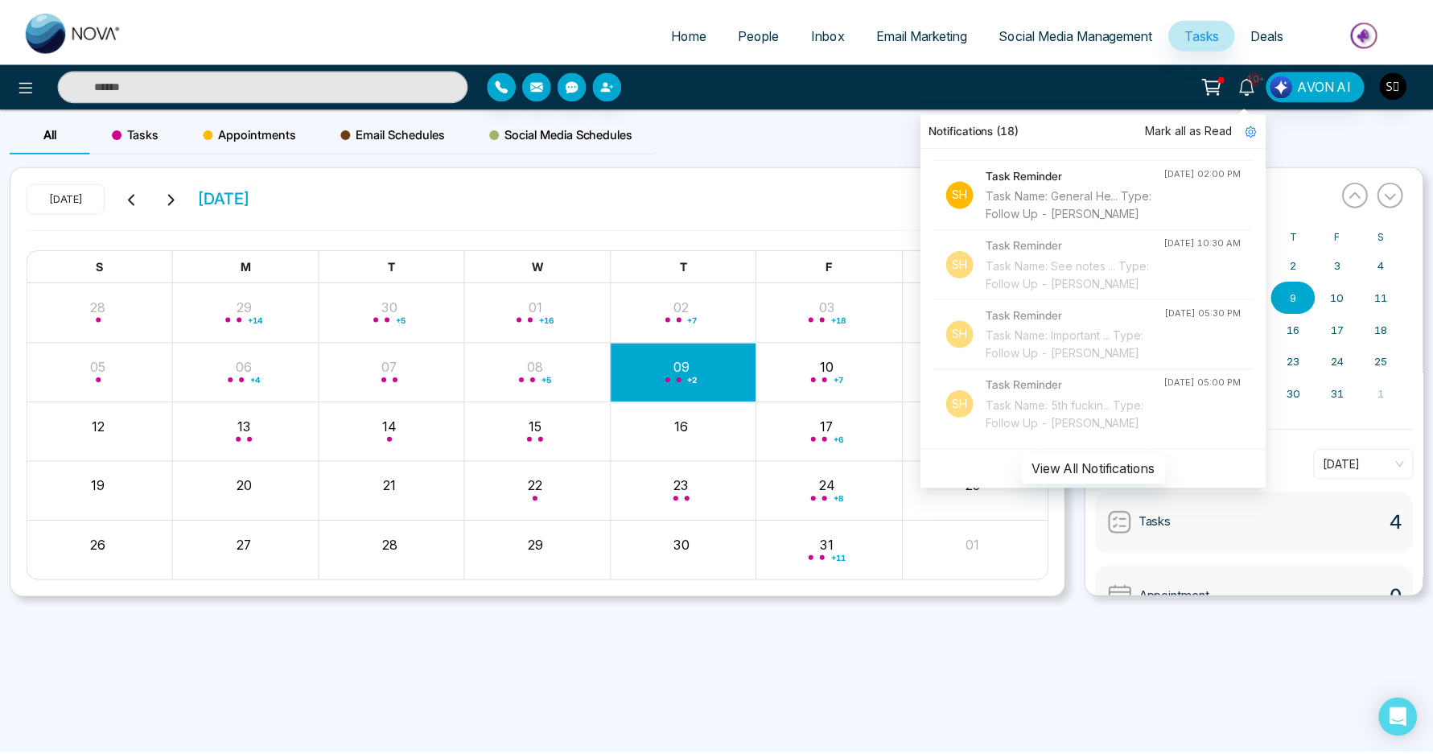
scroll to position [1910, 0]
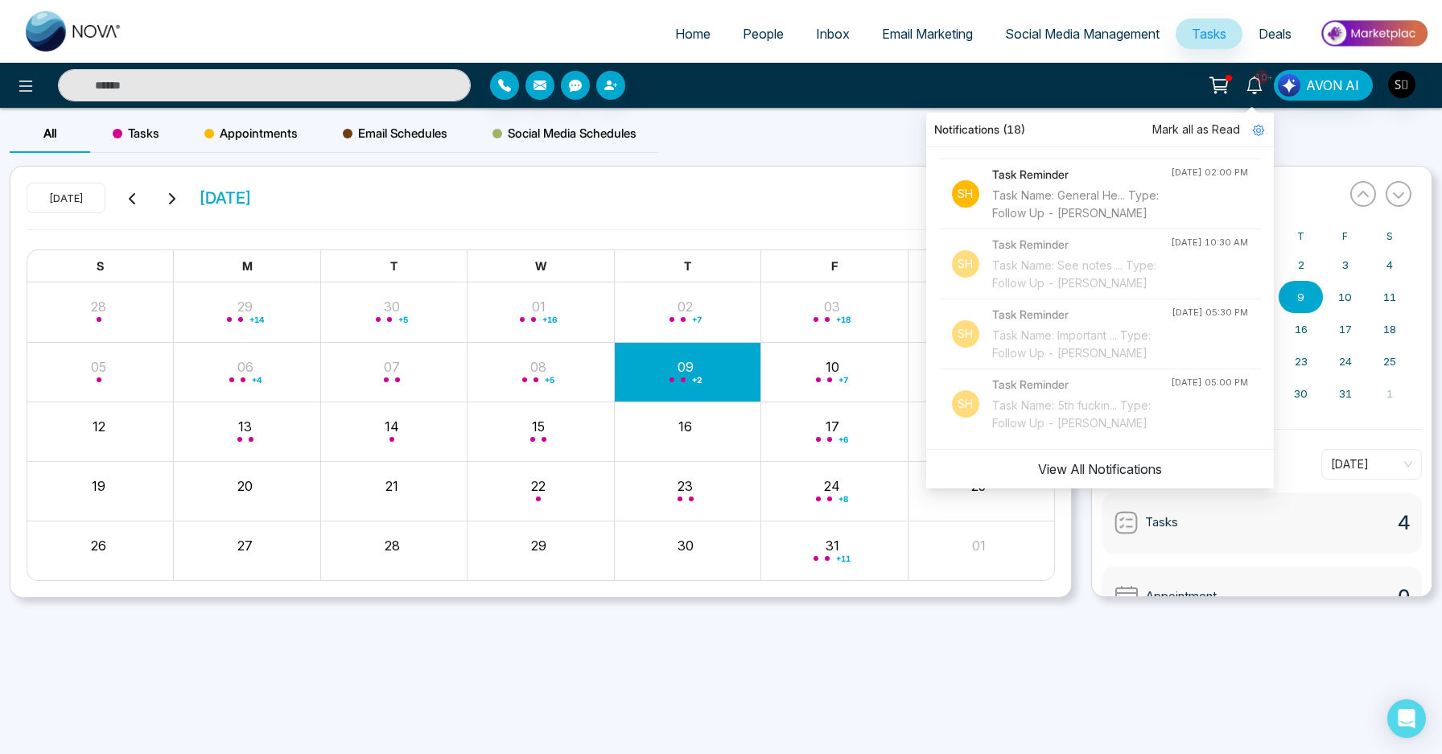
click at [1072, 462] on button "View All Notifications" at bounding box center [1100, 469] width 145 height 31
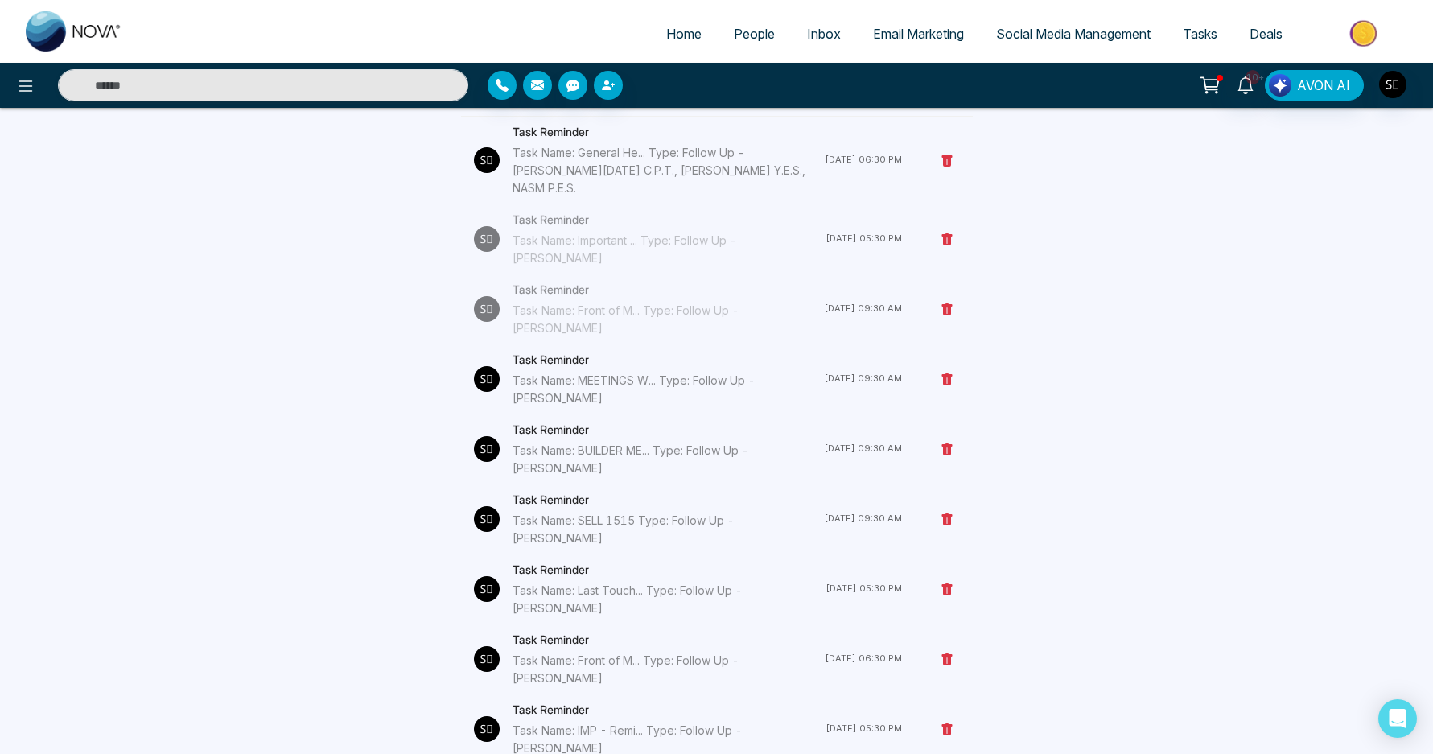
scroll to position [969, 0]
click at [737, 442] on div "Task Name: BUILDER ME... Type: Follow Up - [PERSON_NAME]" at bounding box center [668, 459] width 311 height 35
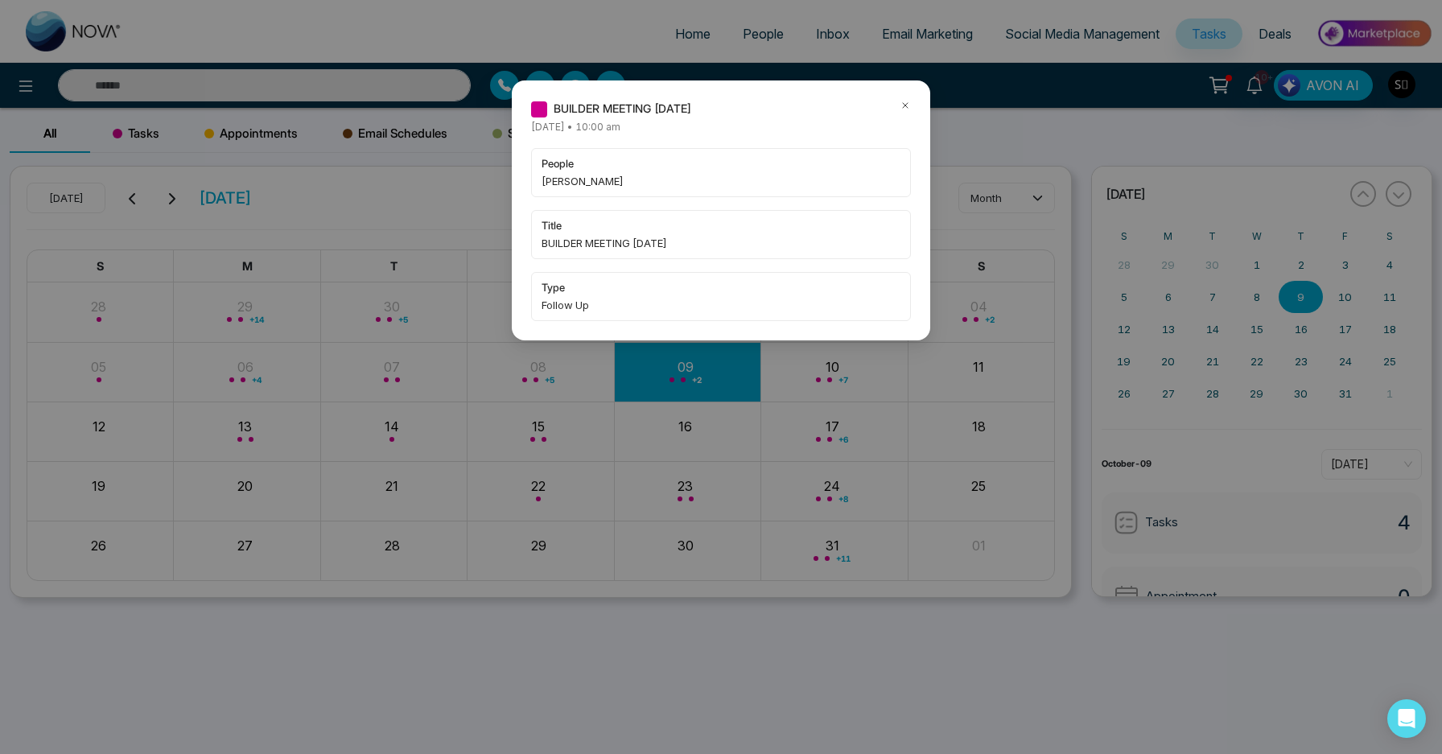
click at [559, 191] on div "people [PERSON_NAME]" at bounding box center [721, 172] width 380 height 49
click at [563, 184] on span "[PERSON_NAME]" at bounding box center [721, 181] width 359 height 16
copy span "[PERSON_NAME]"
click at [904, 106] on icon at bounding box center [905, 105] width 11 height 11
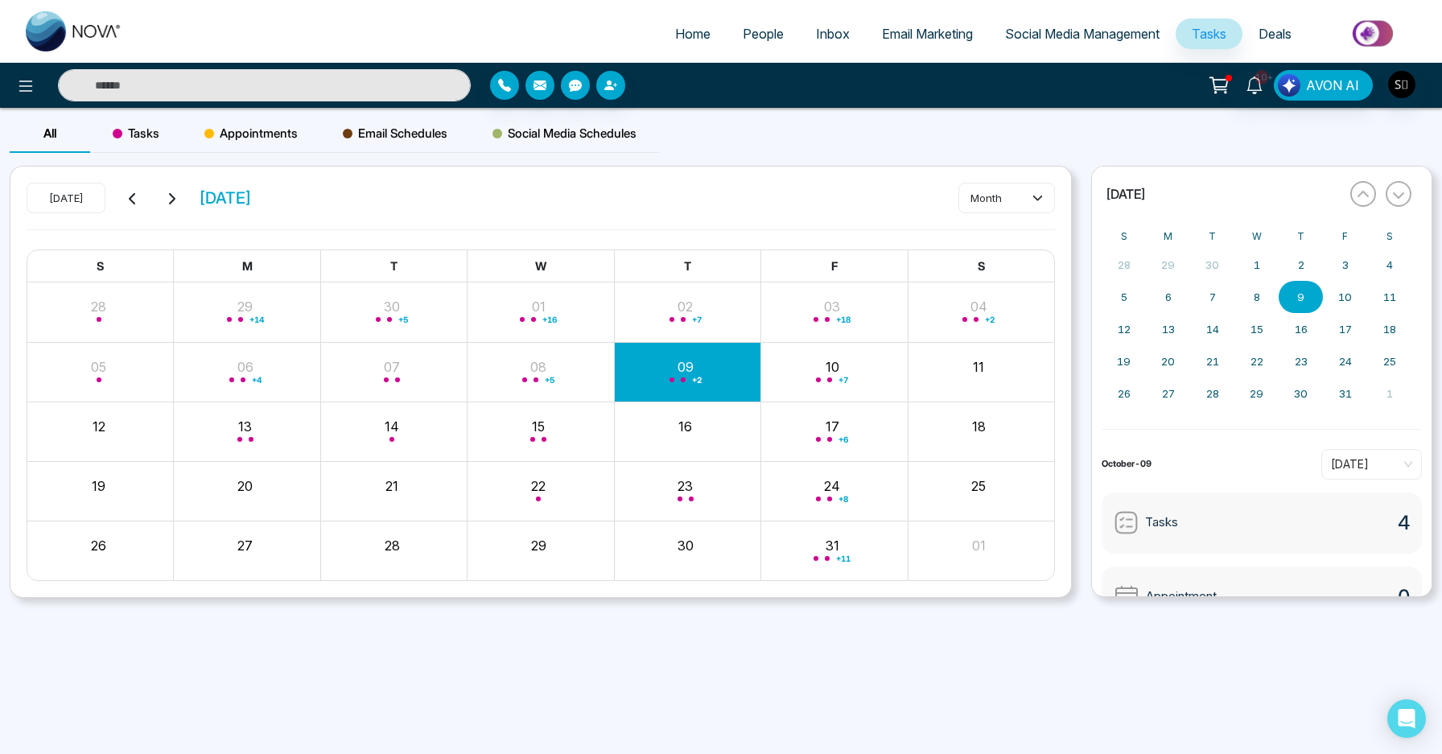
click at [443, 89] on input "text" at bounding box center [264, 85] width 413 height 32
paste input "********"
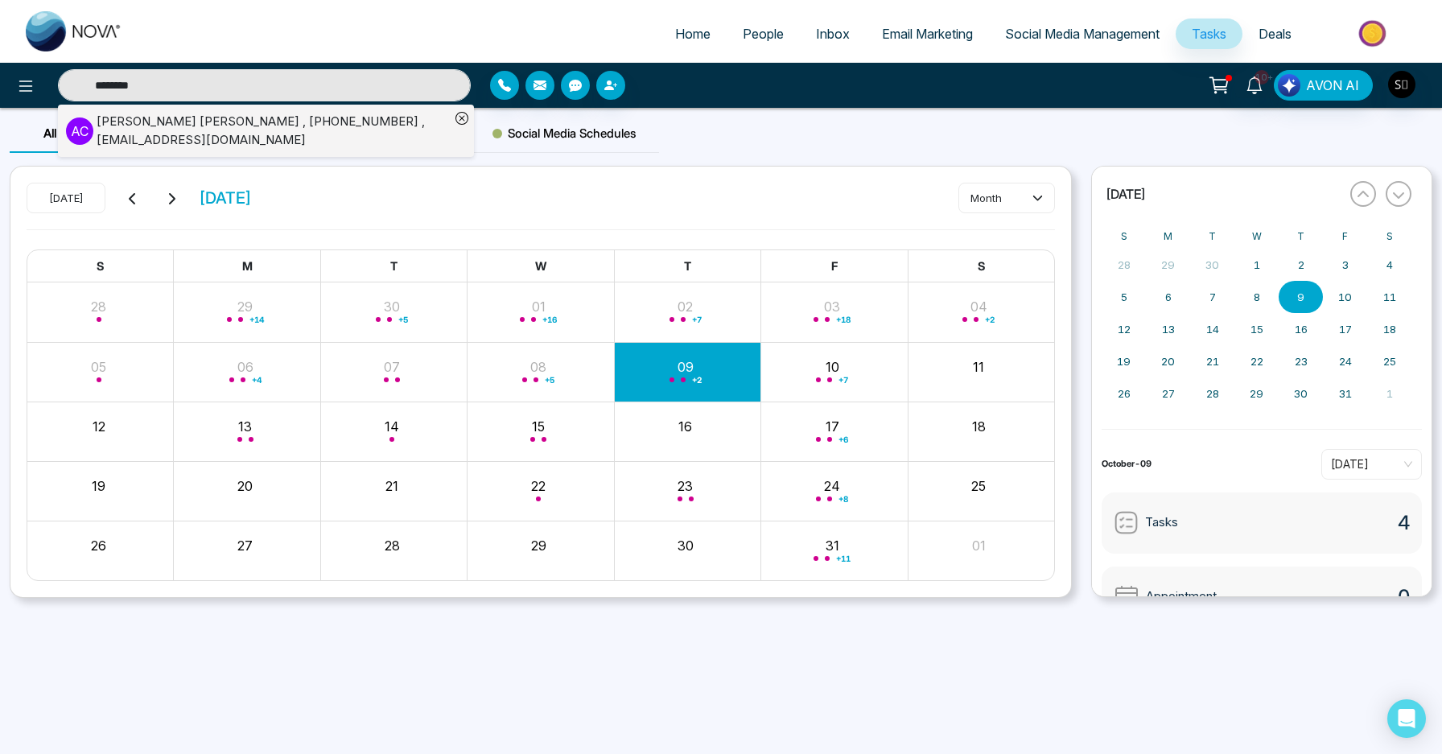
type input "********"
click at [334, 136] on div "[PERSON_NAME] , [PHONE_NUMBER] , [EMAIL_ADDRESS][DOMAIN_NAME]" at bounding box center [273, 131] width 353 height 36
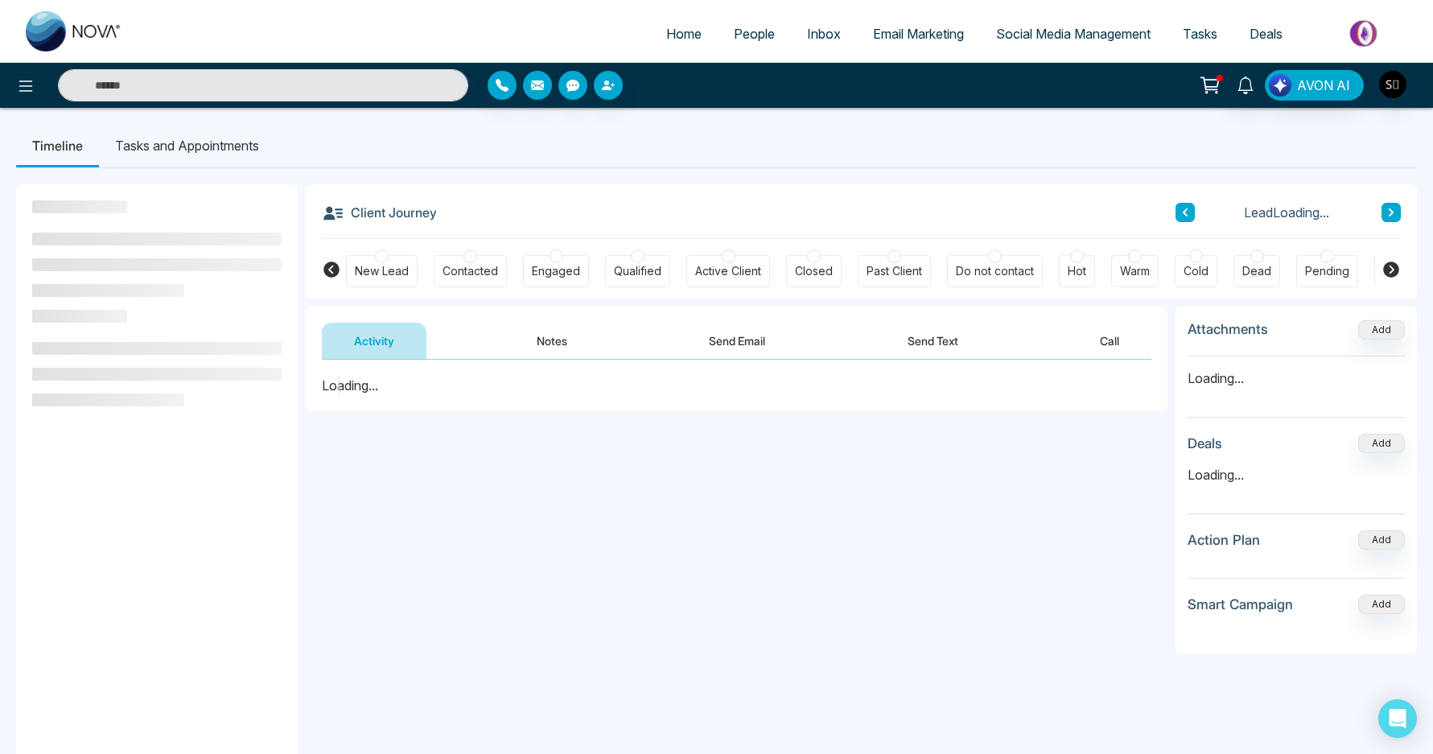
click at [202, 143] on li "Tasks and Appointments" at bounding box center [187, 145] width 176 height 43
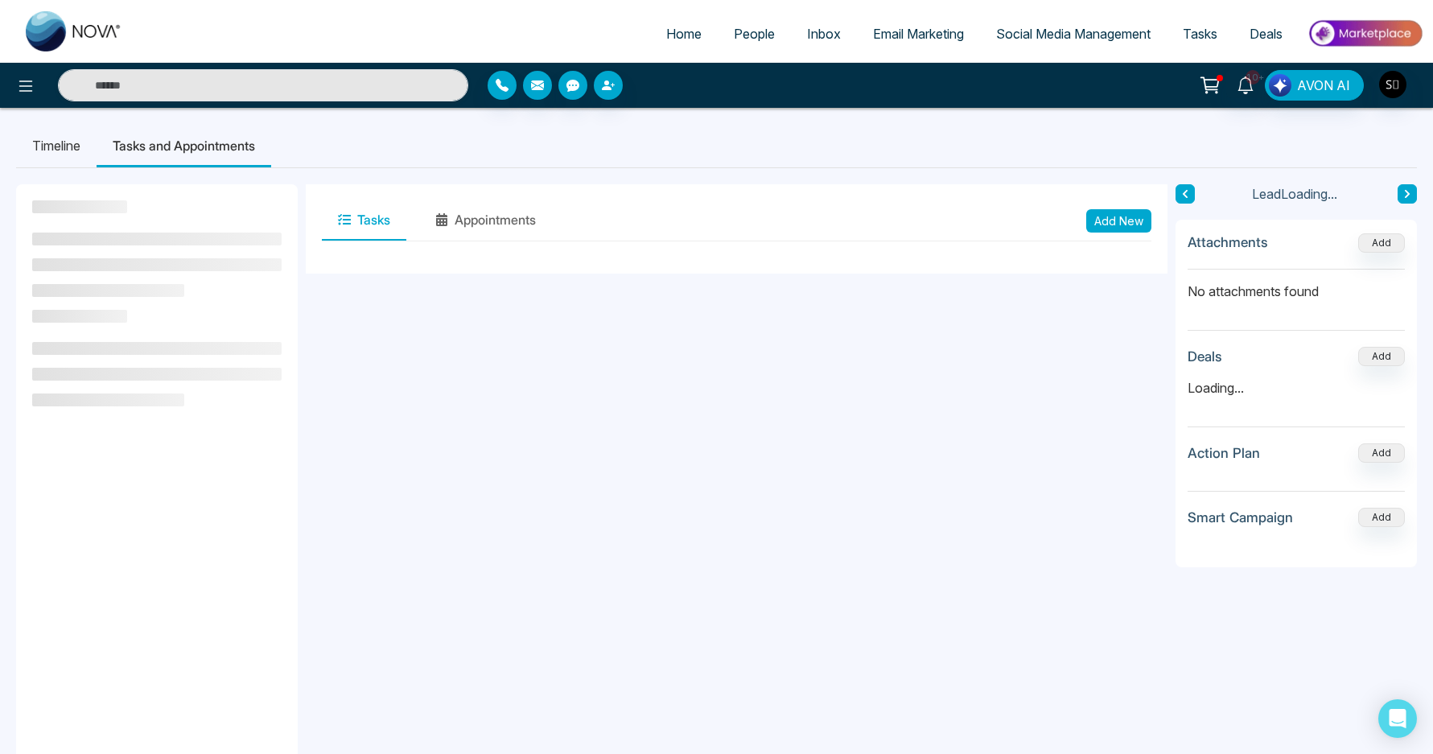
click at [1090, 220] on button "Add New" at bounding box center [1118, 220] width 65 height 23
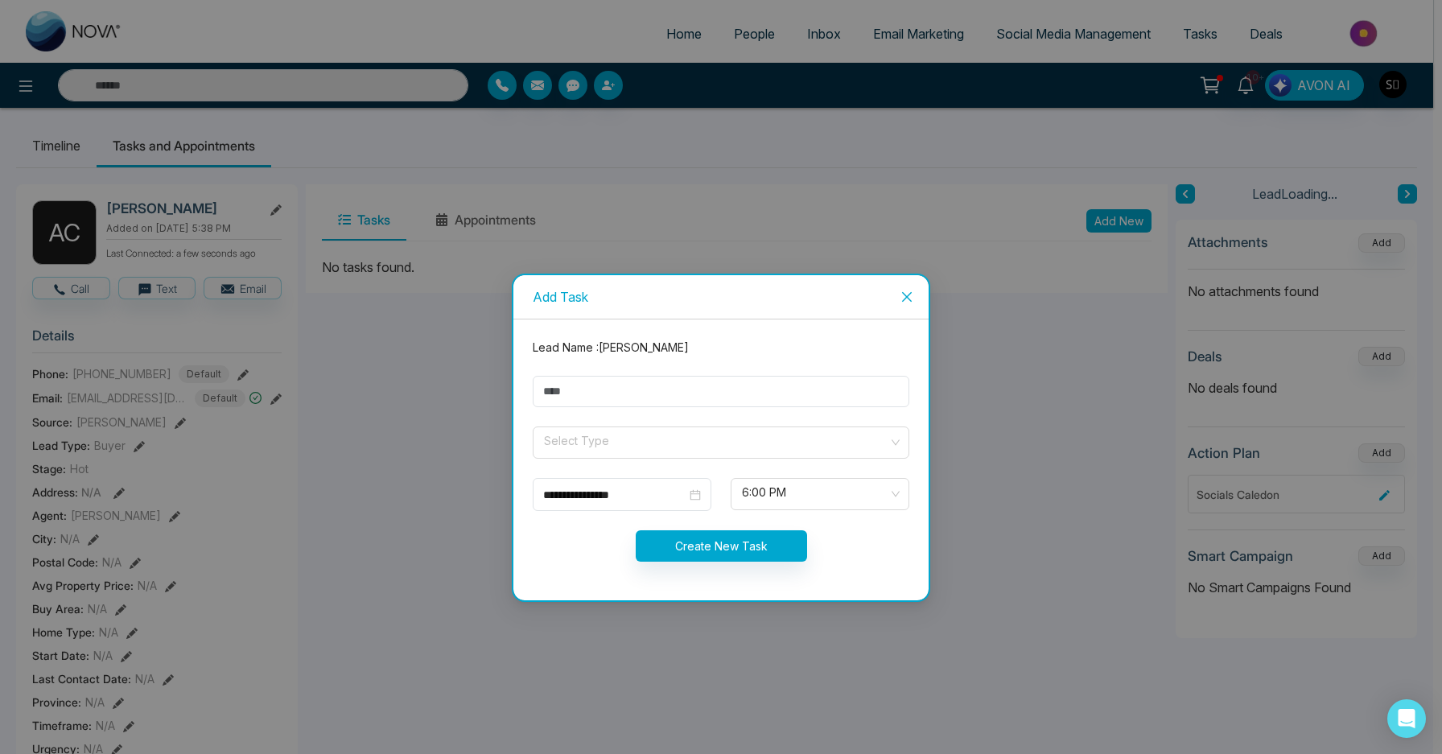
click at [624, 410] on form "**********" at bounding box center [721, 460] width 396 height 242
click at [639, 400] on input "text" at bounding box center [721, 391] width 377 height 31
type input "**********"
click at [634, 449] on input "search" at bounding box center [715, 439] width 346 height 24
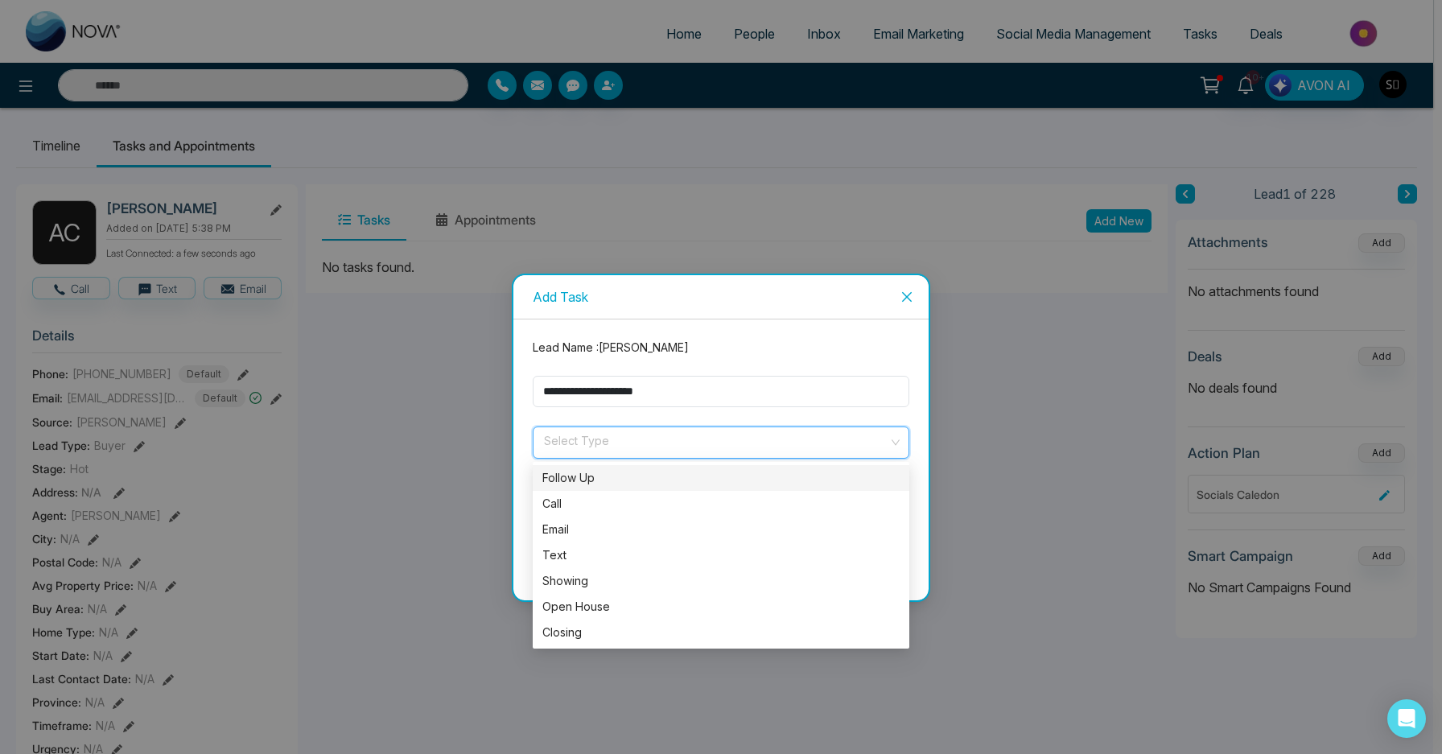
click at [619, 477] on div "Follow Up" at bounding box center [720, 478] width 357 height 18
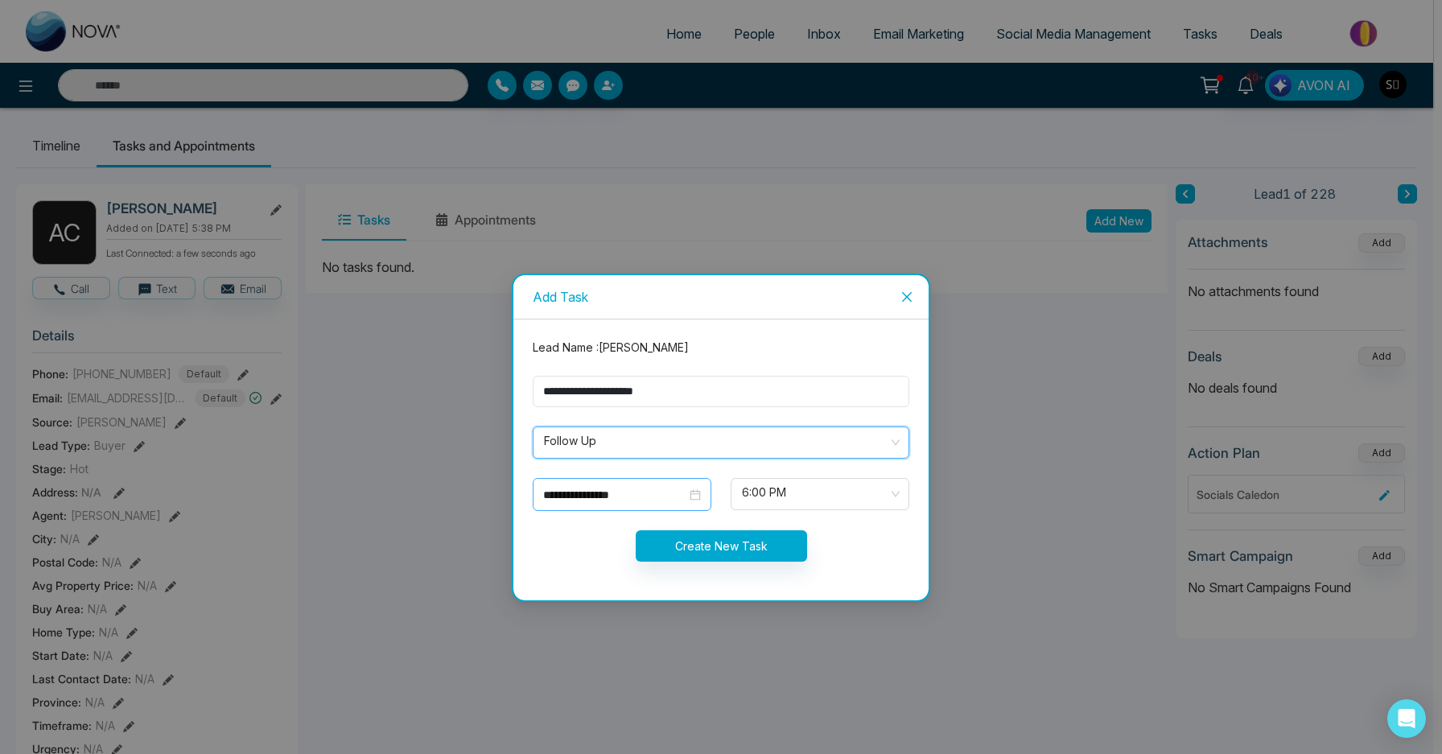
click at [620, 489] on input "**********" at bounding box center [614, 495] width 143 height 18
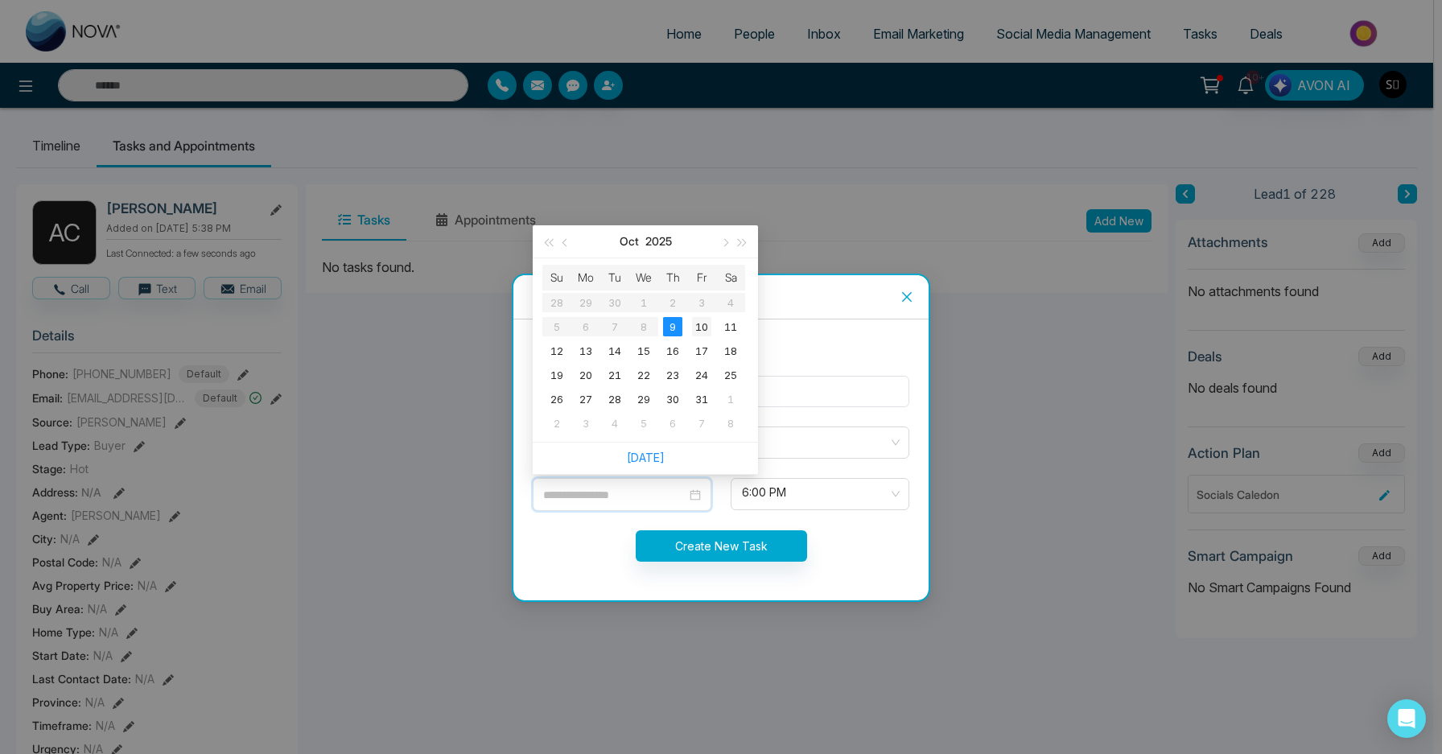
type input "**********"
click at [702, 325] on div "10" at bounding box center [701, 326] width 19 height 19
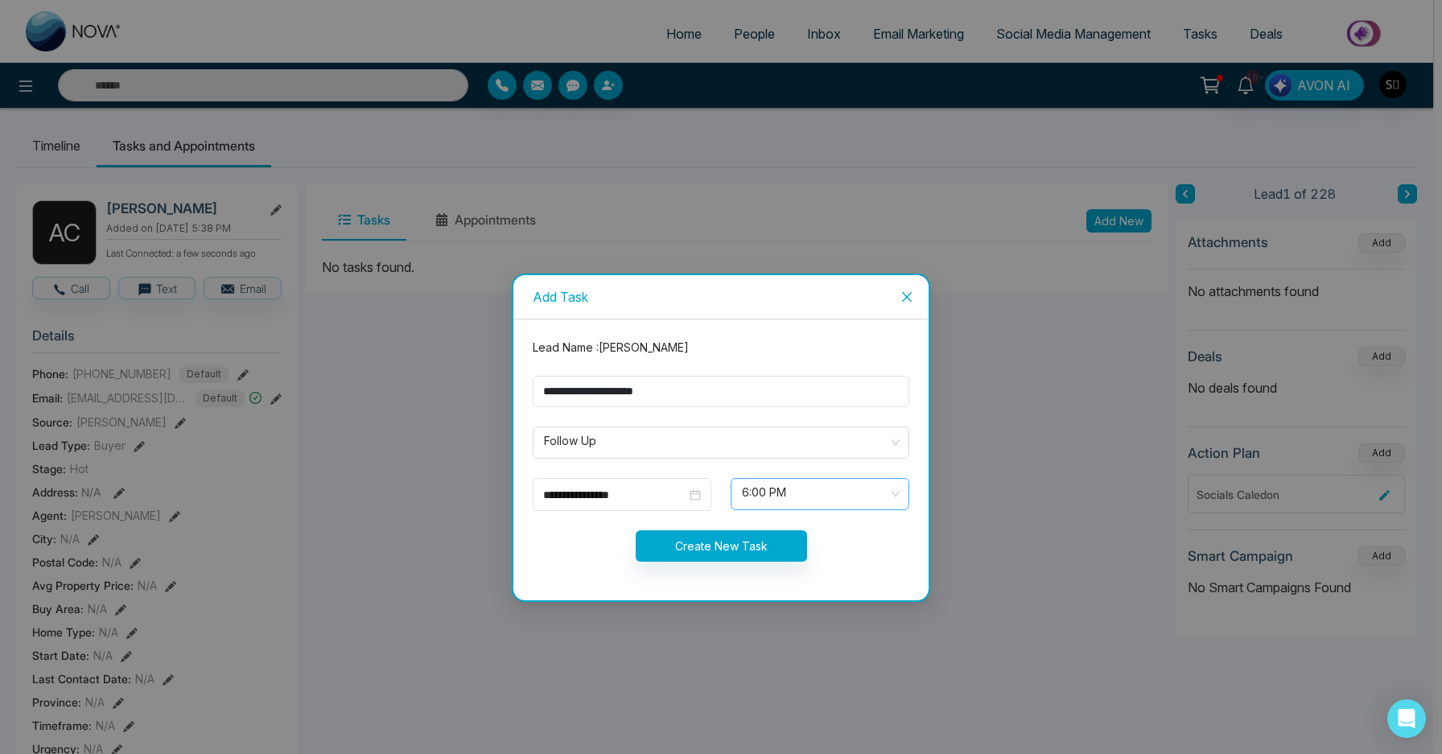
click at [809, 485] on span "6:00 PM" at bounding box center [820, 493] width 156 height 27
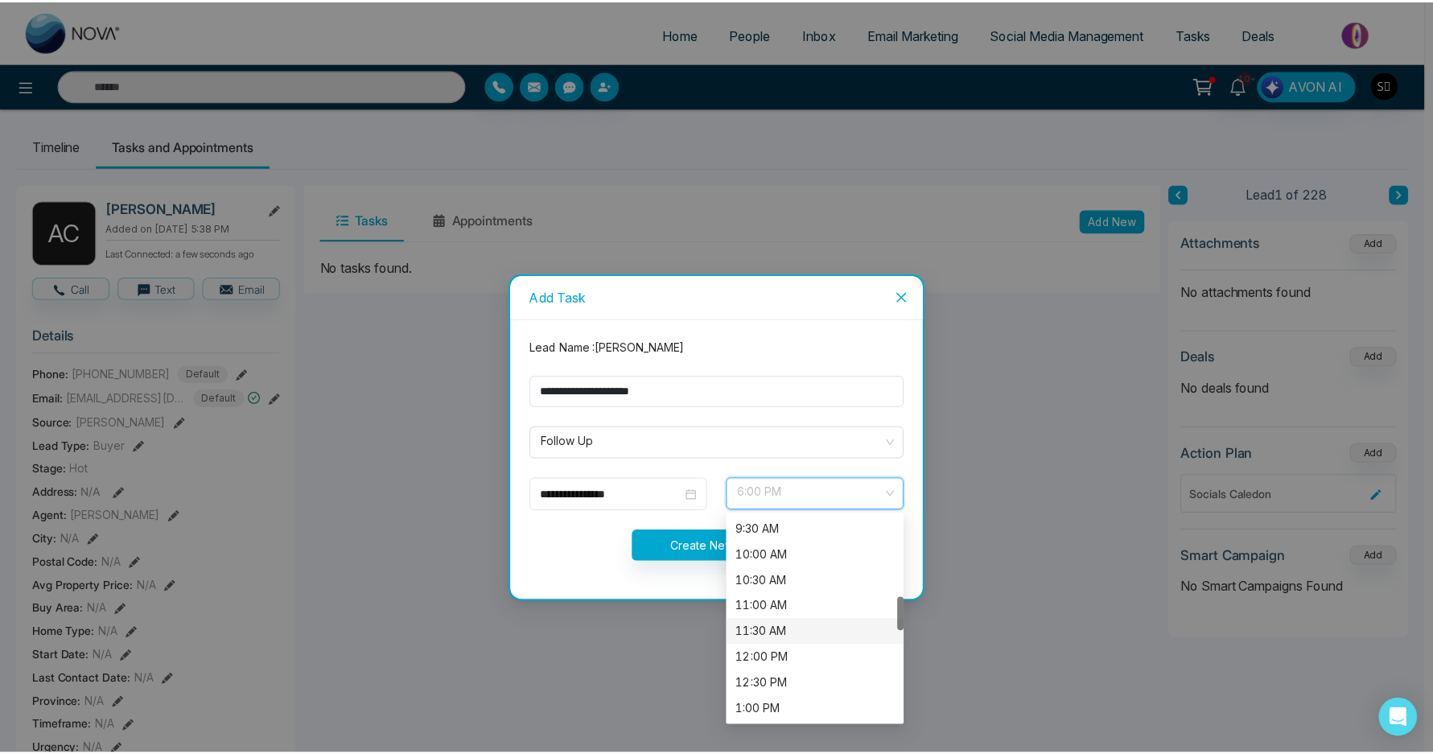
scroll to position [462, 0]
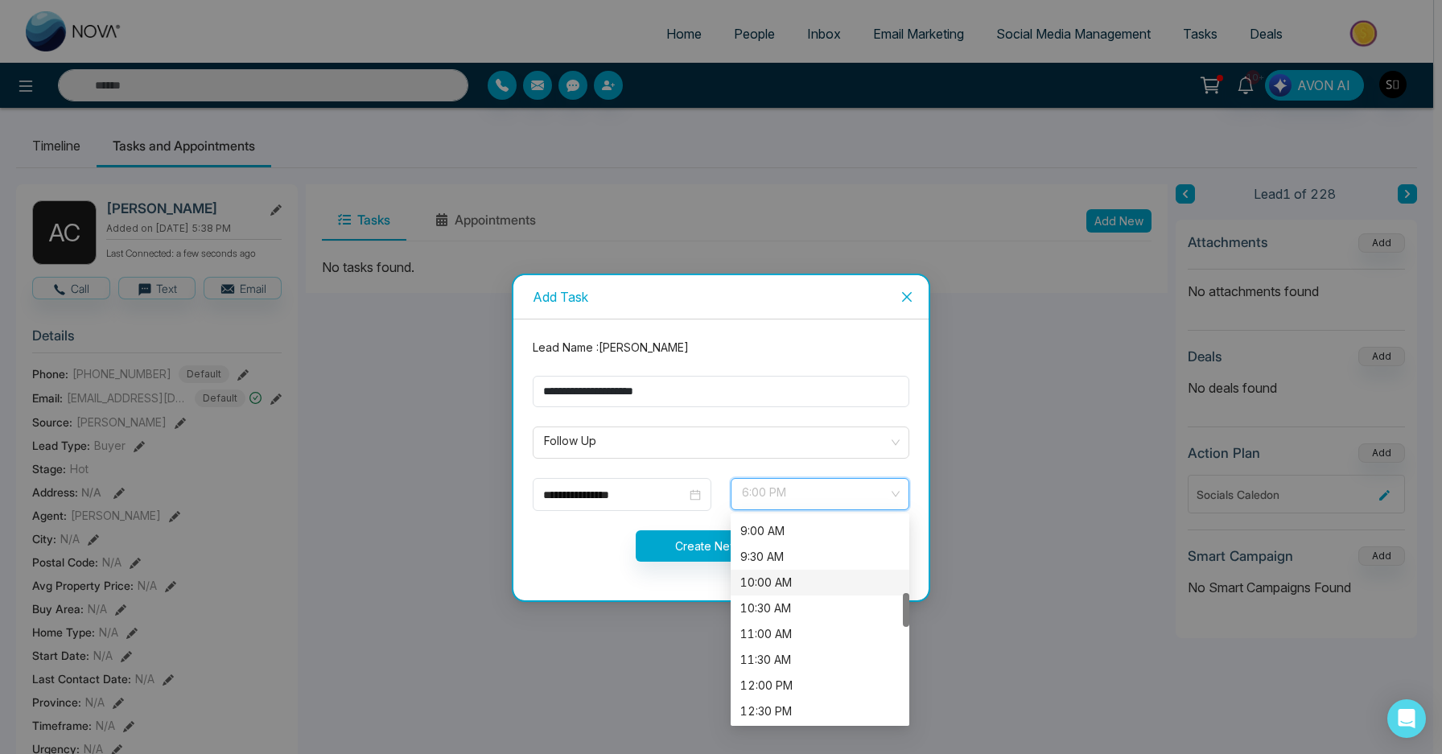
click at [781, 587] on div "10:00 AM" at bounding box center [819, 583] width 159 height 18
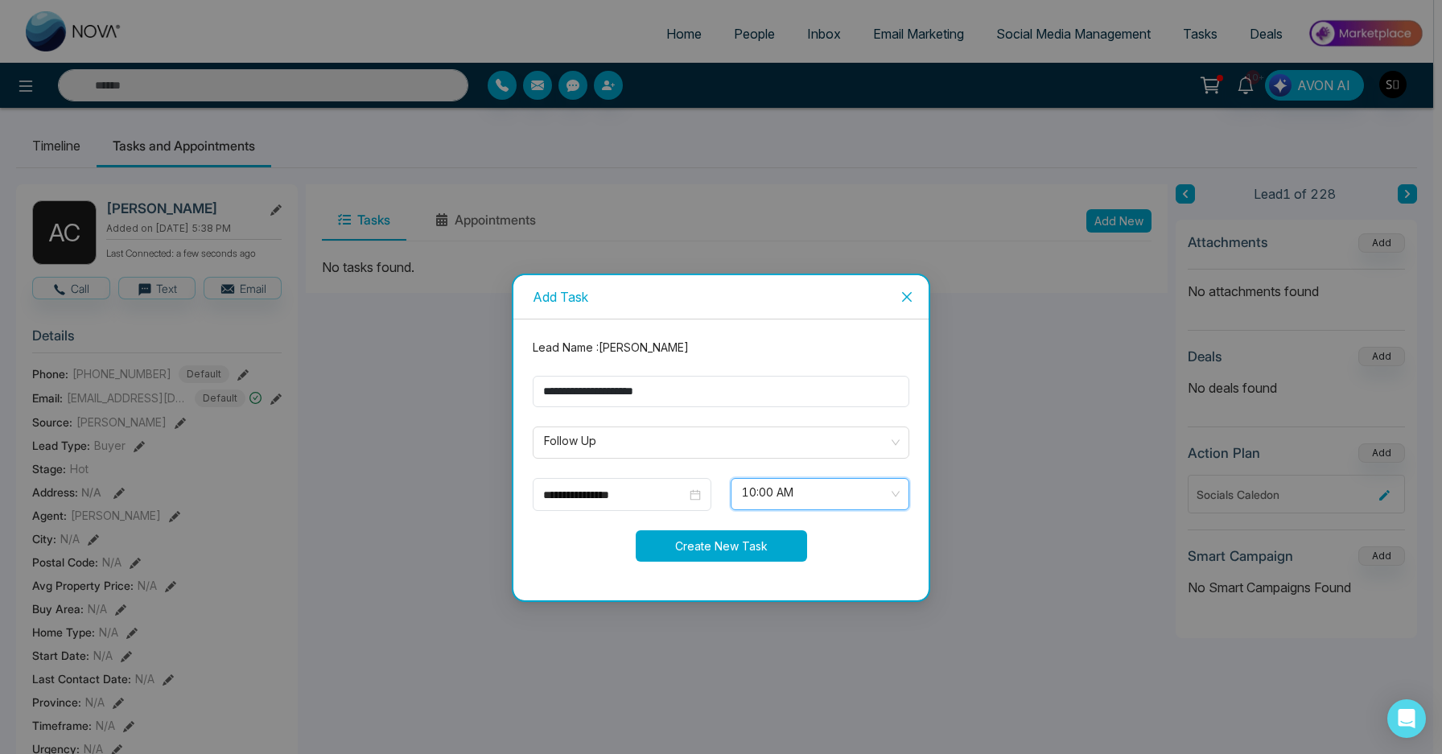
click at [710, 542] on button "Create New Task" at bounding box center [721, 545] width 171 height 31
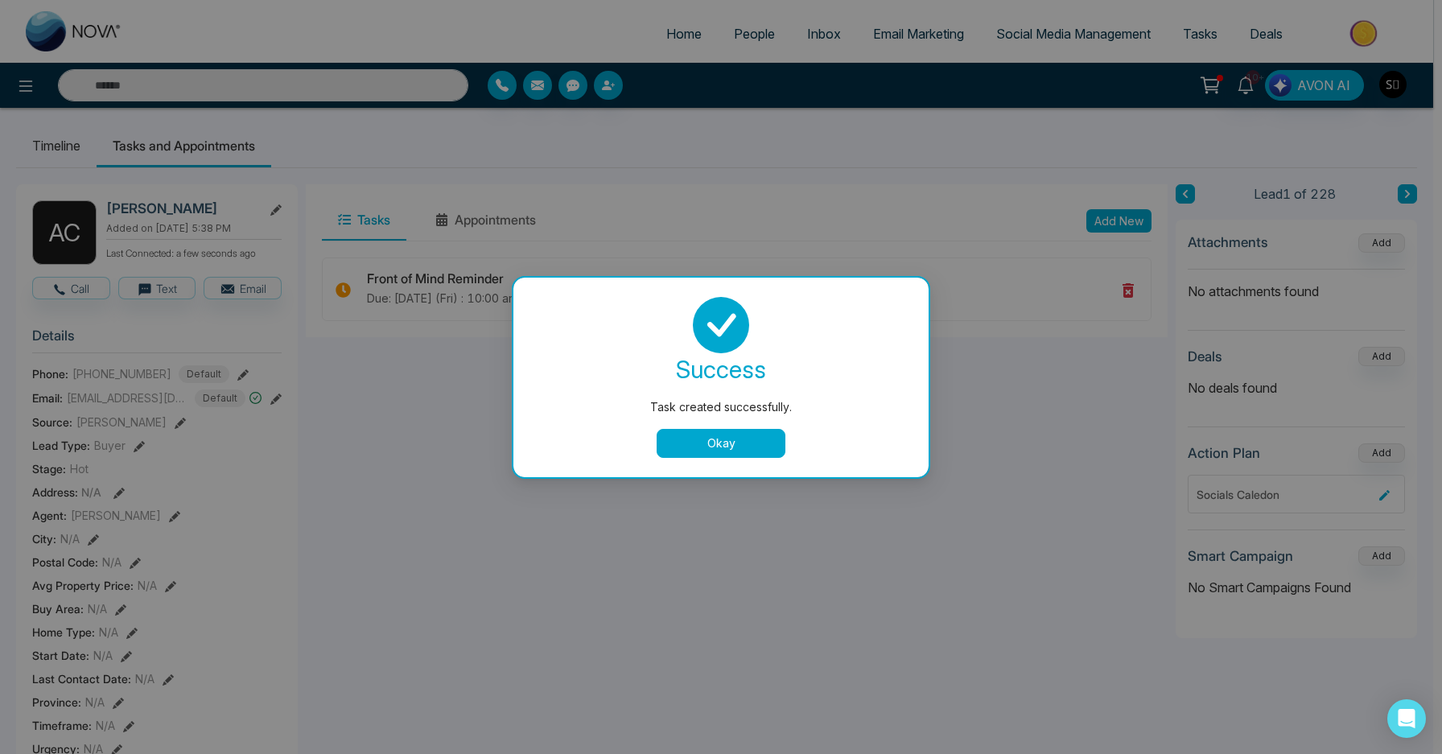
click at [736, 436] on button "Okay" at bounding box center [721, 443] width 129 height 29
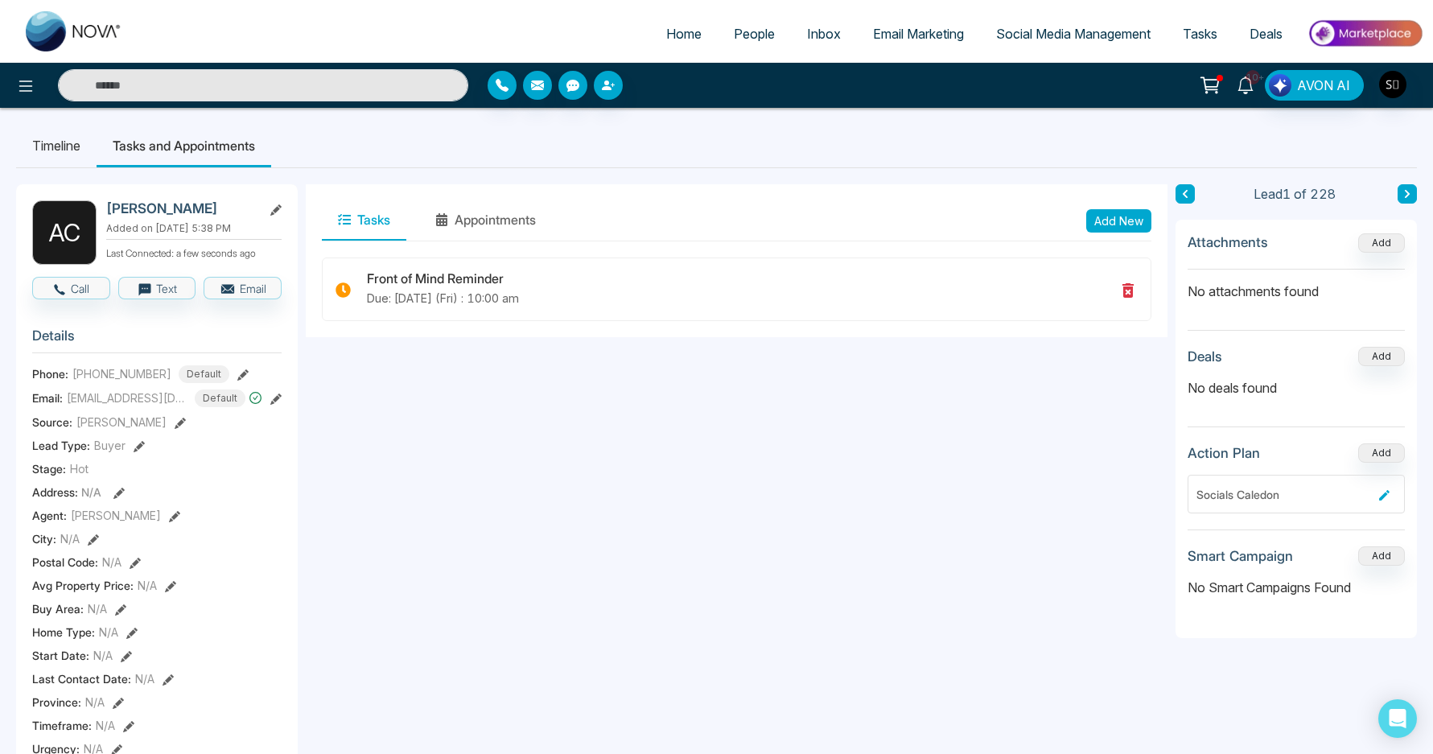
click at [1247, 90] on icon at bounding box center [1246, 85] width 18 height 18
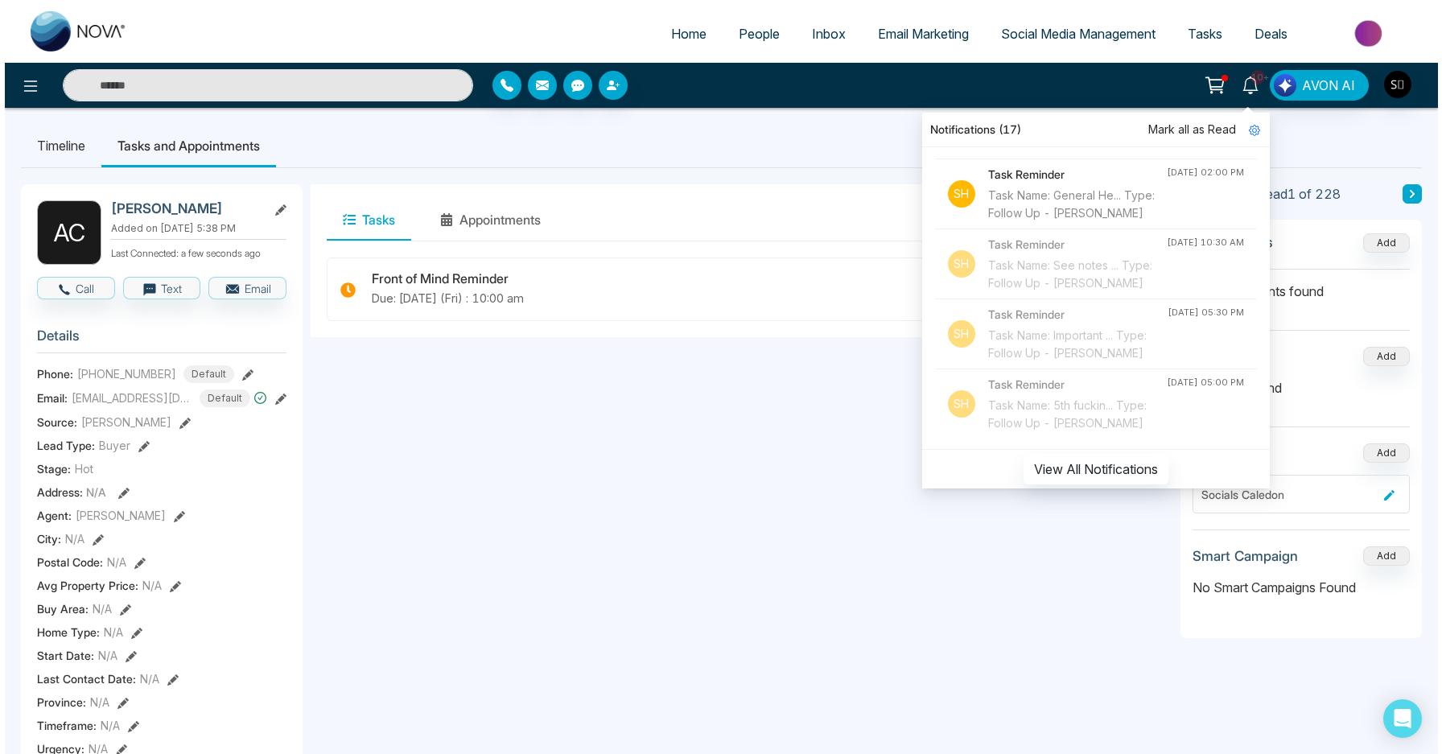
scroll to position [1747, 0]
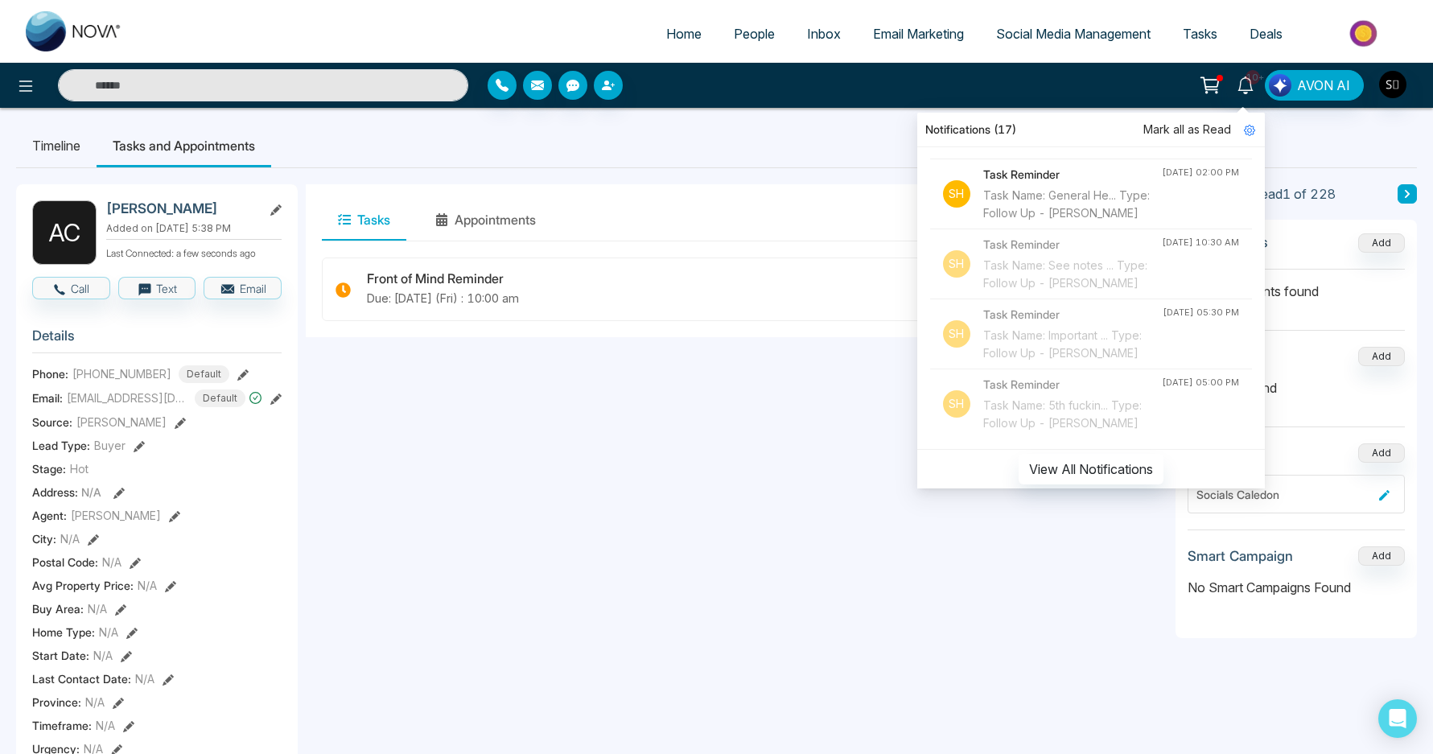
click at [1074, 152] on div "Task Name: IMP - Remi... Type: Follow Up - [PERSON_NAME]" at bounding box center [1072, 134] width 179 height 35
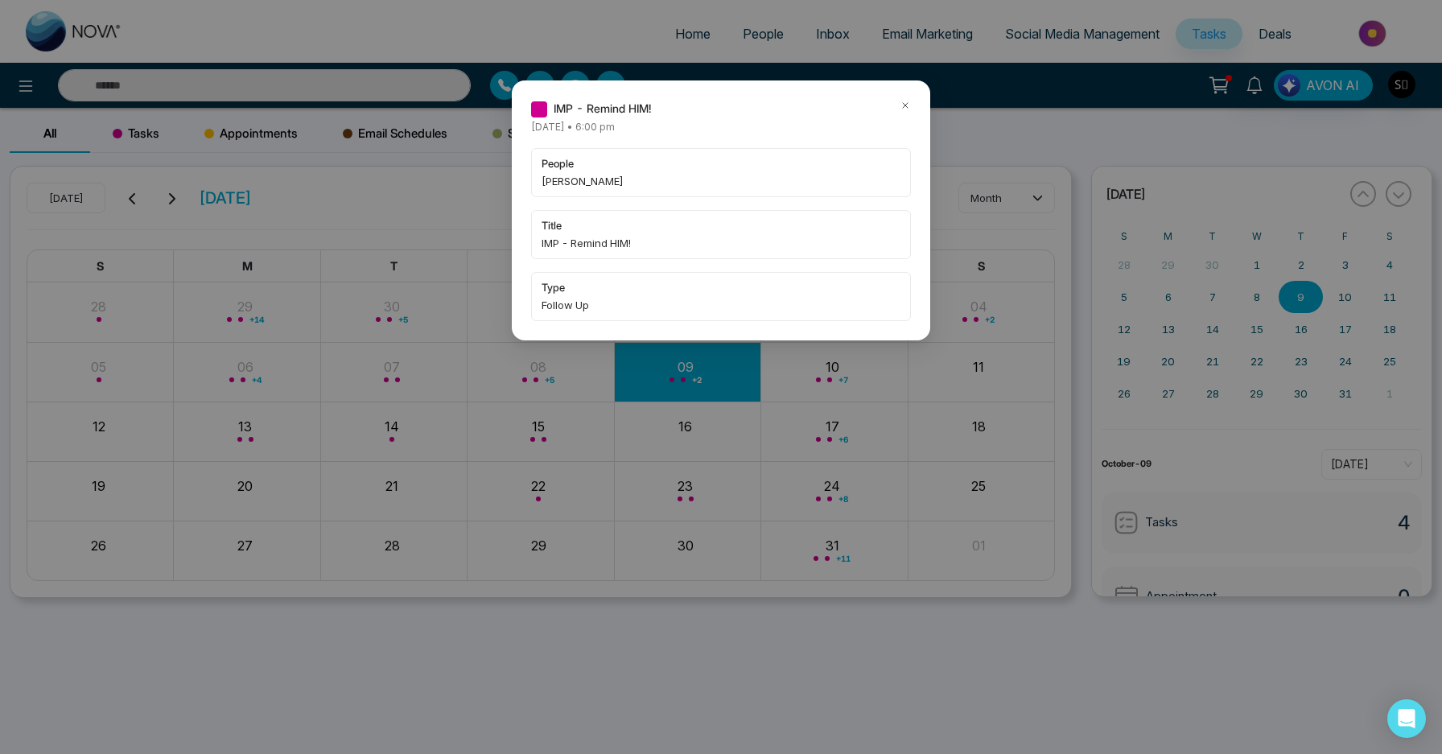
click at [1264, 79] on div "IMP - Remind HIM! [DATE] • 6:00 pm people [PERSON_NAME] title IMP - Remind HIM!…" at bounding box center [721, 377] width 1442 height 754
click at [909, 104] on icon at bounding box center [905, 105] width 11 height 11
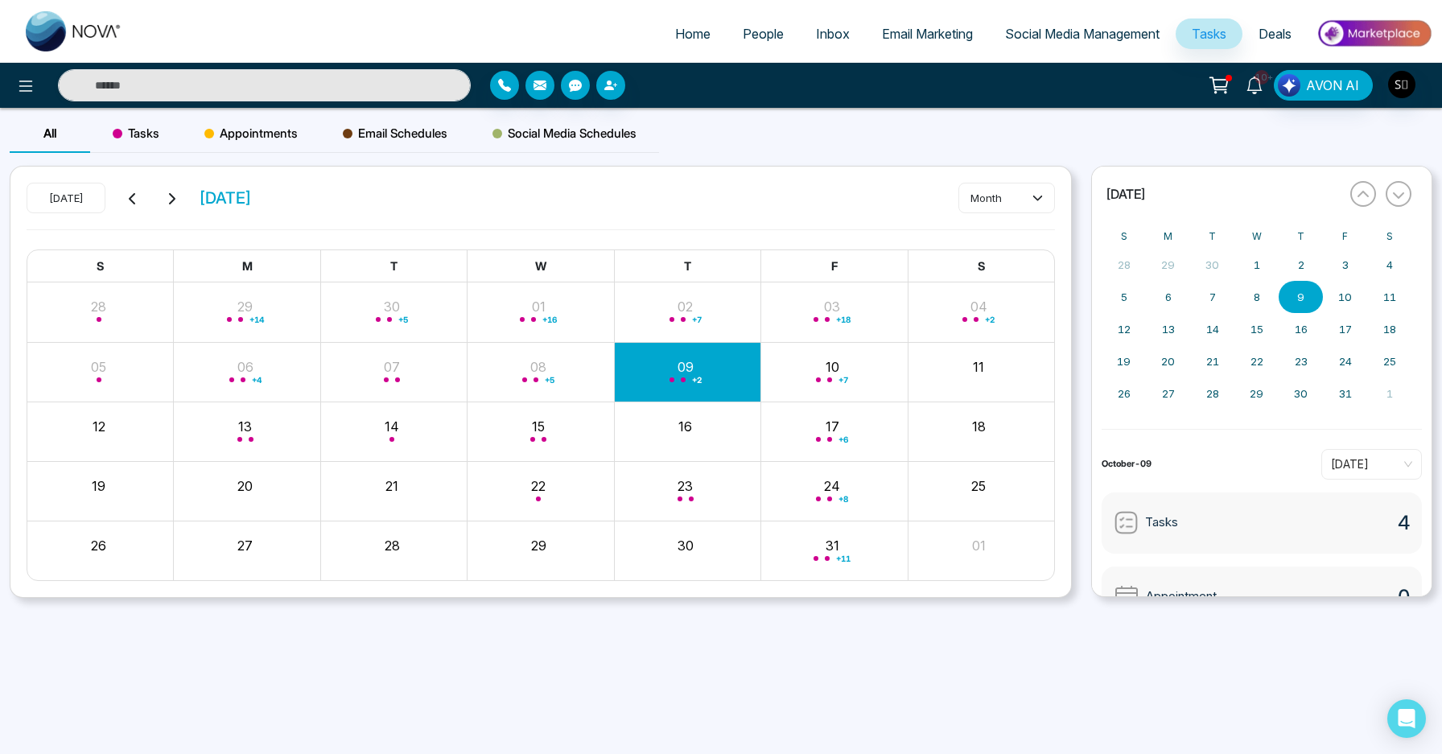
click at [1259, 80] on span "10+" at bounding box center [1261, 77] width 14 height 14
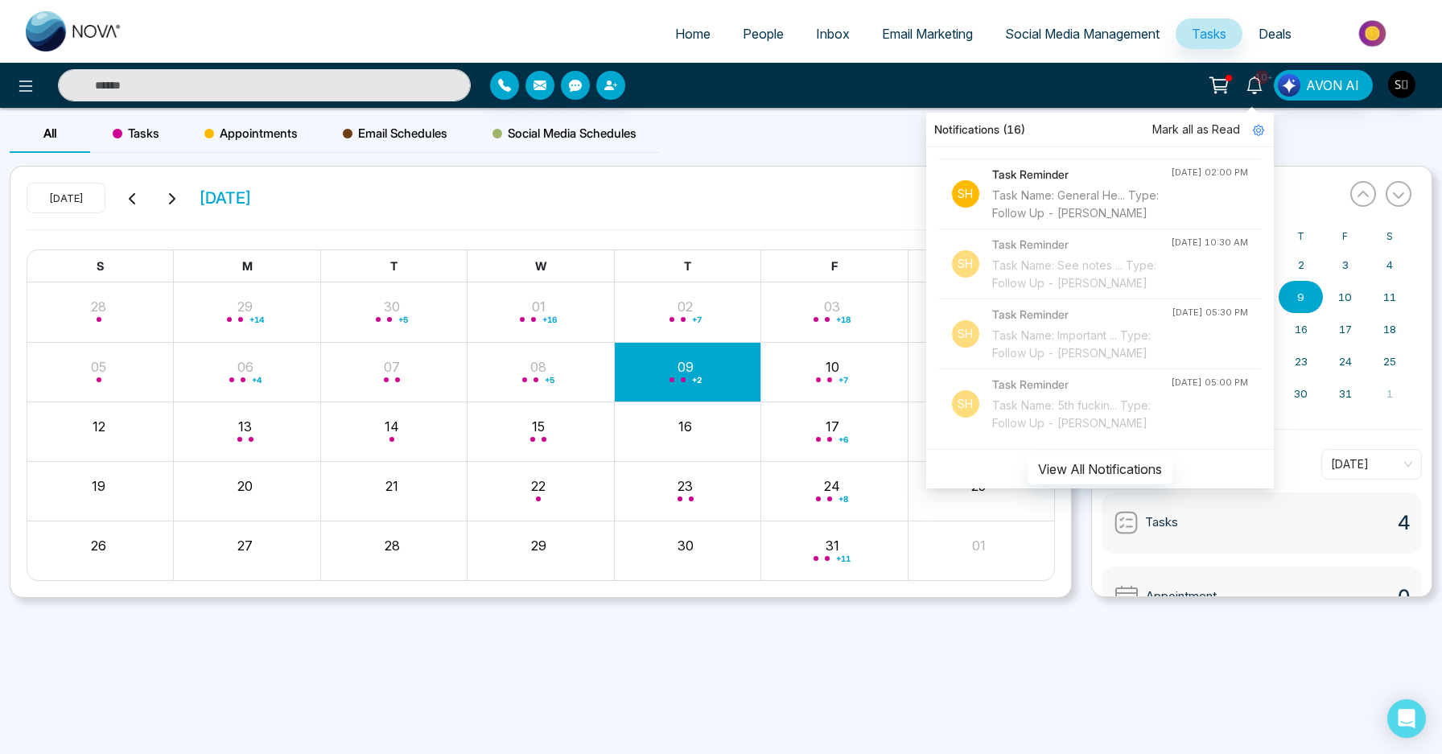
scroll to position [1662, 0]
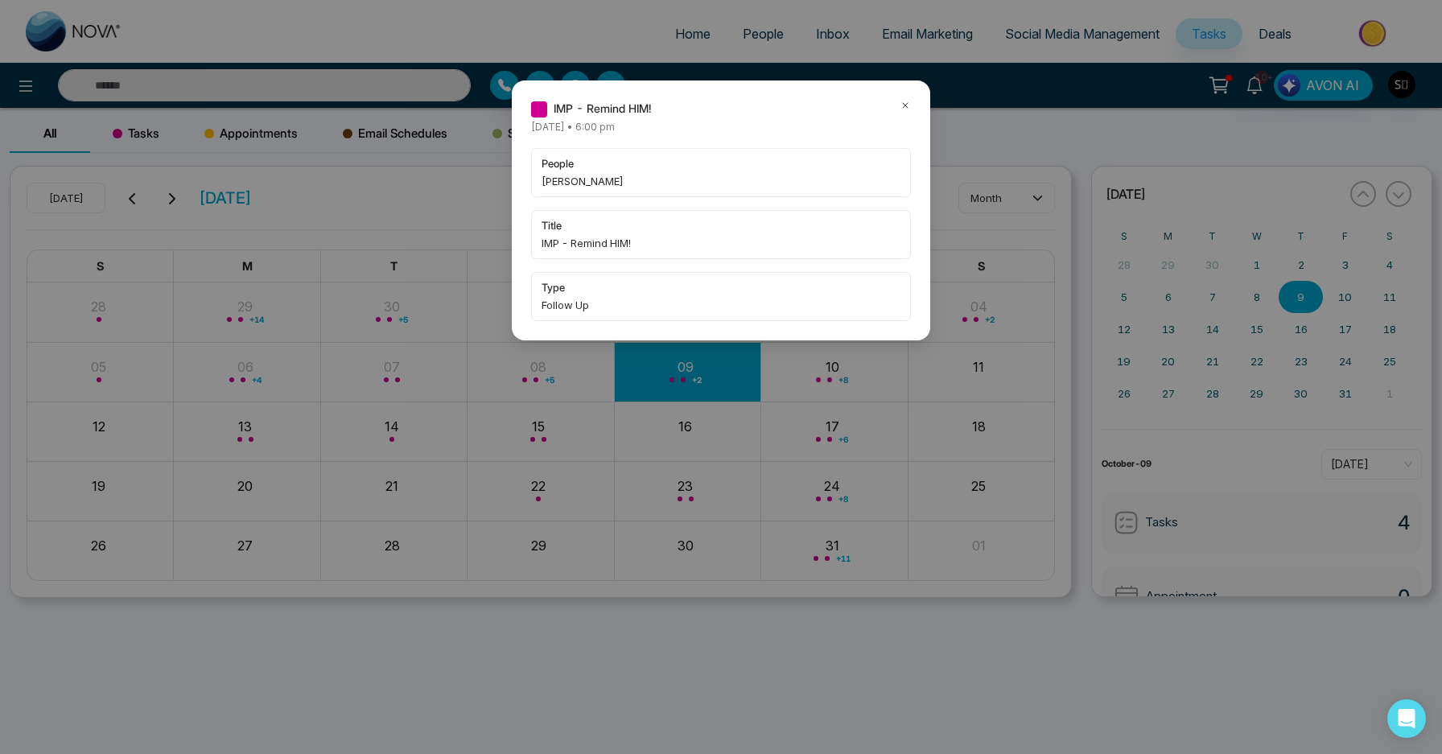
click at [900, 105] on icon at bounding box center [905, 105] width 11 height 11
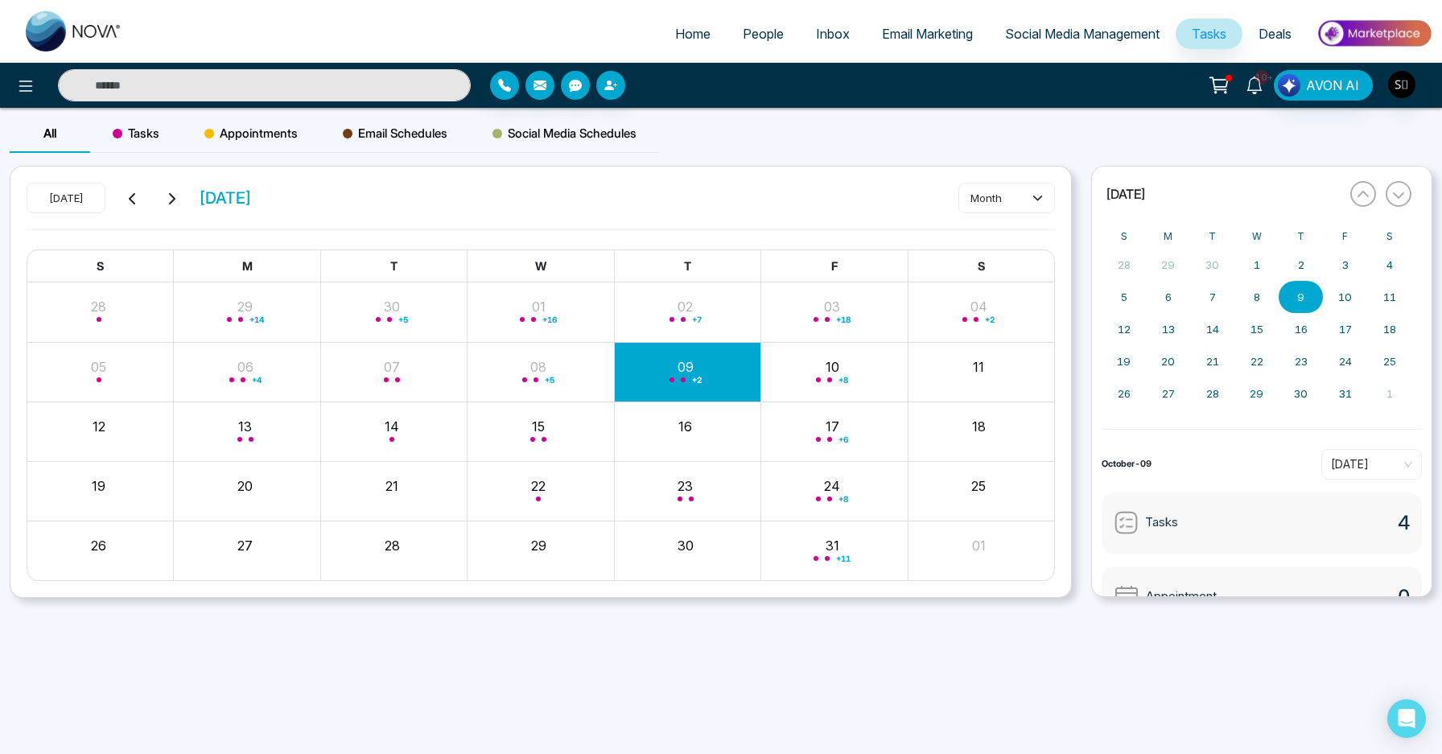
click at [1255, 86] on icon at bounding box center [1255, 85] width 18 height 18
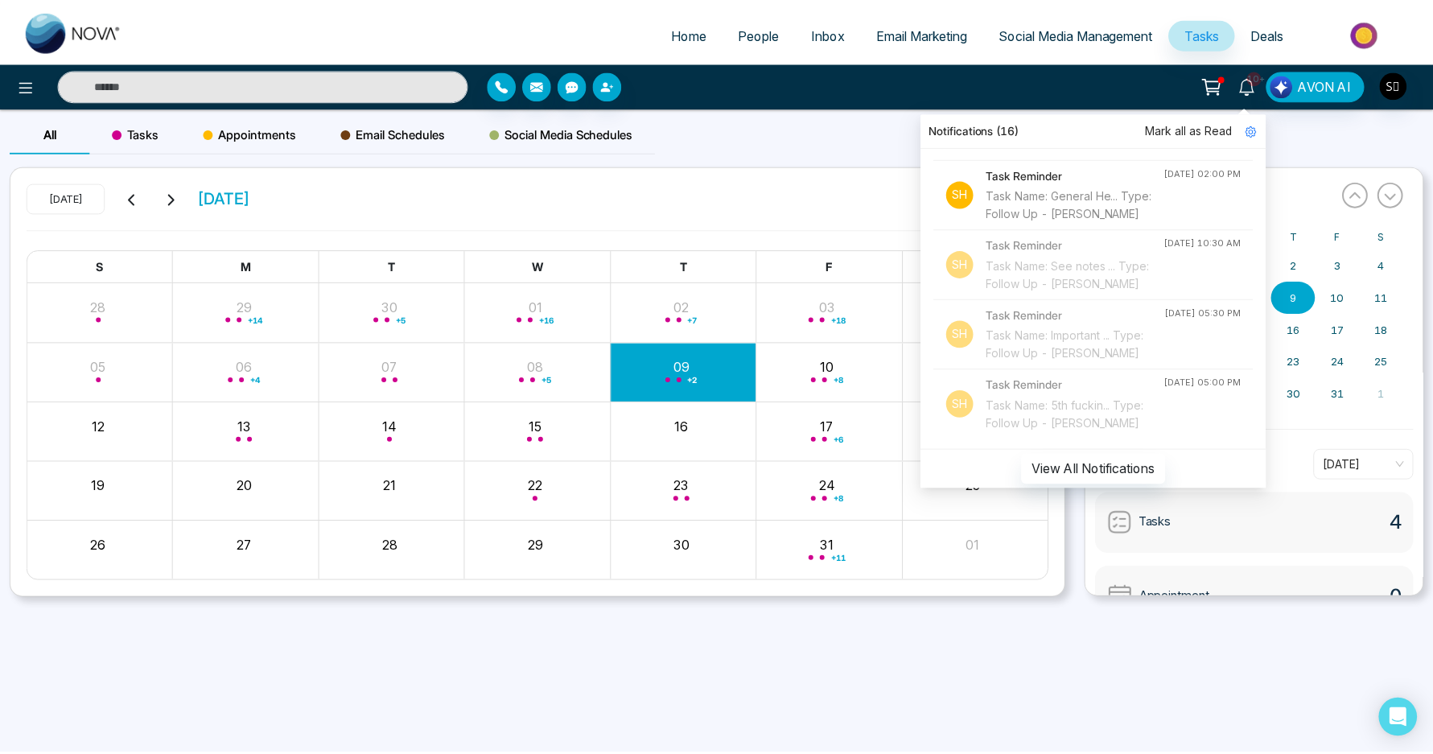
scroll to position [1666, 0]
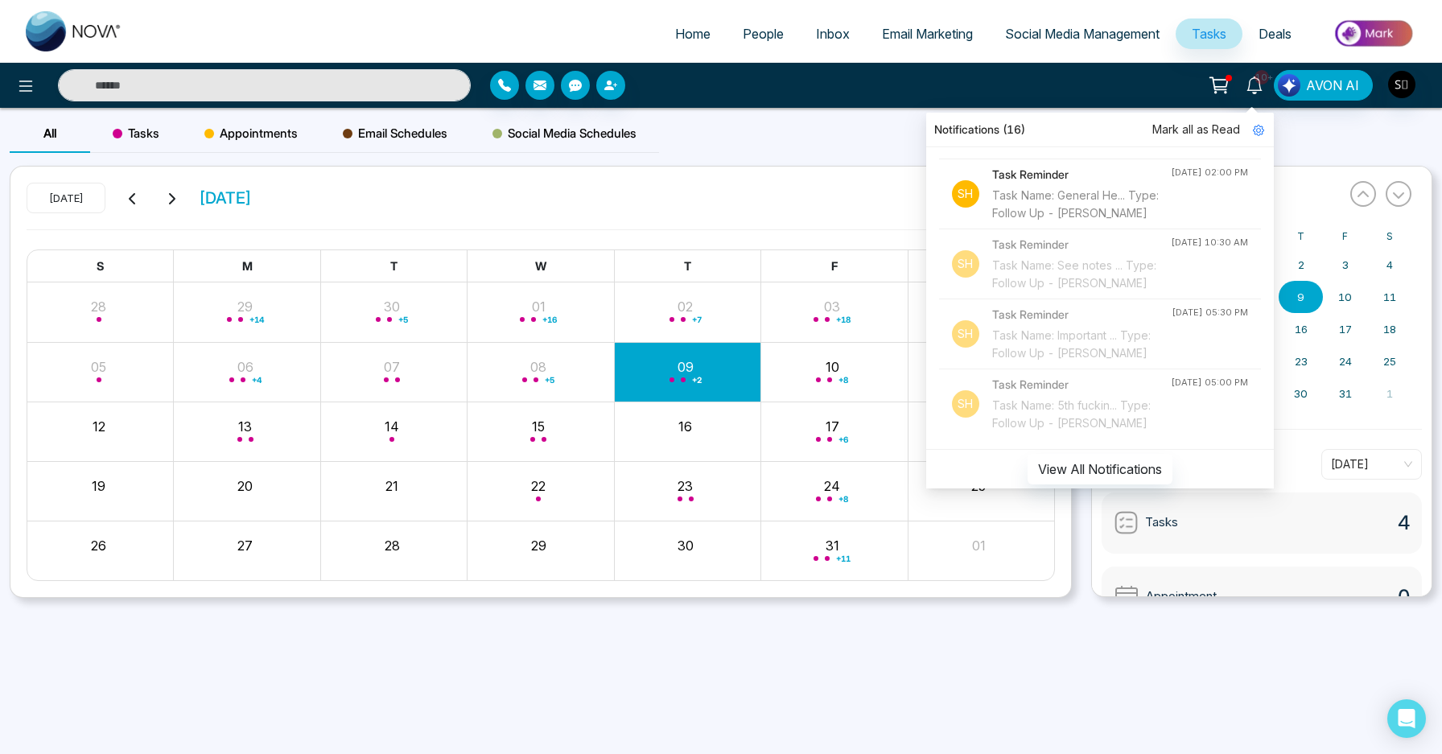
click at [1078, 82] on div "Task Name: Front of M... Type: Follow Up - [PERSON_NAME]" at bounding box center [1081, 64] width 179 height 35
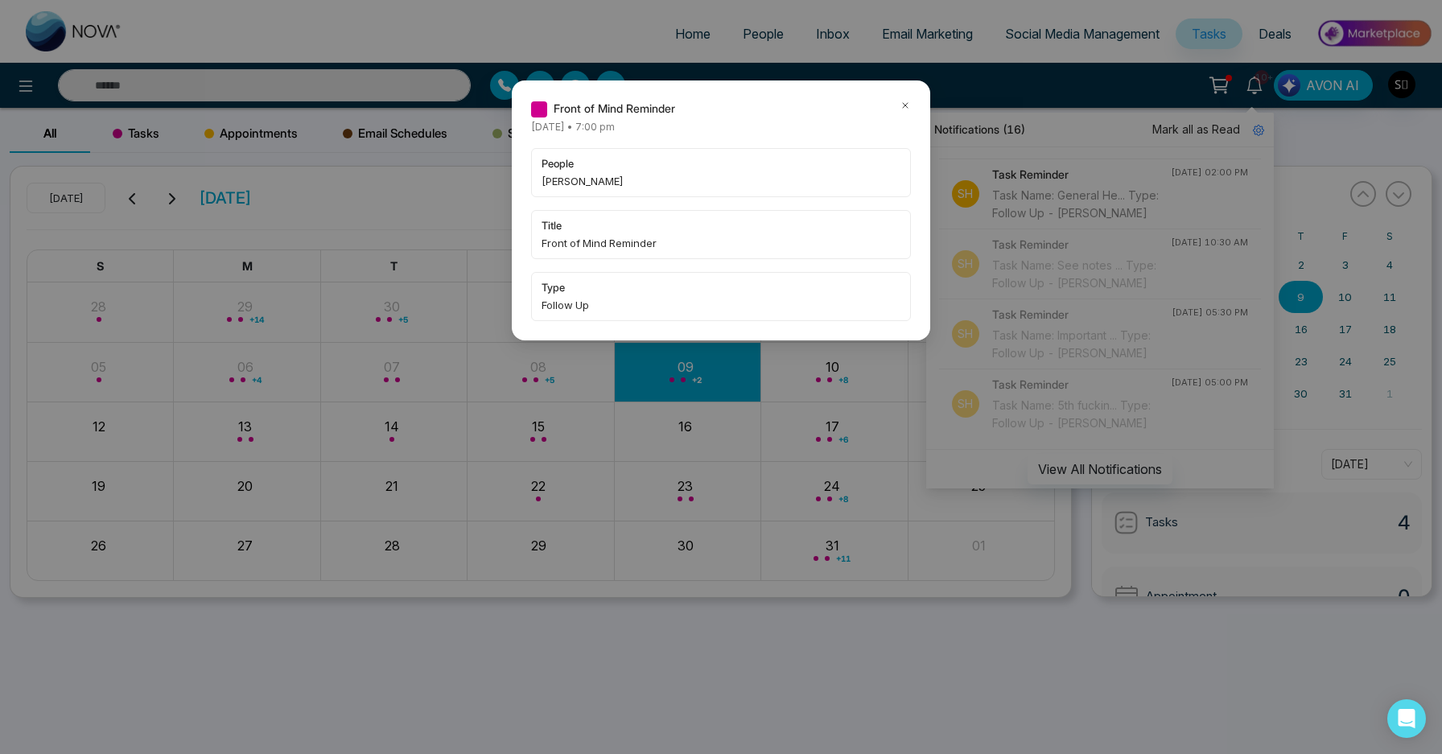
click at [550, 187] on span "[PERSON_NAME]" at bounding box center [721, 181] width 359 height 16
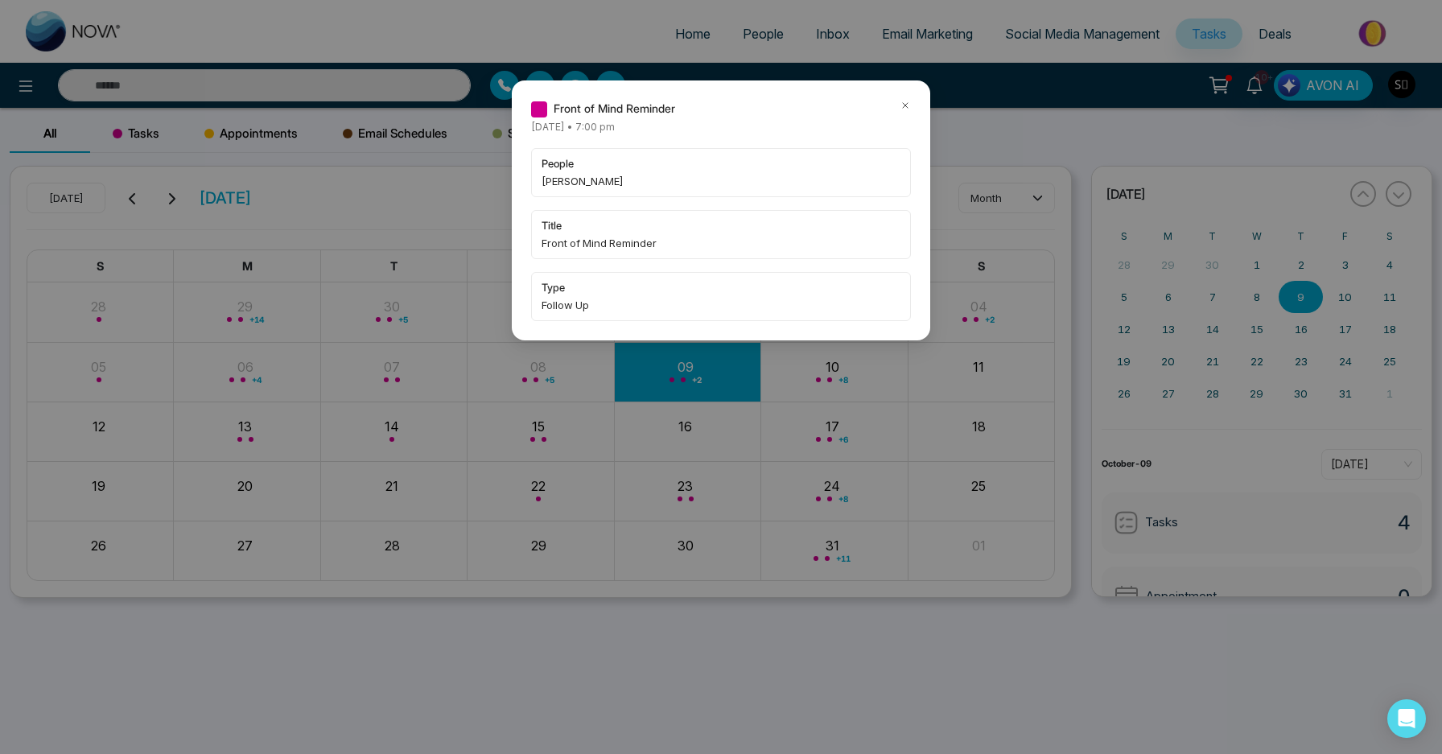
click at [556, 184] on span "[PERSON_NAME]" at bounding box center [721, 181] width 359 height 16
click at [557, 184] on span "[PERSON_NAME]" at bounding box center [721, 181] width 359 height 16
copy span "[PERSON_NAME]"
click at [907, 101] on icon at bounding box center [905, 105] width 11 height 11
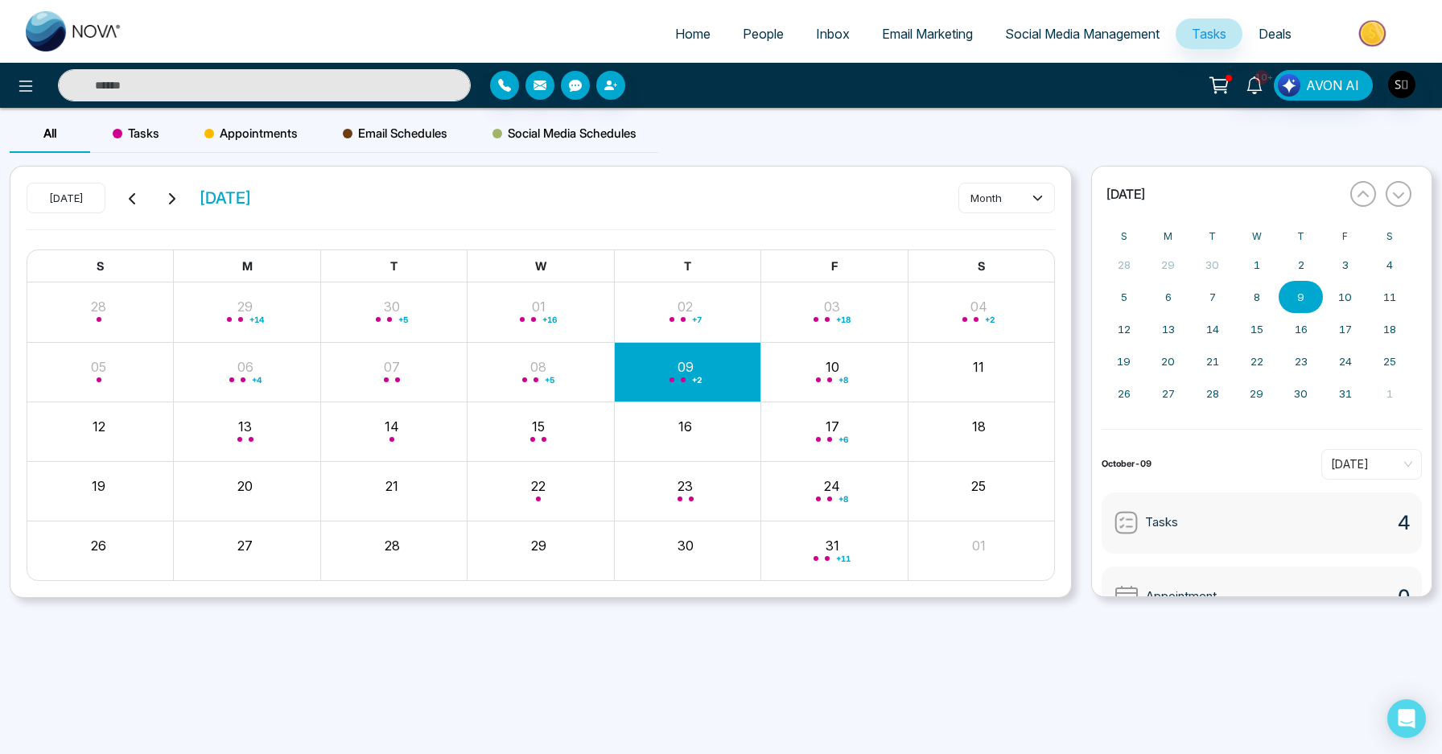
click at [396, 83] on input "text" at bounding box center [264, 85] width 413 height 32
paste input "**********"
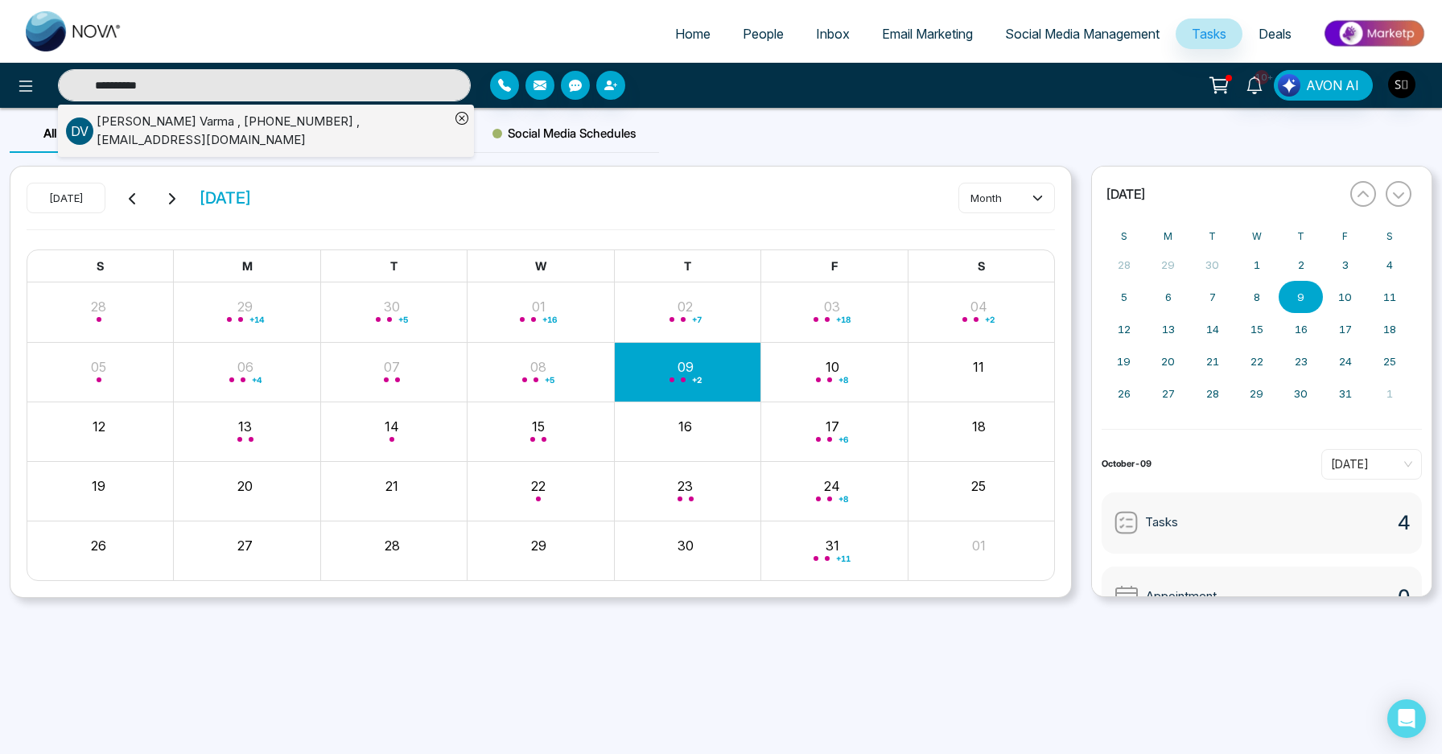
type input "**********"
click at [372, 133] on div "[PERSON_NAME] , [PHONE_NUMBER] , [EMAIL_ADDRESS][DOMAIN_NAME]" at bounding box center [273, 131] width 353 height 36
